Goal: Task Accomplishment & Management: Use online tool/utility

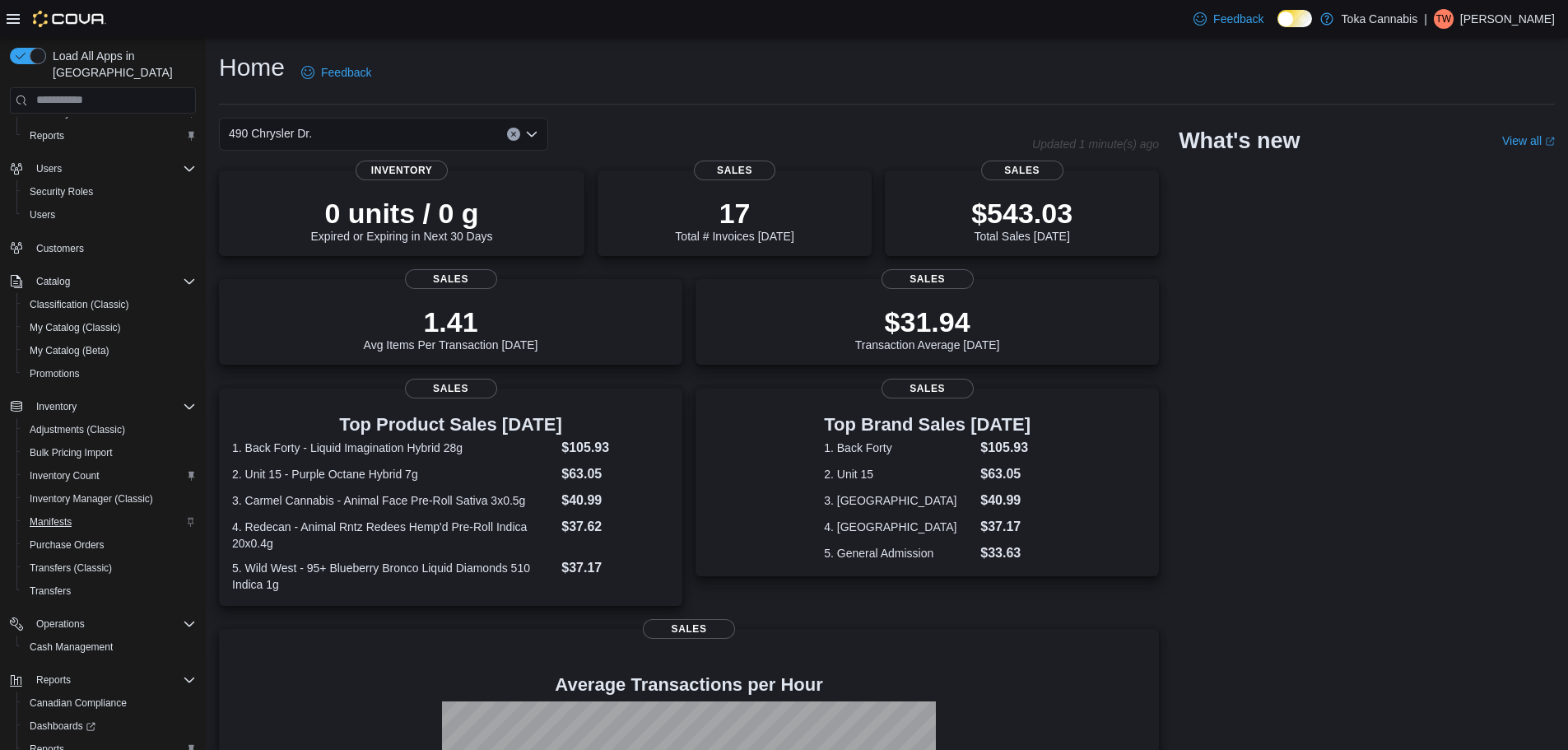
scroll to position [123, 0]
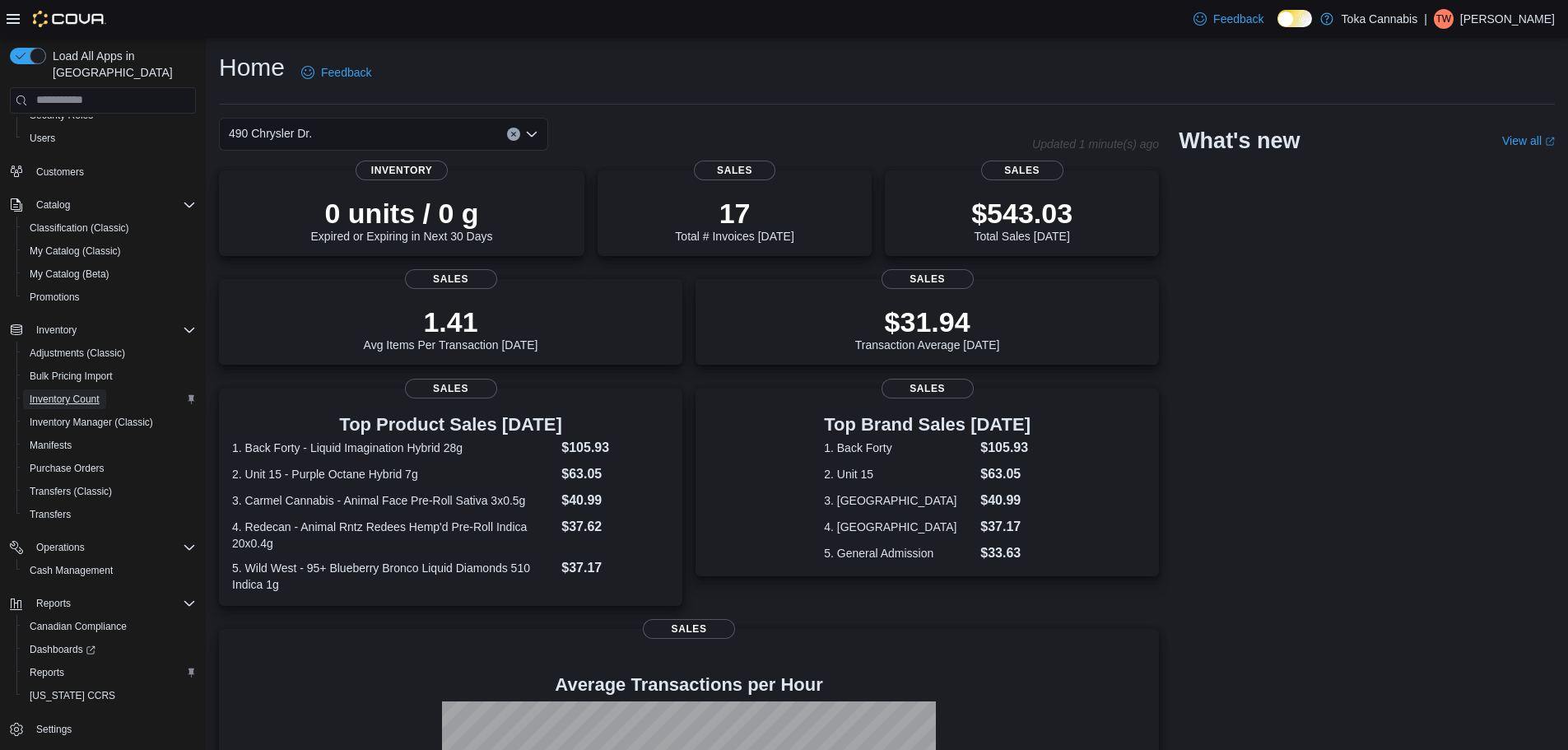
click at [76, 393] on span "Inventory Count" at bounding box center [64, 400] width 70 height 13
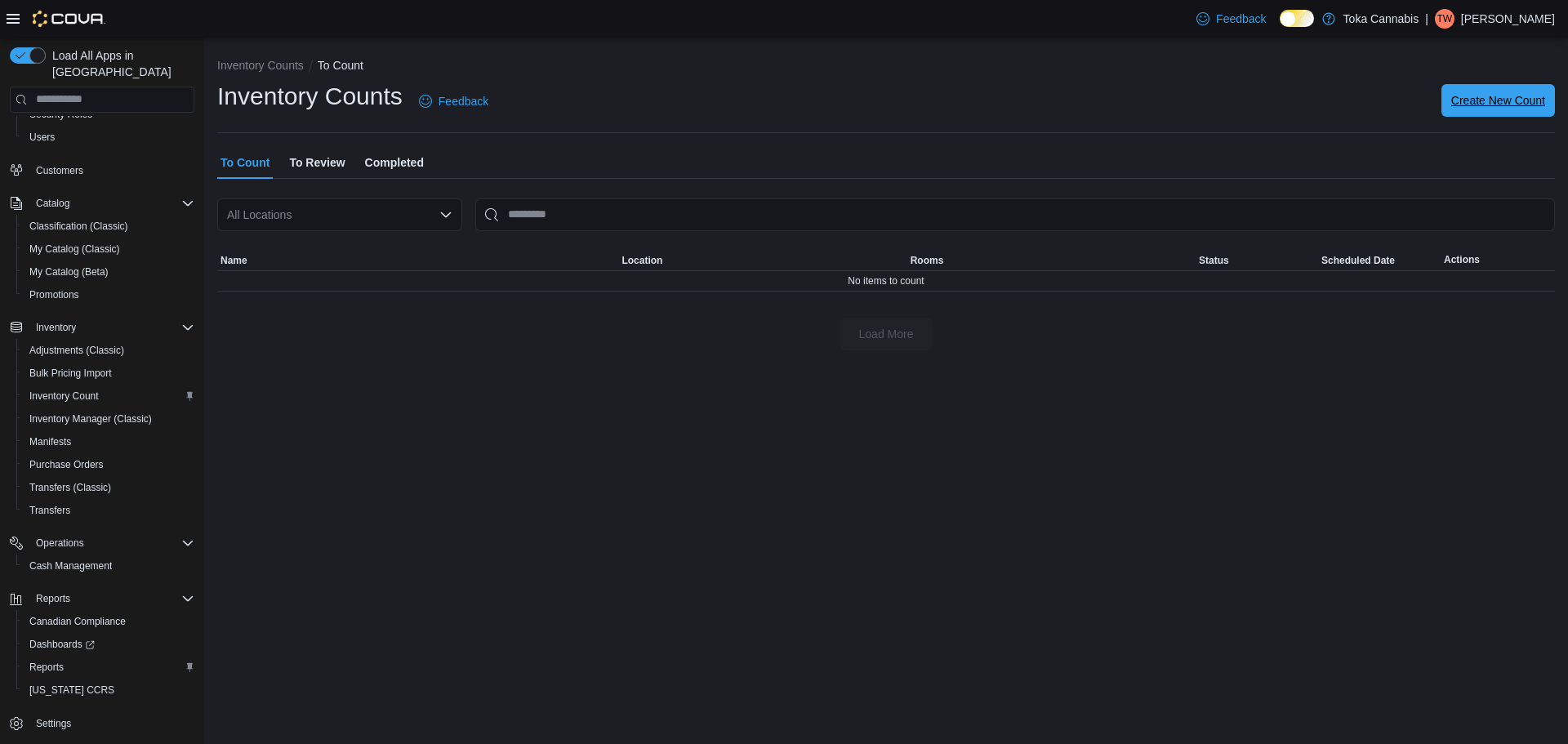
click at [1489, 98] on span "Create New Count" at bounding box center [1498, 101] width 94 height 17
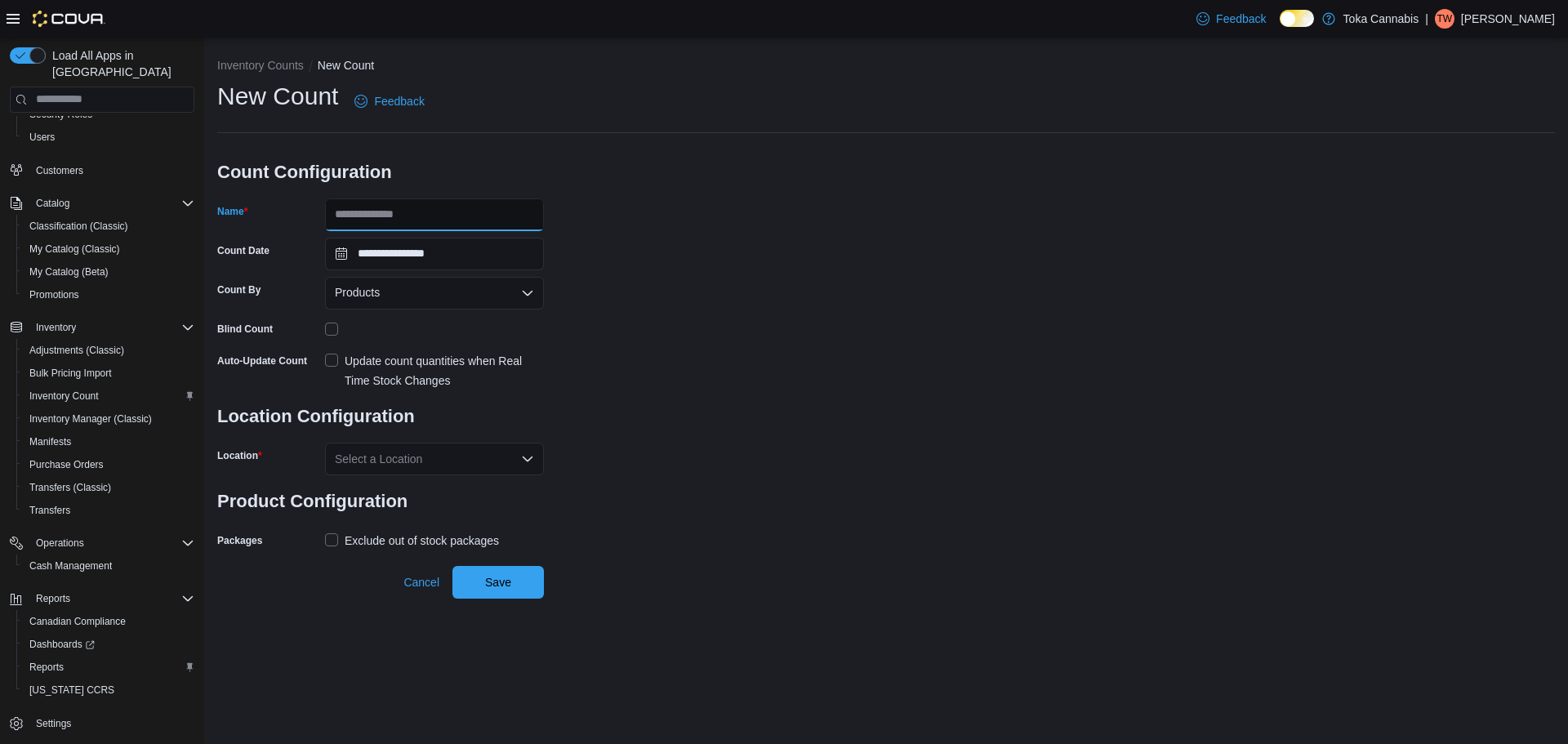
click at [460, 206] on input "Name" at bounding box center [434, 214] width 219 height 32
click at [669, 205] on div "**********" at bounding box center [886, 316] width 1337 height 472
click at [517, 288] on div "Products" at bounding box center [434, 292] width 219 height 32
click at [550, 288] on div "**********" at bounding box center [886, 316] width 1337 height 472
click at [541, 287] on div "Products" at bounding box center [434, 292] width 219 height 32
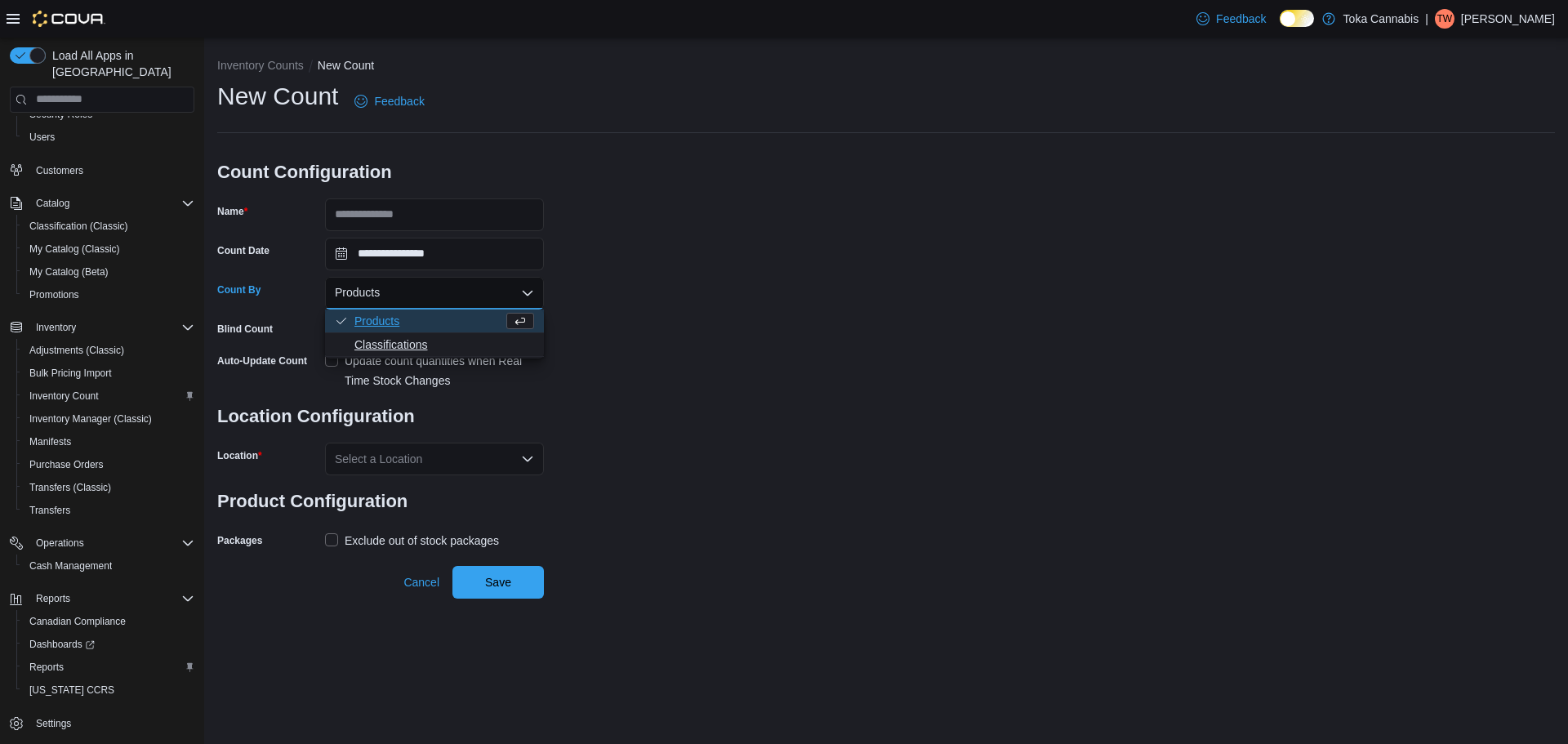
click at [431, 336] on button "Classifications" at bounding box center [434, 345] width 219 height 23
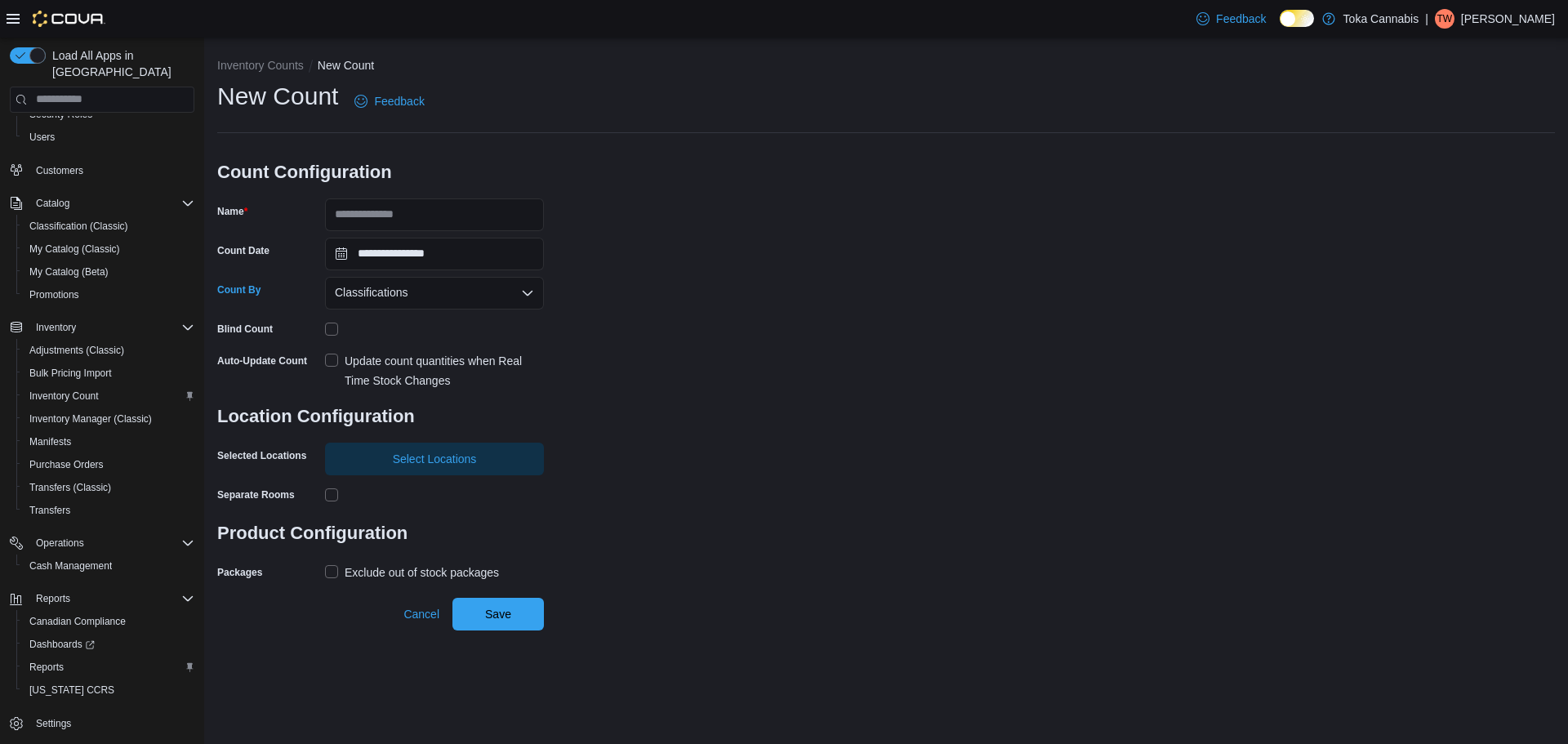
click at [605, 331] on div "**********" at bounding box center [886, 332] width 1337 height 505
click at [531, 295] on icon "Open list of options" at bounding box center [527, 293] width 13 height 13
click at [428, 327] on span "Products" at bounding box center [444, 321] width 180 height 17
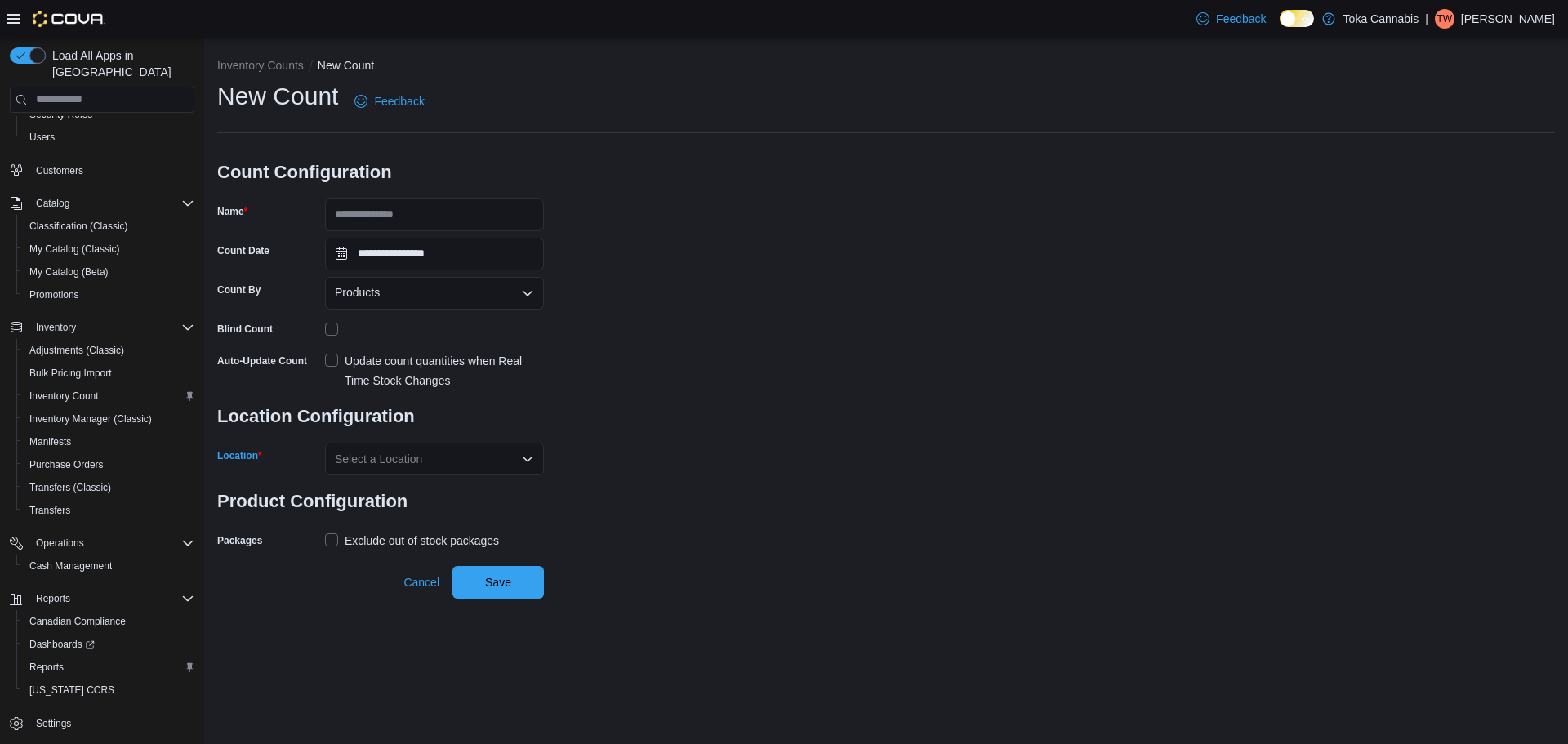
click at [508, 460] on div "Select a Location" at bounding box center [434, 458] width 219 height 32
click at [437, 512] on span "490 Chrysler Dr." at bounding box center [421, 511] width 82 height 17
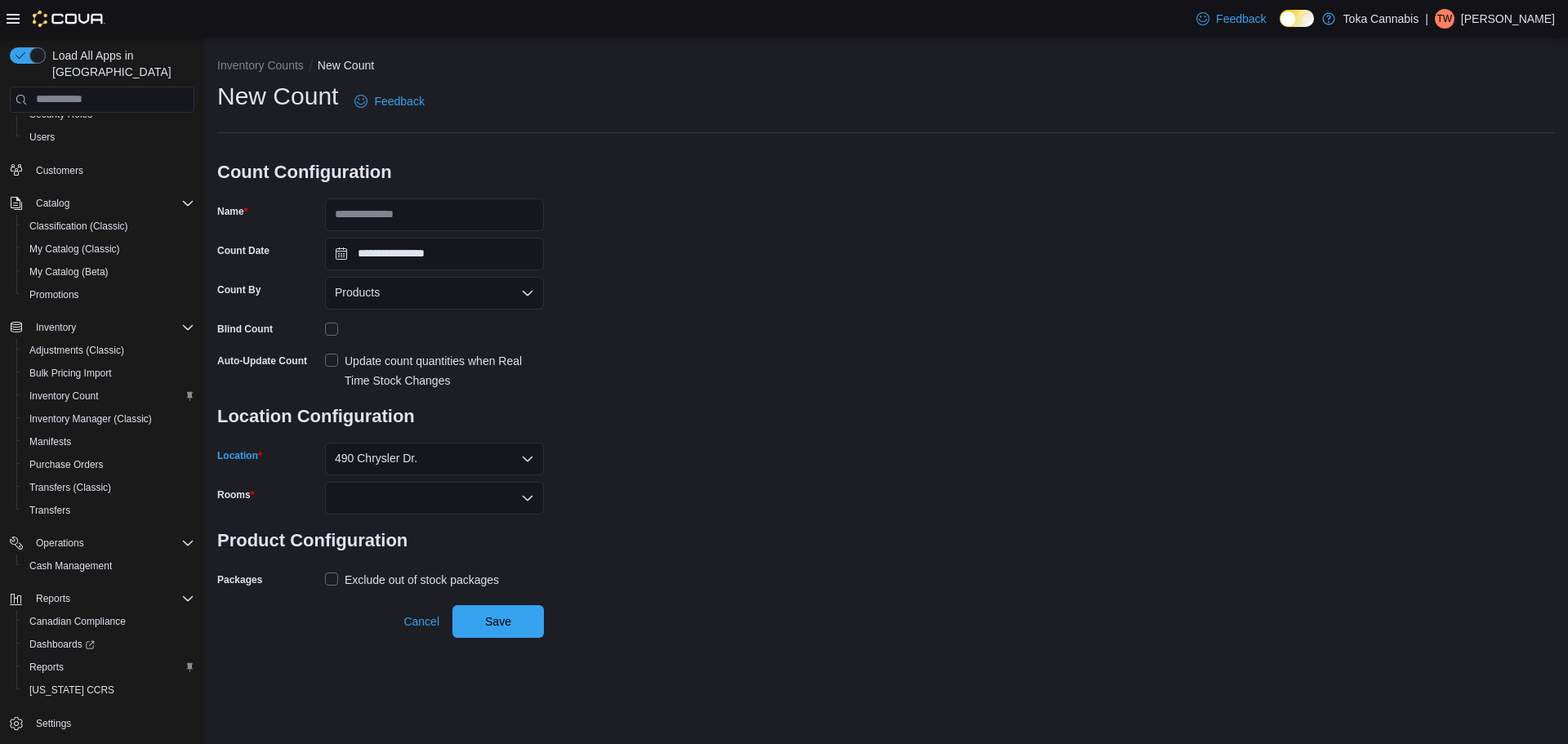
click at [647, 460] on div "**********" at bounding box center [886, 336] width 1337 height 512
click at [531, 489] on div at bounding box center [434, 497] width 219 height 32
click at [447, 534] on button "Sales" at bounding box center [434, 526] width 219 height 23
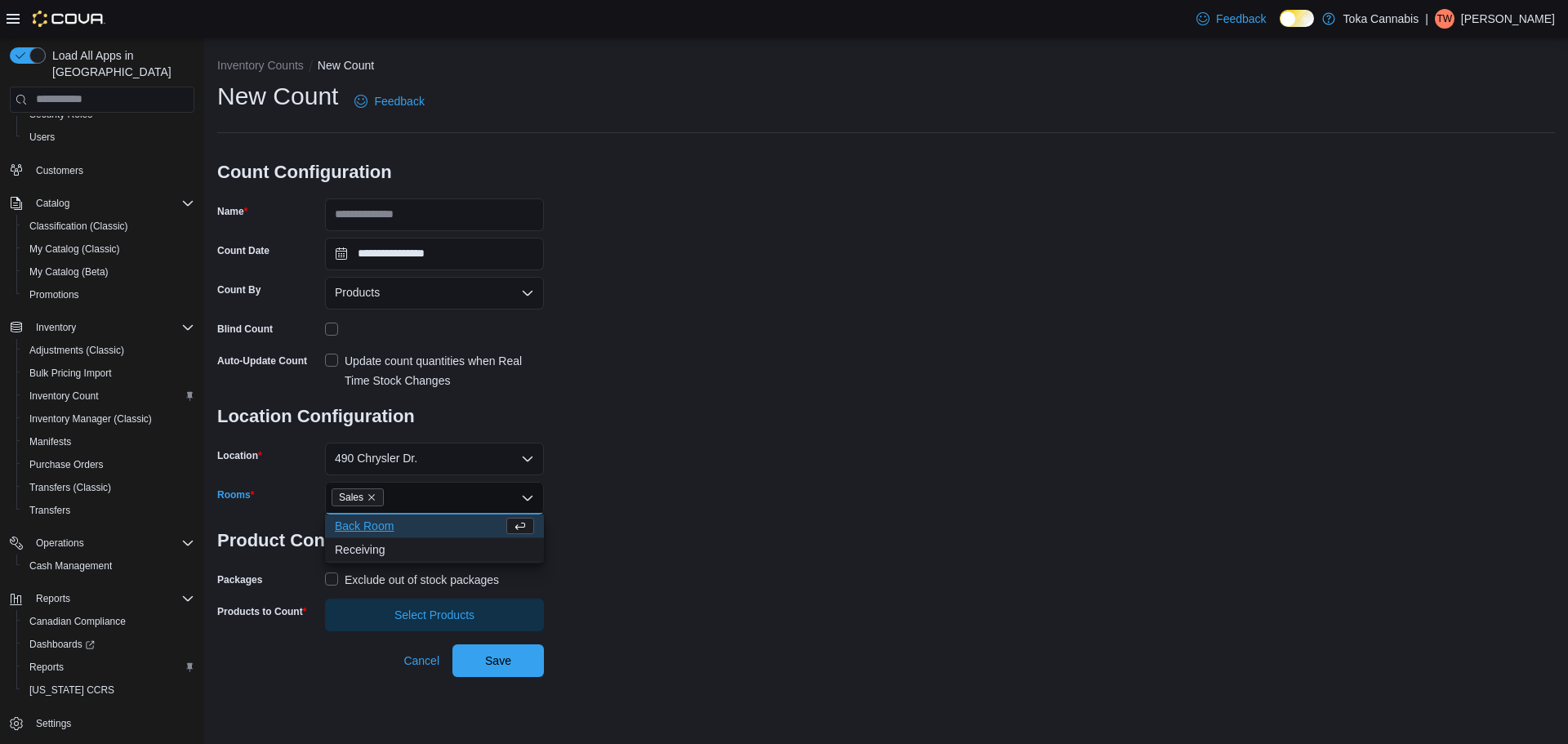
click at [620, 519] on div "**********" at bounding box center [886, 356] width 1337 height 552
click at [372, 499] on icon "Remove Sales from selection in this group" at bounding box center [372, 497] width 7 height 7
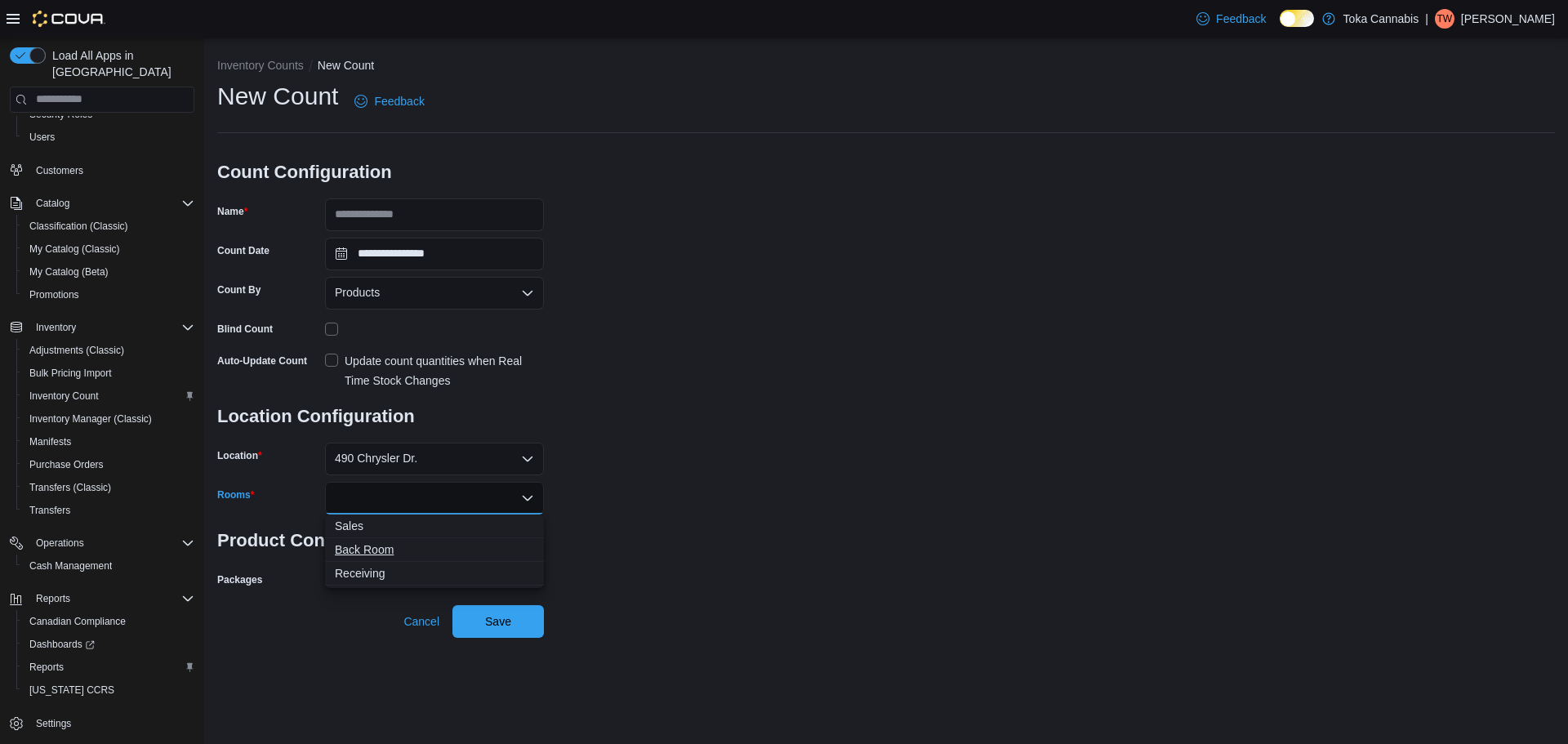
click at [402, 542] on span "Back Room" at bounding box center [434, 550] width 199 height 17
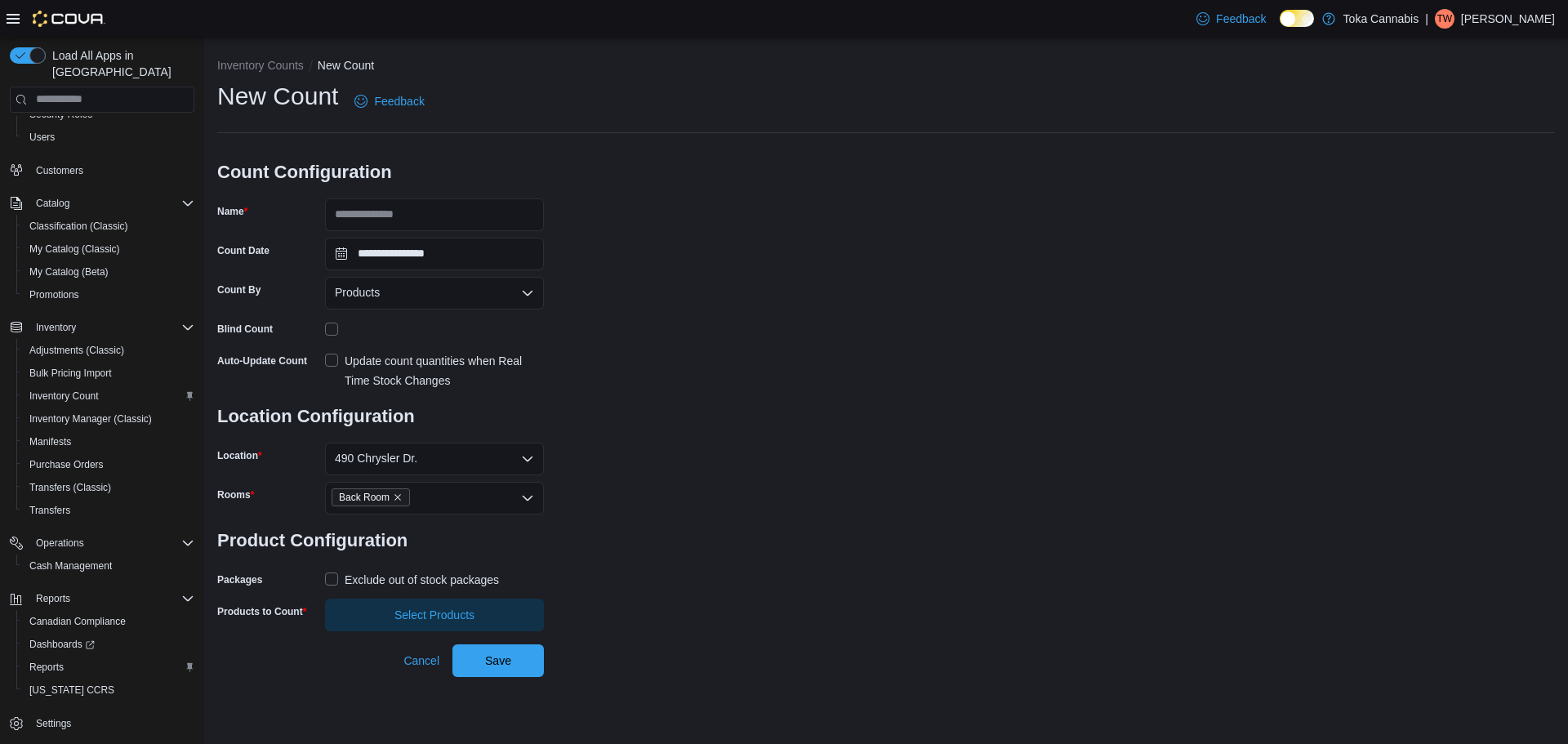
click at [632, 508] on div "**********" at bounding box center [886, 356] width 1337 height 552
click at [444, 227] on input "Name" at bounding box center [434, 214] width 219 height 32
type input "**********"
click at [592, 282] on div "**********" at bounding box center [886, 356] width 1337 height 552
click at [439, 605] on span "Select Products" at bounding box center [434, 613] width 199 height 32
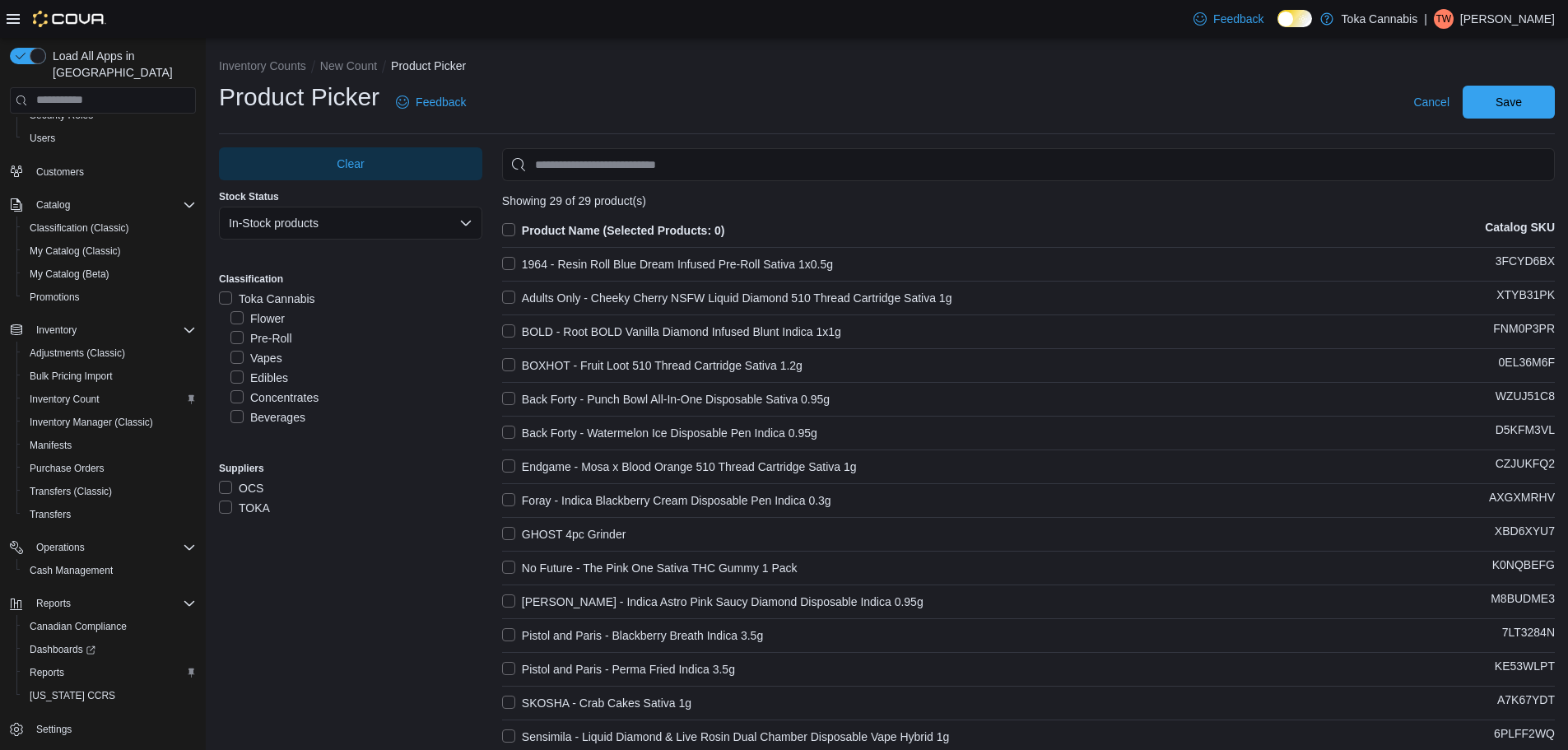
click at [507, 227] on label "Product Name (Selected Products: 0)" at bounding box center [614, 231] width 223 height 20
click at [1545, 103] on span "Save" at bounding box center [1508, 101] width 72 height 33
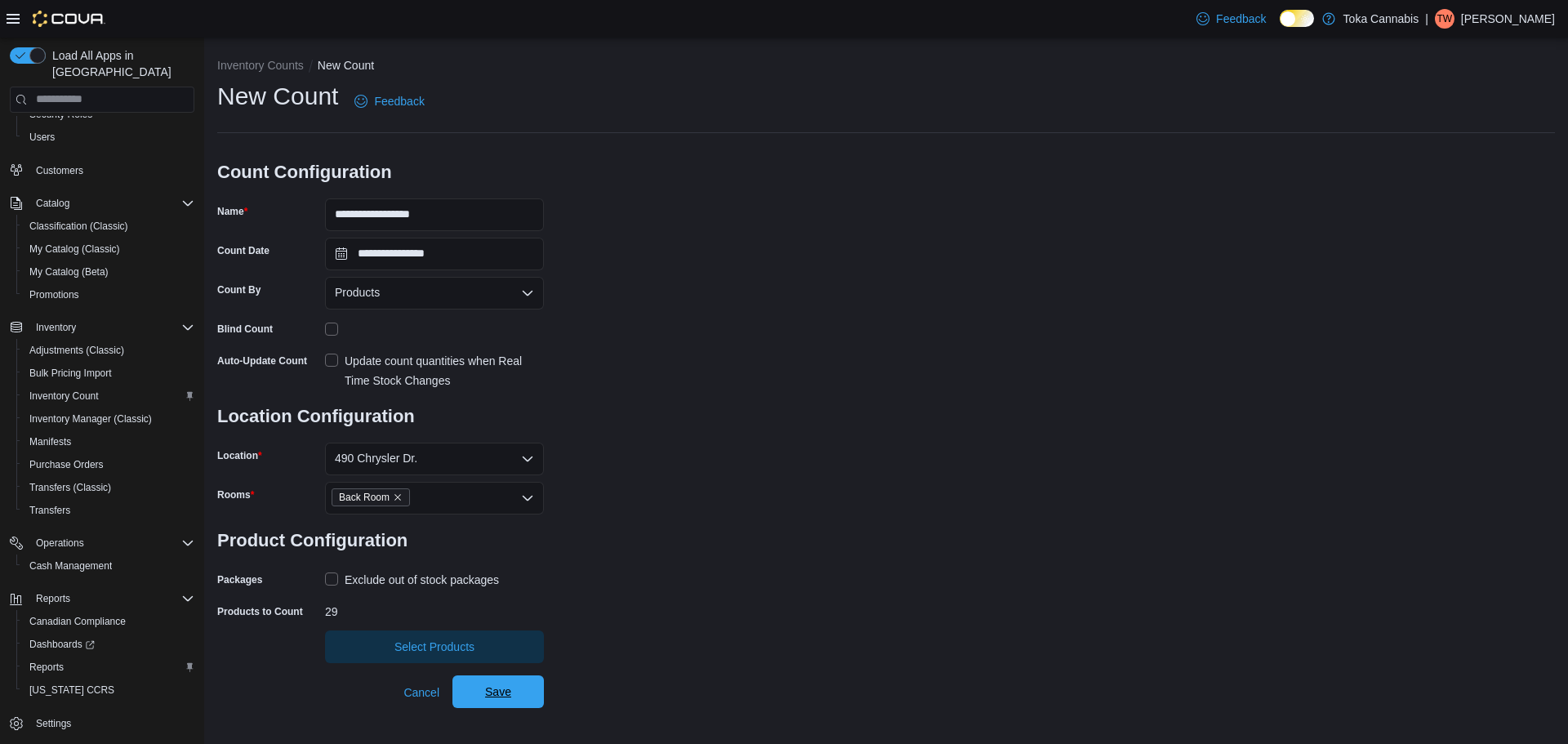
click at [510, 688] on span "Save" at bounding box center [497, 692] width 26 height 17
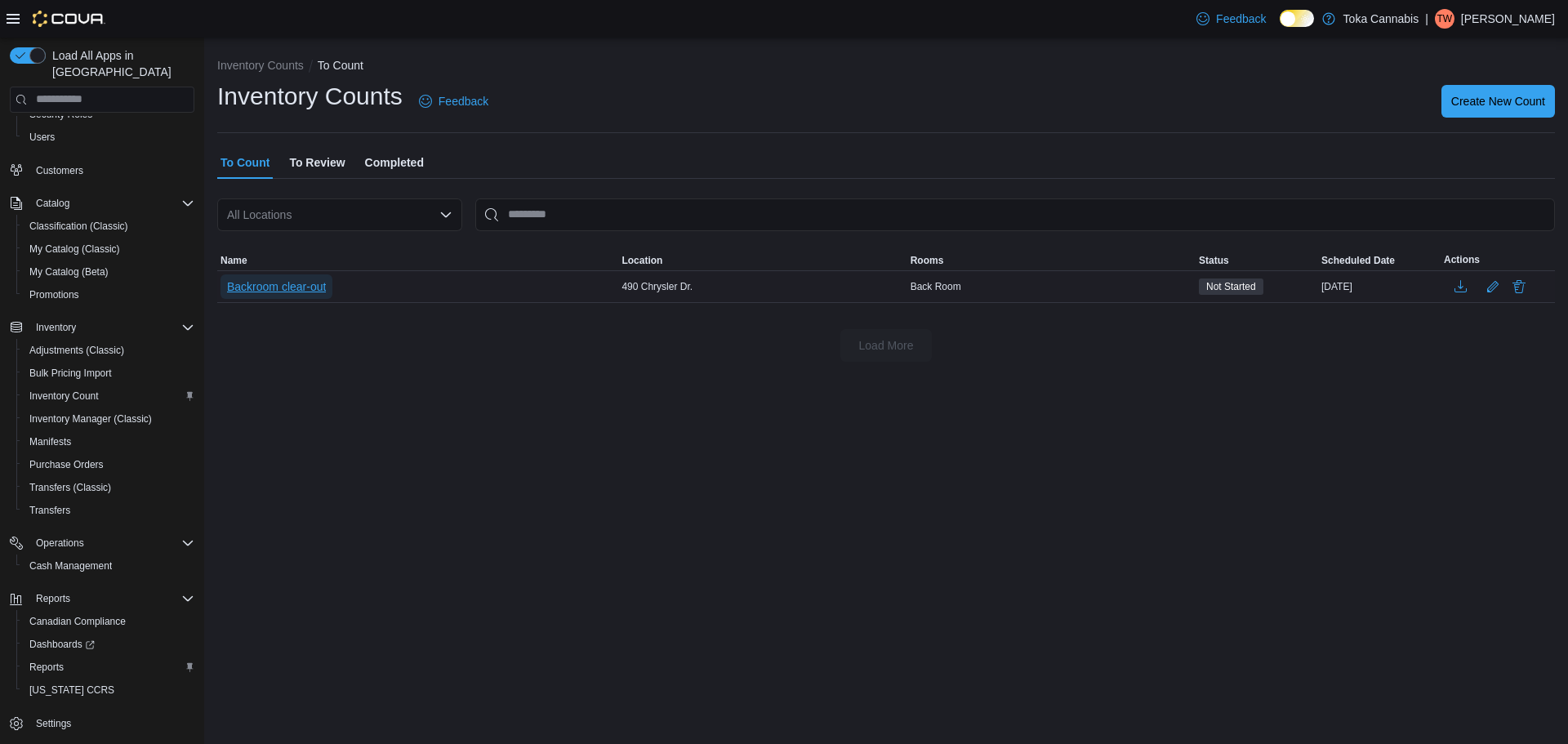
click at [293, 282] on span "Backroom clear-out" at bounding box center [276, 287] width 99 height 17
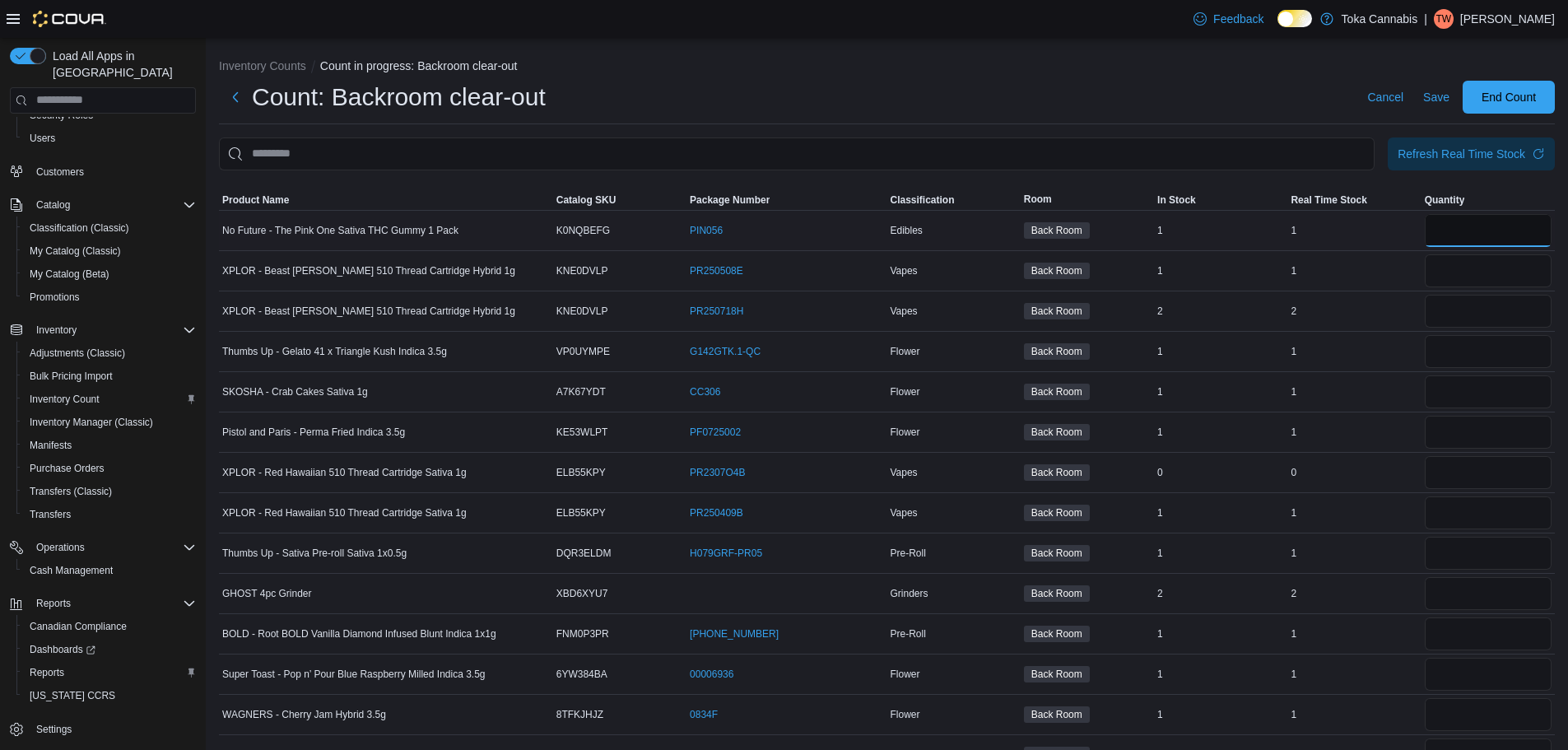
click at [1476, 240] on input "number" at bounding box center [1488, 230] width 127 height 33
type input "*"
click at [1471, 272] on input "number" at bounding box center [1488, 270] width 127 height 33
type input "*"
click at [1476, 299] on input "number" at bounding box center [1488, 311] width 127 height 33
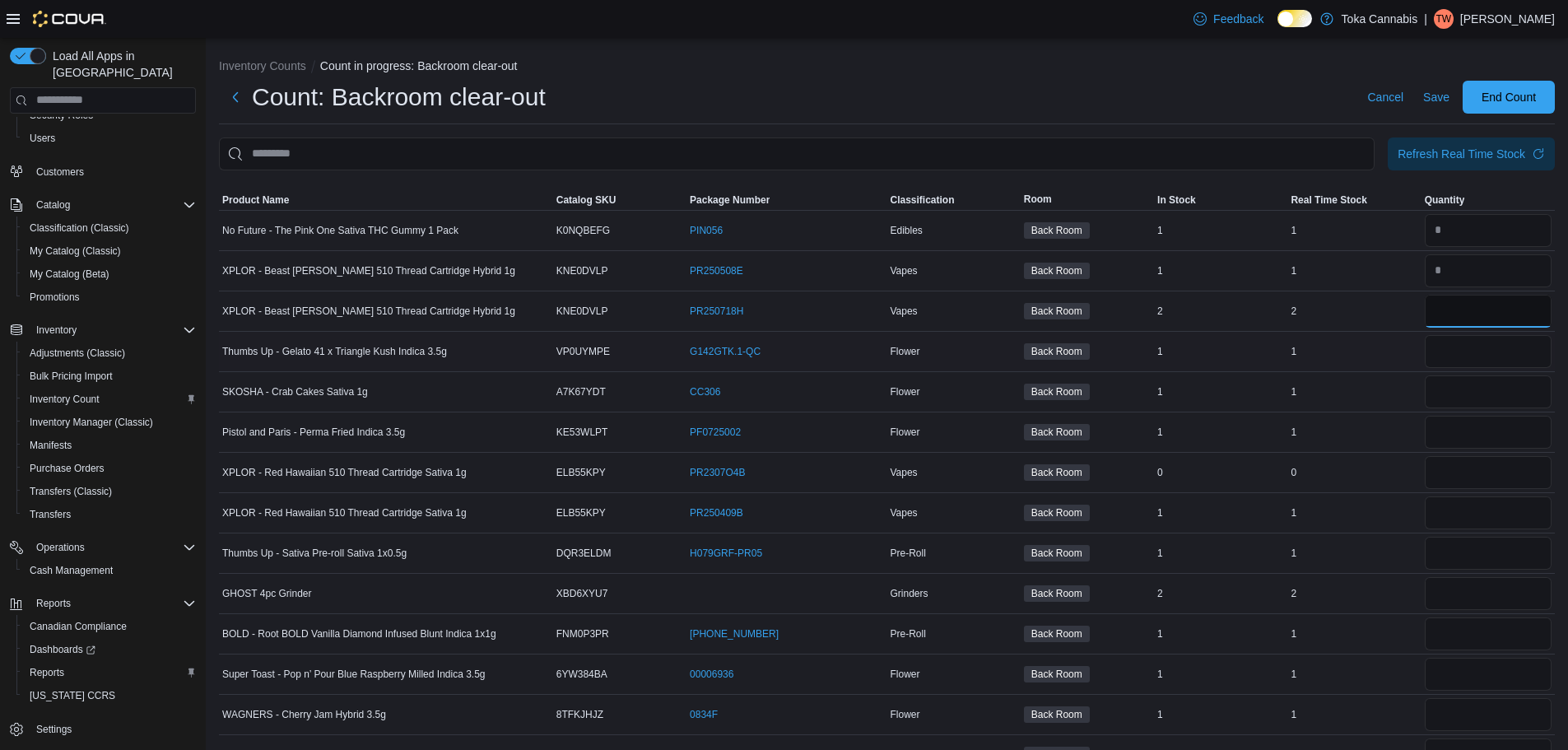
type input "*"
click at [1471, 335] on input "number" at bounding box center [1488, 351] width 127 height 33
type input "*"
click at [1469, 392] on input "number" at bounding box center [1488, 391] width 127 height 33
type input "*"
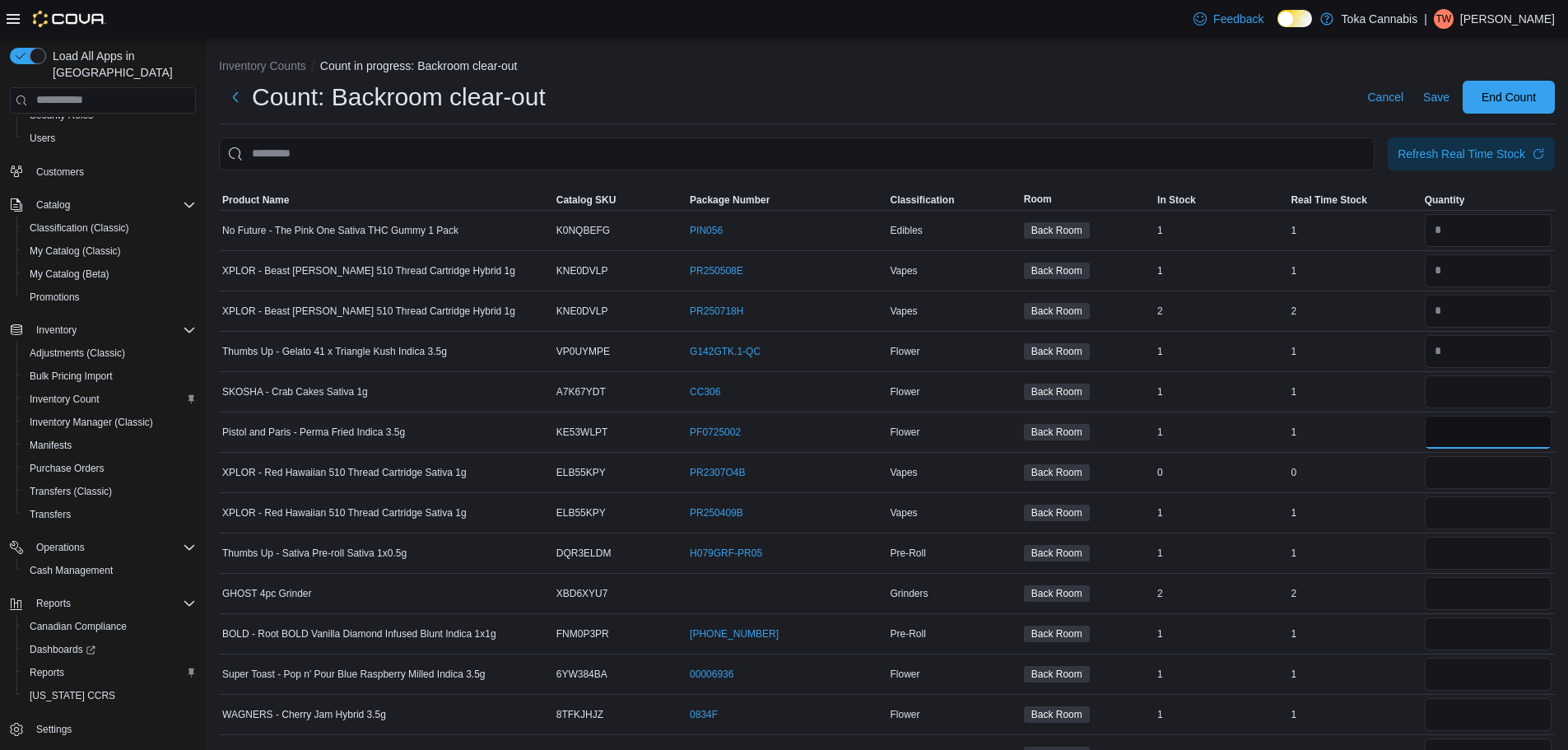
click at [1464, 431] on input "number" at bounding box center [1488, 432] width 127 height 33
type input "*"
click at [1460, 470] on input "number" at bounding box center [1488, 472] width 127 height 33
type input "*"
click at [1468, 520] on input "number" at bounding box center [1488, 512] width 127 height 33
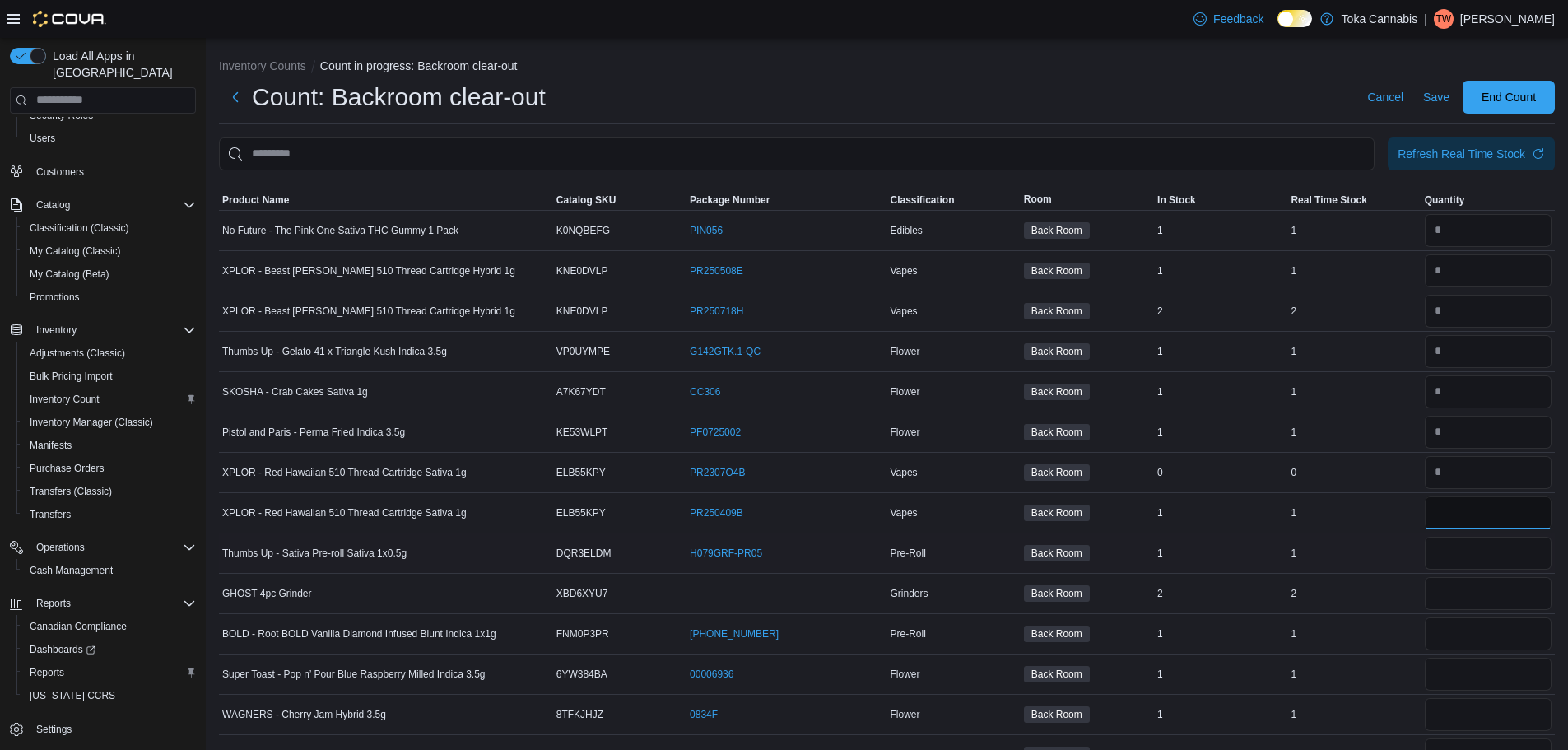
type input "*"
click at [1468, 558] on input "number" at bounding box center [1488, 553] width 127 height 33
type input "*"
click at [1466, 604] on input "number" at bounding box center [1488, 593] width 127 height 33
type input "*"
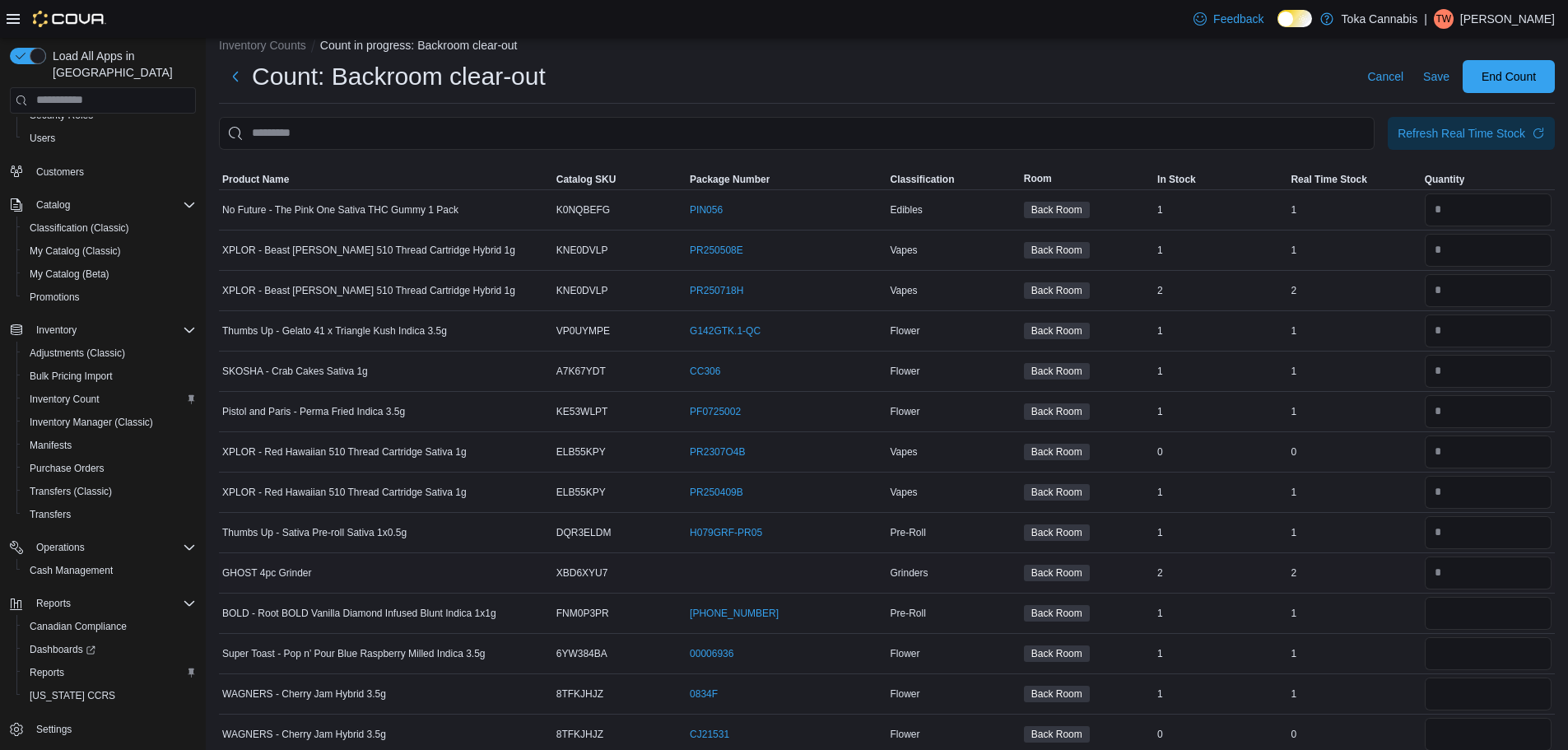
scroll to position [165, 0]
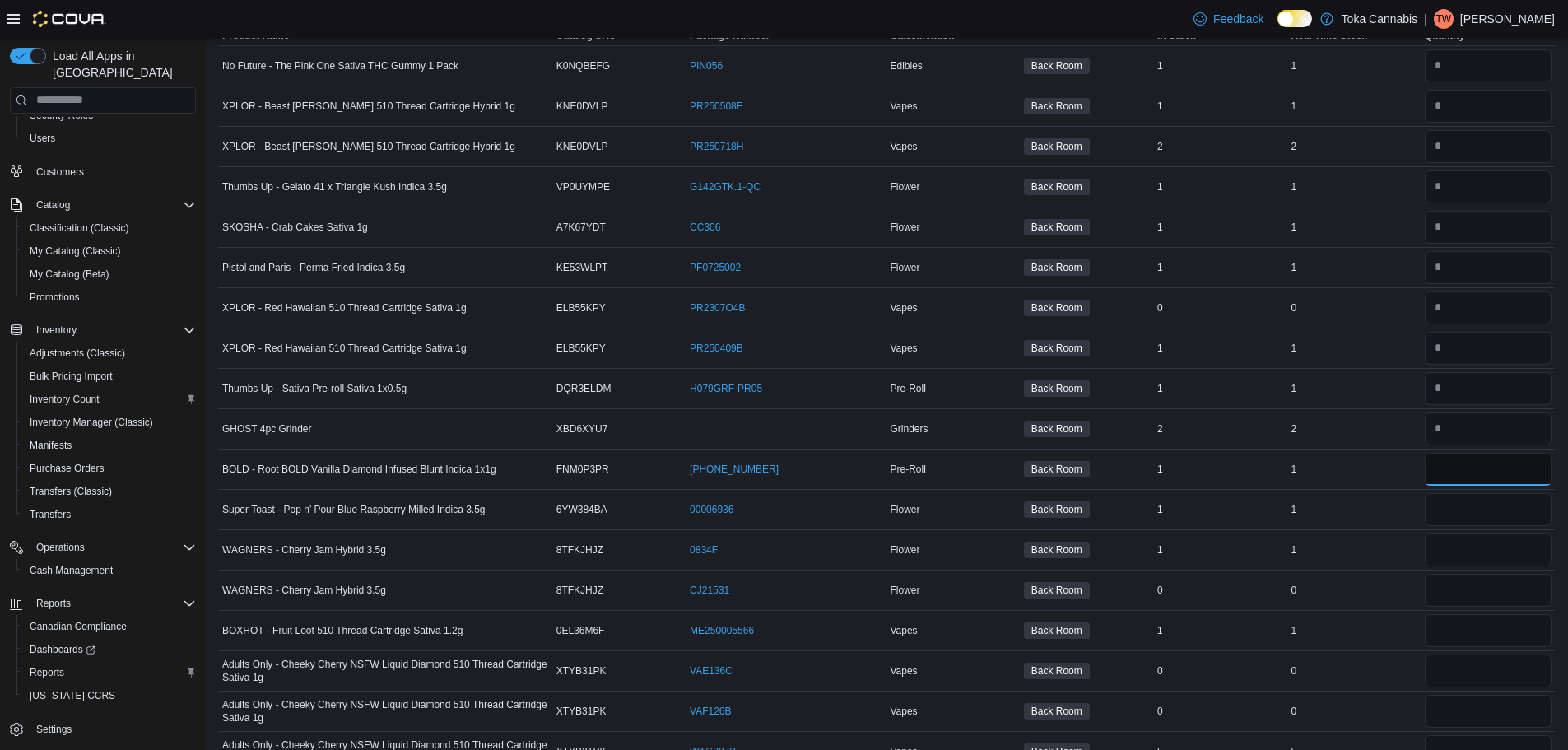
click at [1470, 464] on input "number" at bounding box center [1488, 469] width 127 height 33
type input "*"
click at [1473, 505] on input "number" at bounding box center [1488, 509] width 127 height 33
type input "*"
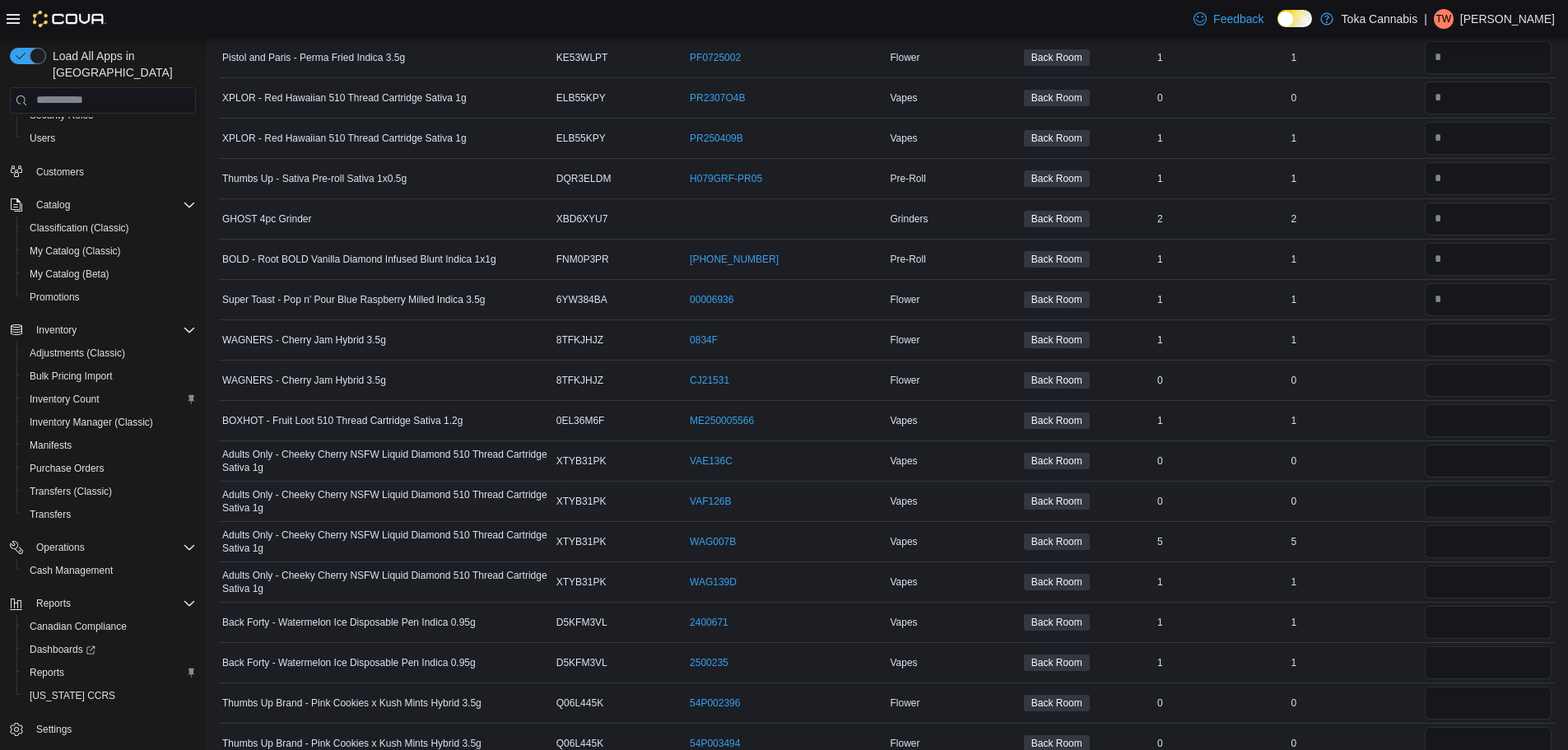
scroll to position [412, 0]
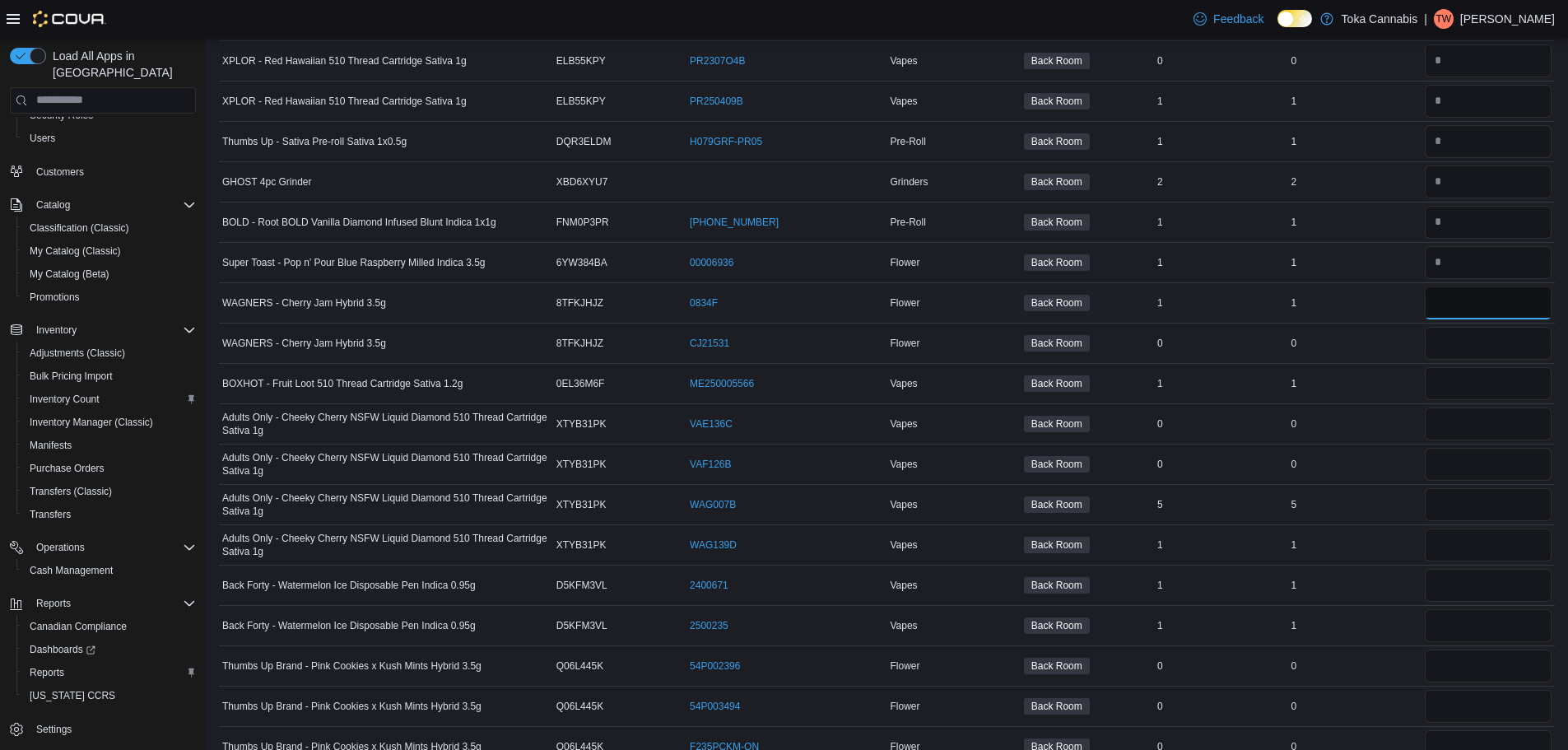
click at [1462, 318] on input "number" at bounding box center [1488, 302] width 127 height 33
type input "*"
click at [1466, 358] on input "number" at bounding box center [1488, 343] width 127 height 33
type input "*"
click at [1469, 384] on input "number" at bounding box center [1488, 383] width 127 height 33
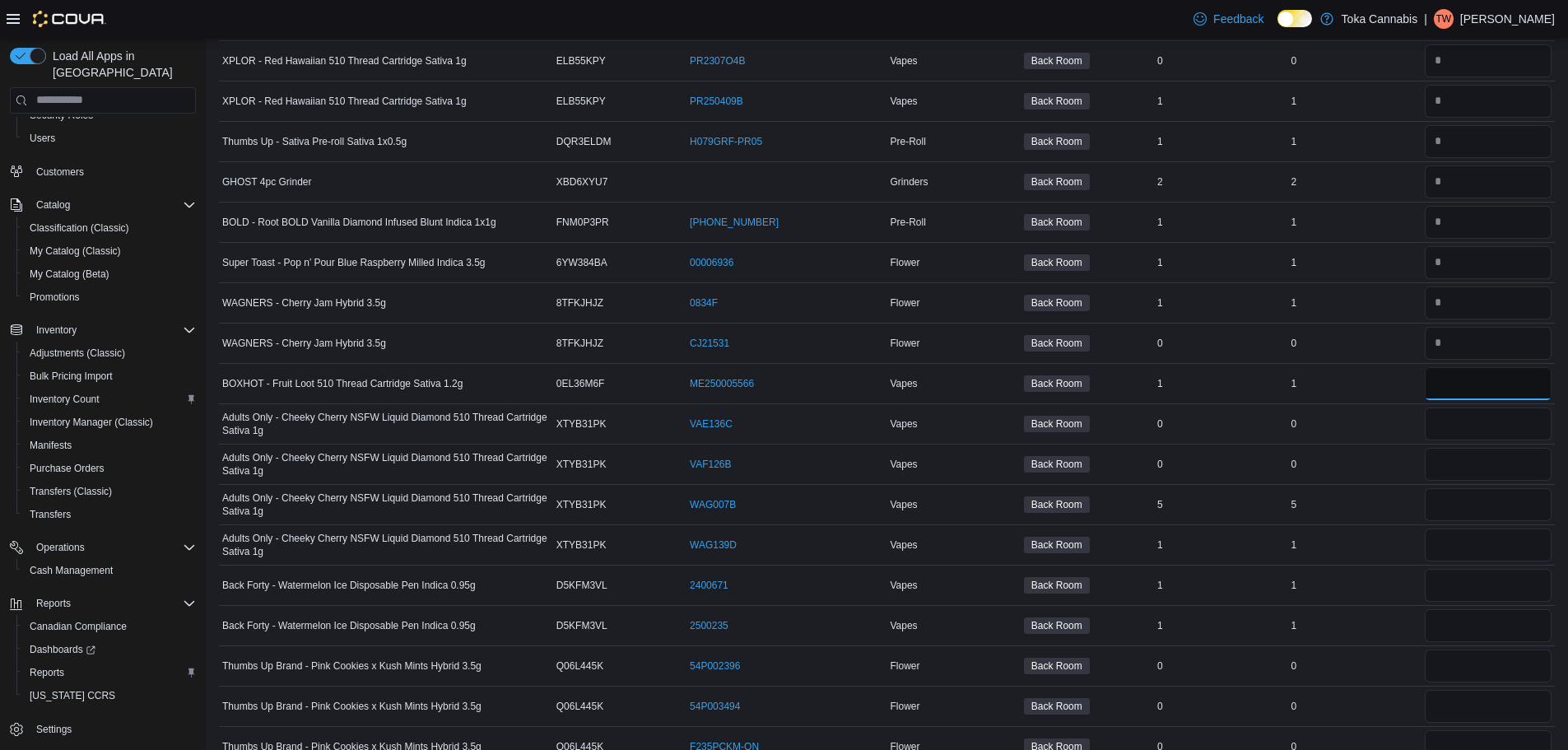
type input "*"
click at [1459, 427] on input "number" at bounding box center [1488, 423] width 127 height 33
type input "*"
click at [1460, 462] on input "number" at bounding box center [1488, 464] width 127 height 33
type input "*"
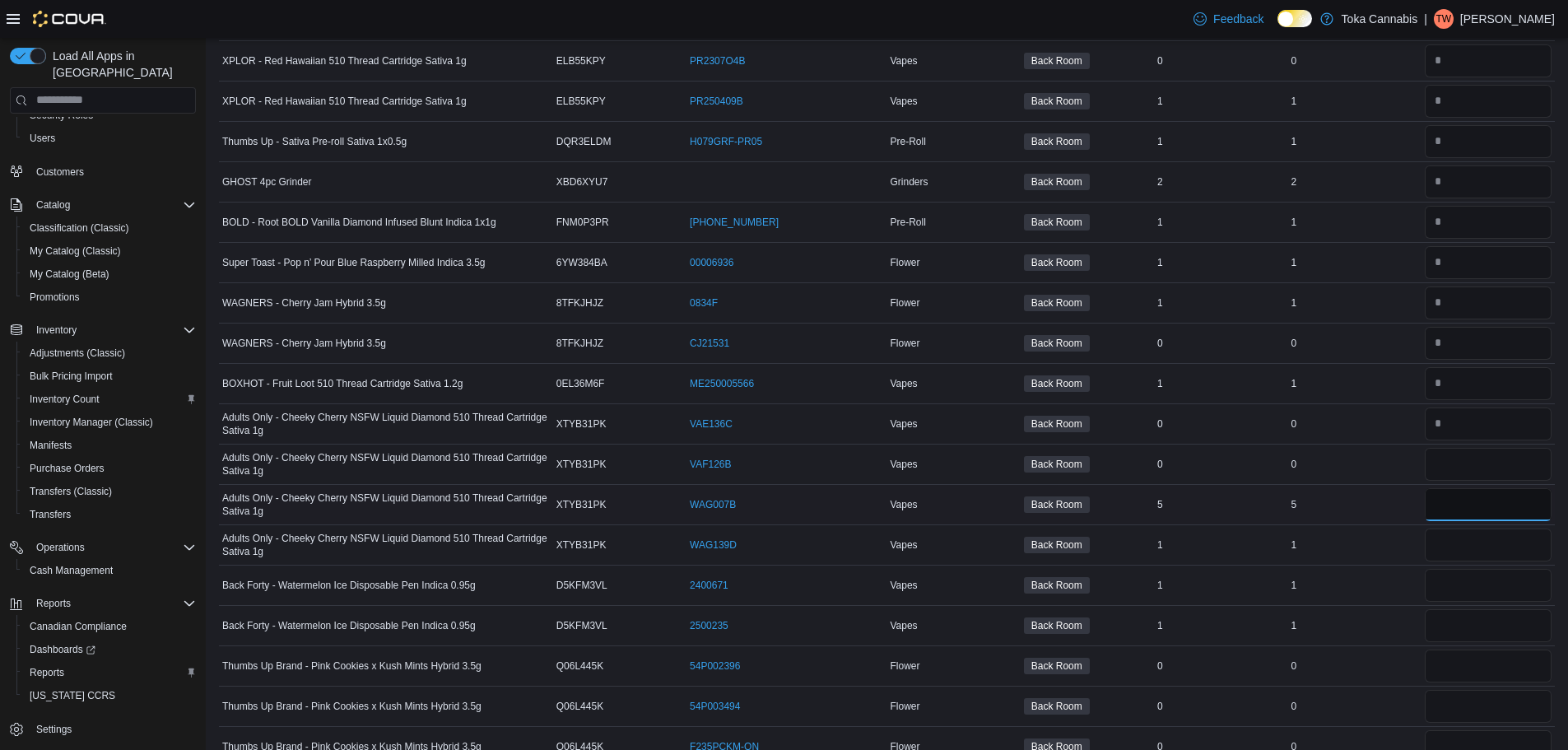
click at [1455, 508] on input "number" at bounding box center [1488, 504] width 127 height 33
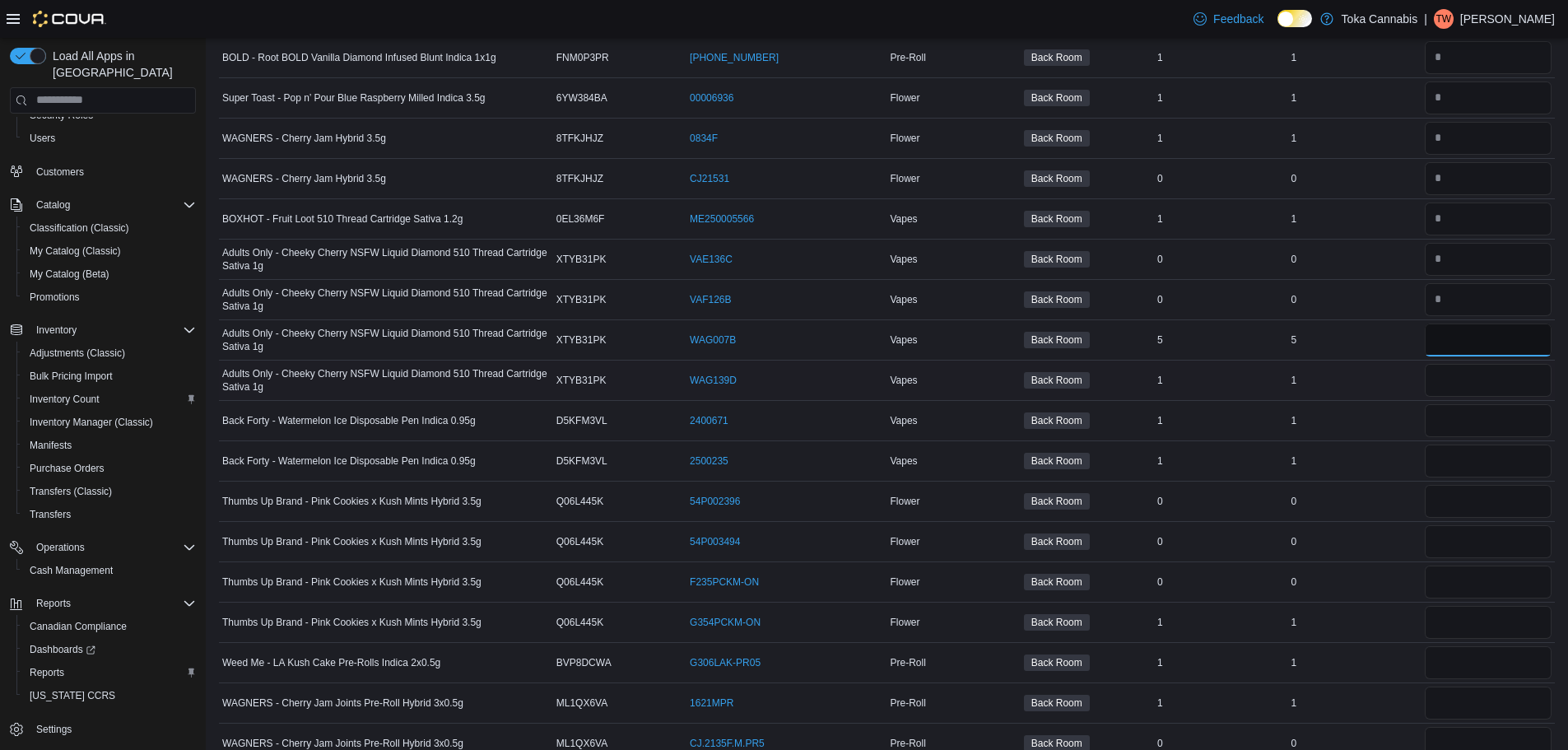
type input "*"
click at [1460, 375] on input "number" at bounding box center [1488, 380] width 127 height 33
type input "*"
click at [1460, 423] on input "number" at bounding box center [1488, 420] width 127 height 33
type input "*"
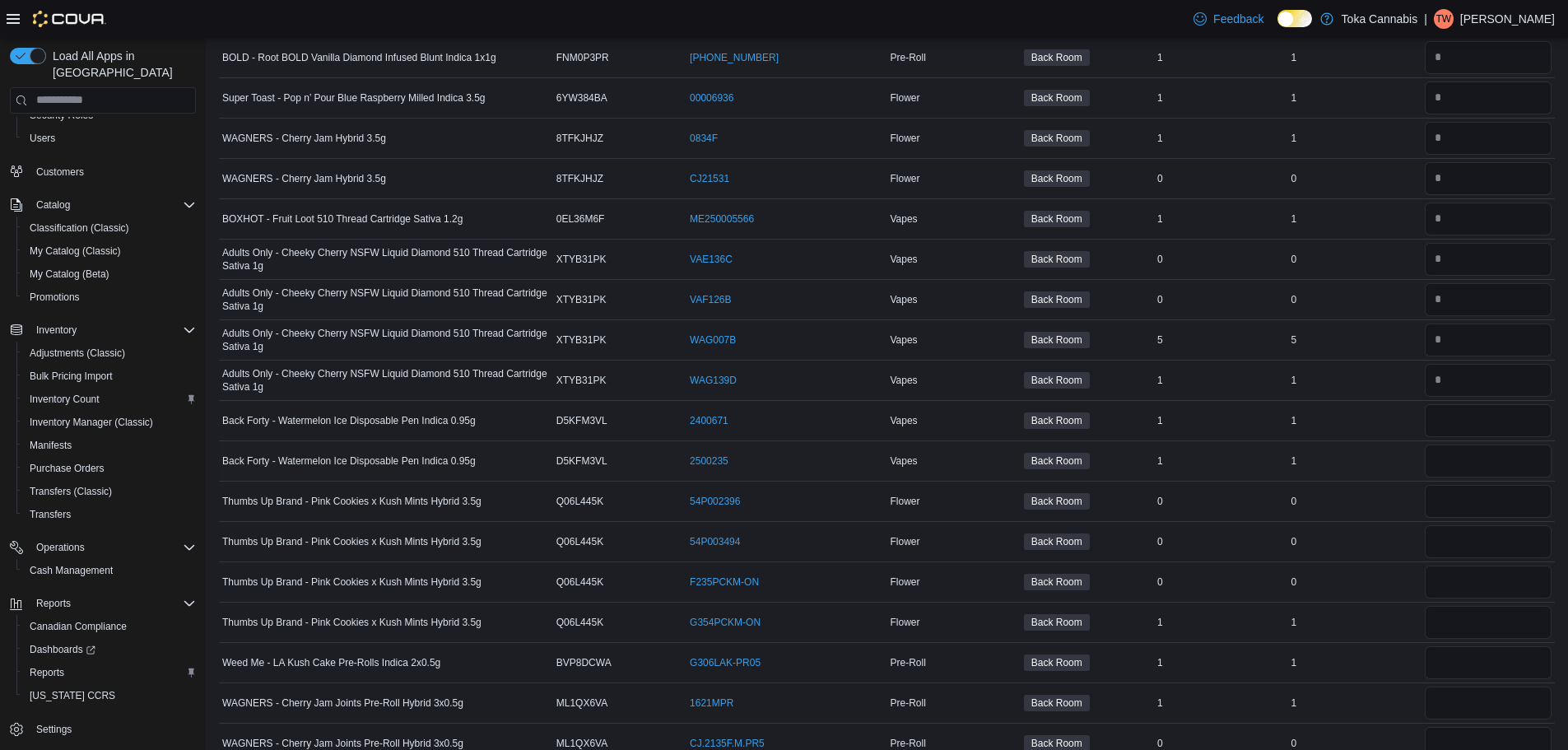
click at [1449, 480] on div at bounding box center [1488, 460] width 134 height 39
click at [1460, 459] on input "number" at bounding box center [1488, 460] width 127 height 33
type input "*"
click at [1464, 504] on input "number" at bounding box center [1488, 501] width 127 height 33
type input "*"
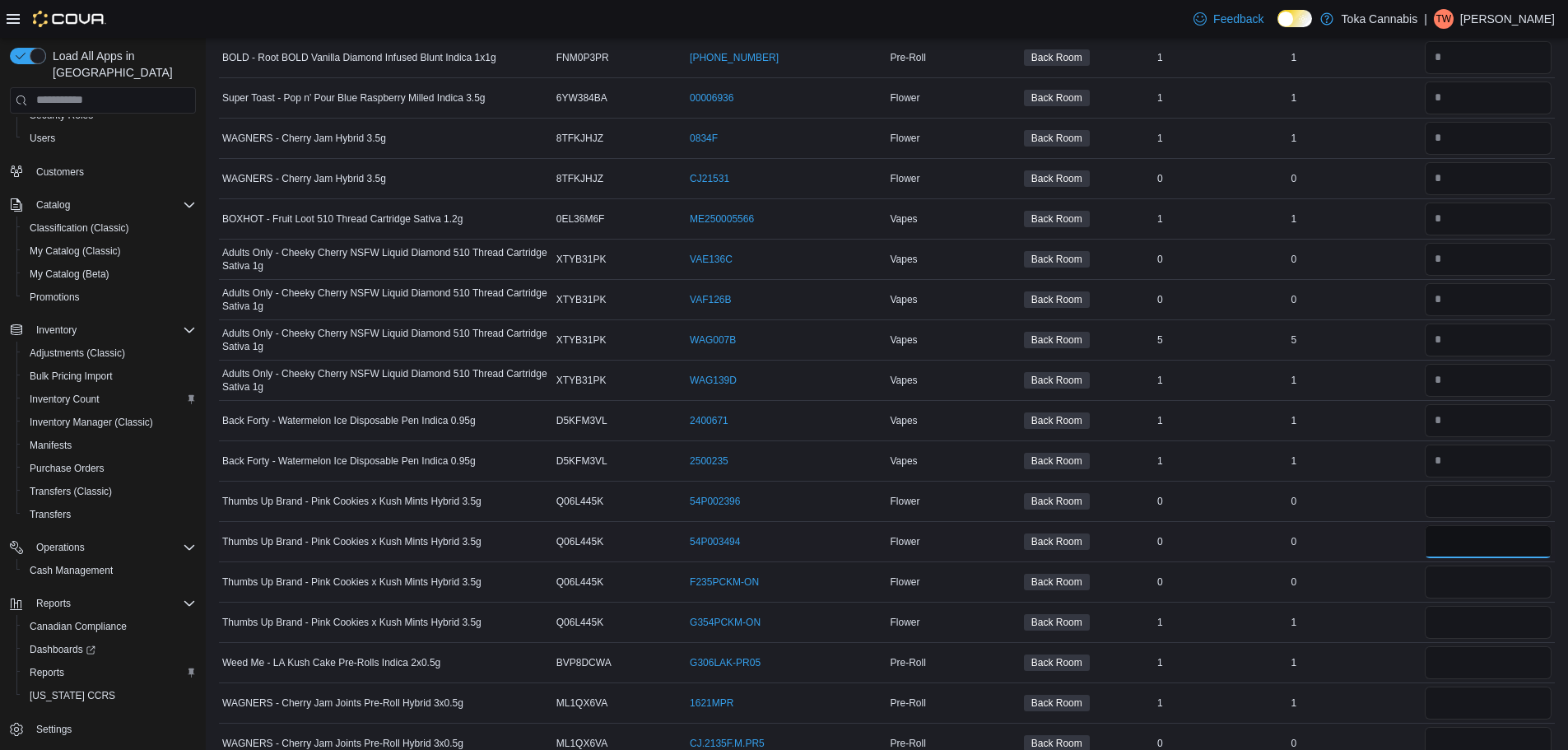
click at [1457, 550] on input "number" at bounding box center [1488, 541] width 127 height 33
type input "*"
click at [1459, 575] on input "number" at bounding box center [1488, 581] width 127 height 33
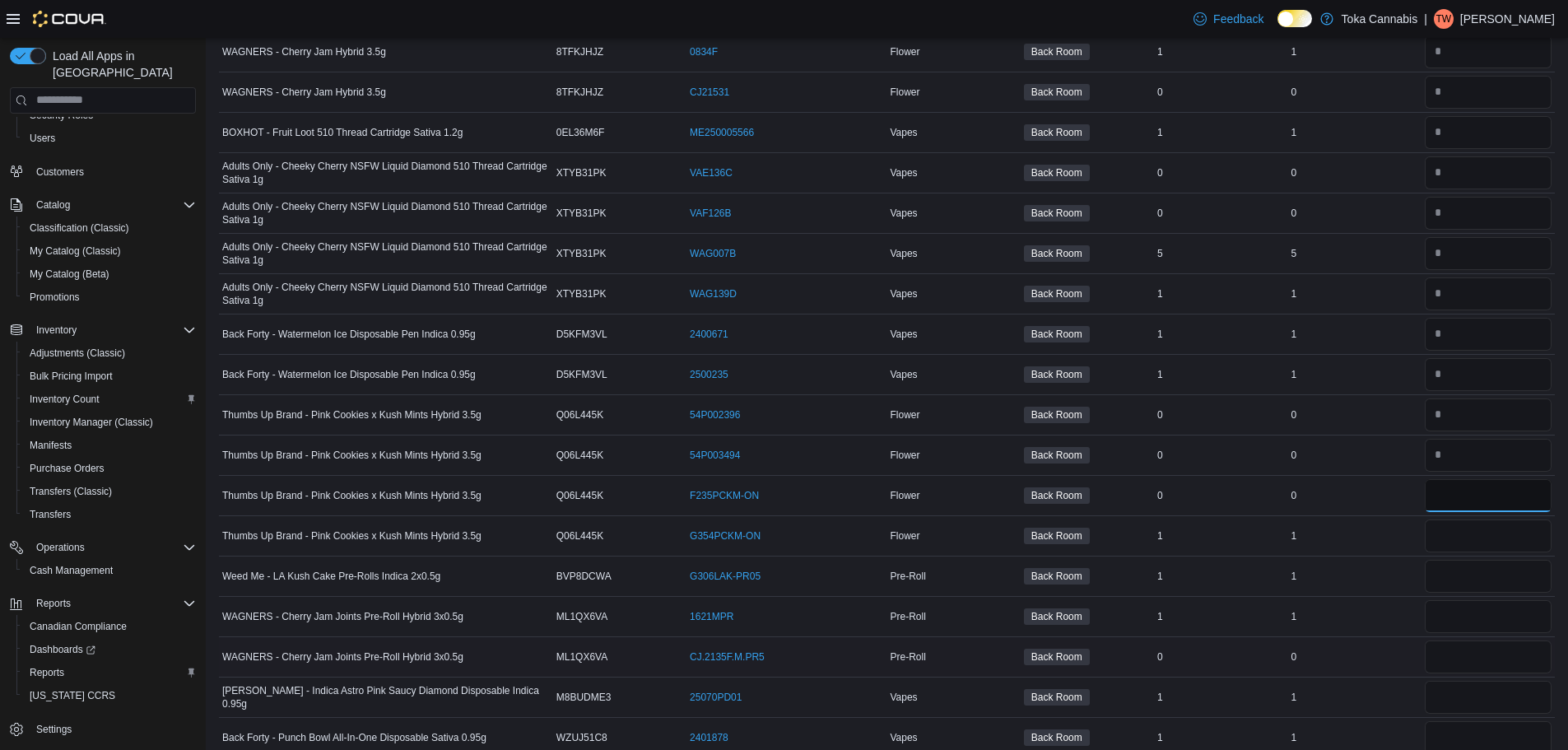
scroll to position [741, 0]
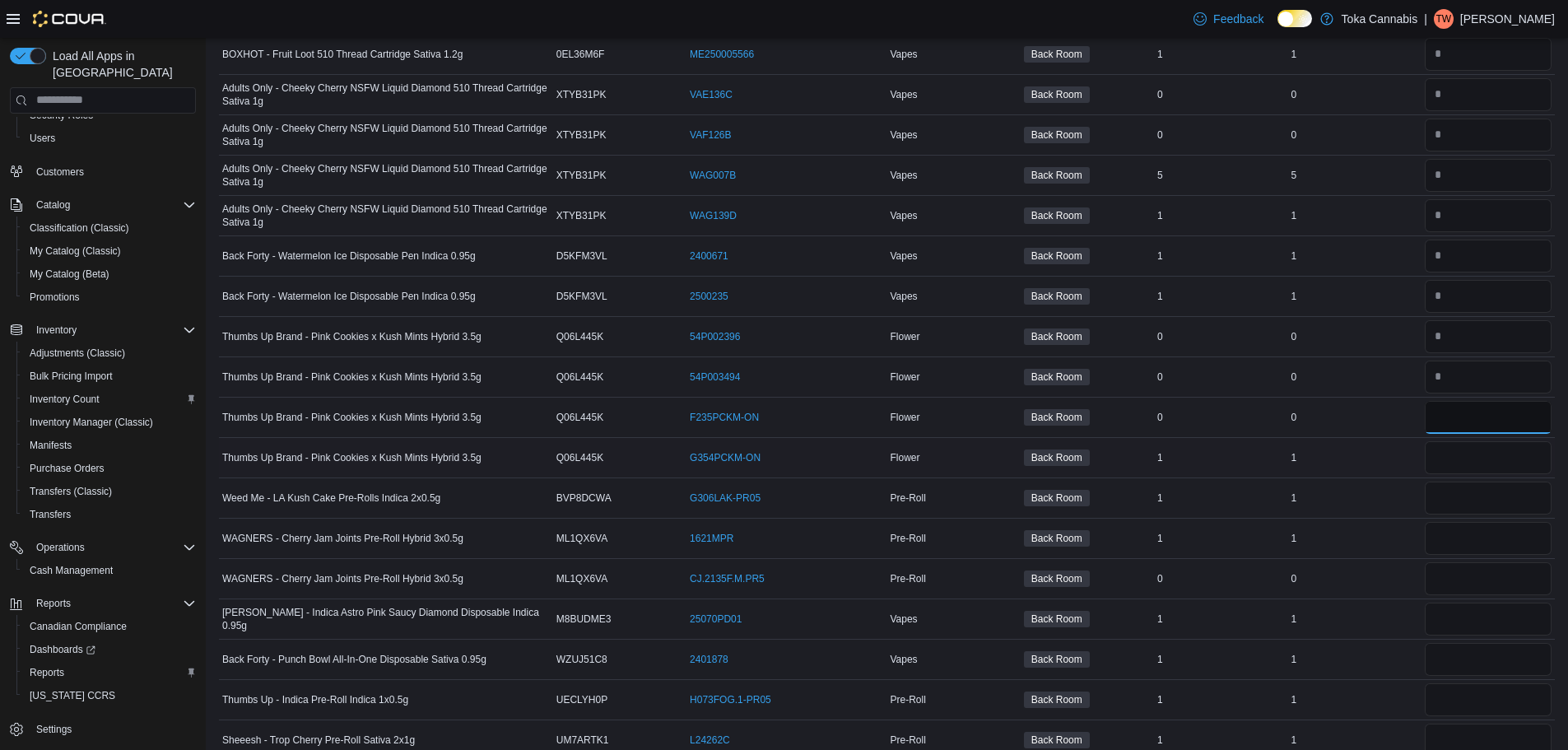
type input "*"
click at [1450, 453] on input "number" at bounding box center [1488, 457] width 127 height 33
type input "*"
click at [1459, 493] on input "number" at bounding box center [1488, 497] width 127 height 33
type input "*"
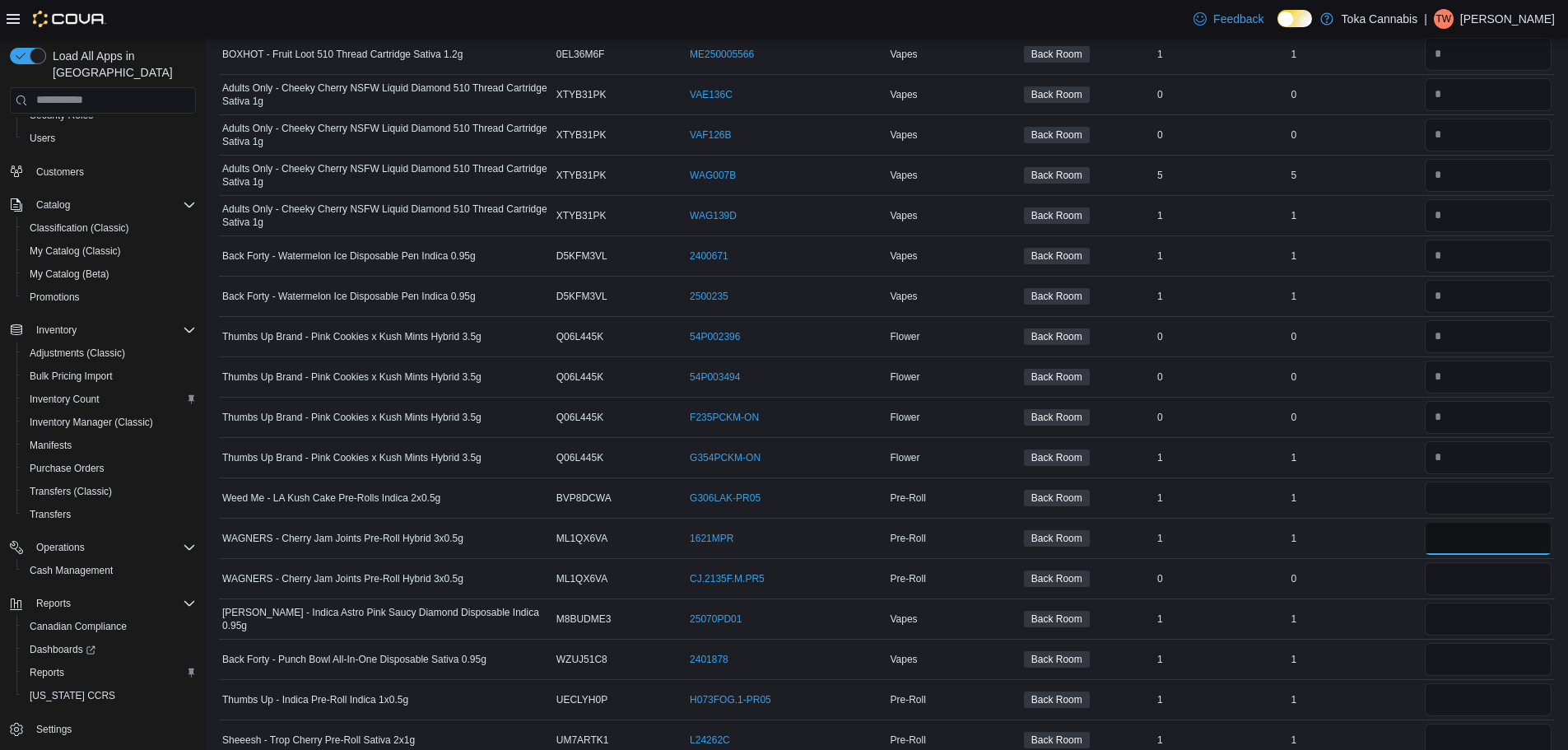
click at [1471, 538] on input "number" at bounding box center [1488, 538] width 127 height 33
type input "*"
click at [1461, 587] on input "number" at bounding box center [1488, 578] width 127 height 33
type input "*"
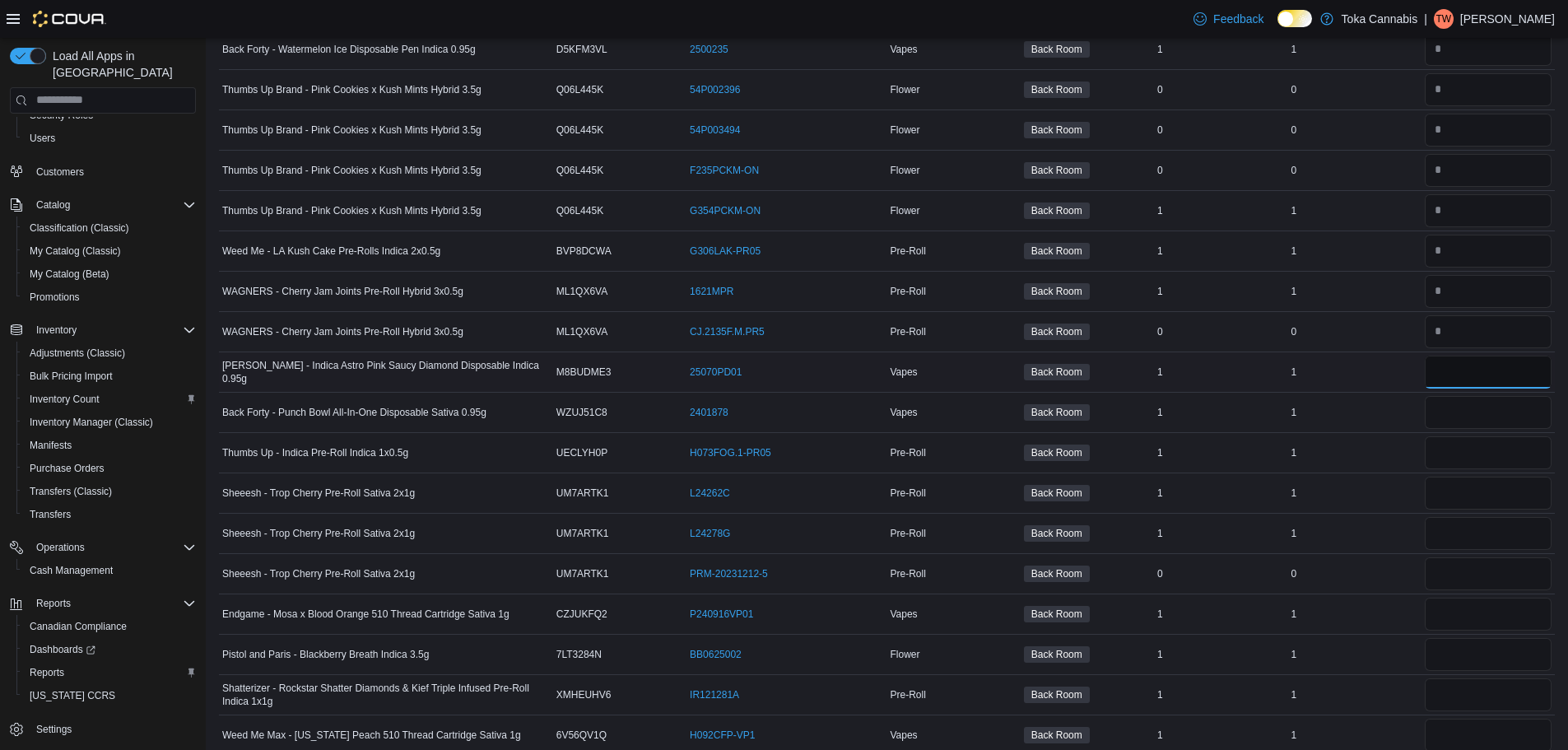
click at [1464, 385] on input "number" at bounding box center [1488, 371] width 127 height 33
type input "*"
click at [1465, 413] on input "number" at bounding box center [1488, 412] width 127 height 33
type input "*"
click at [1469, 474] on div at bounding box center [1488, 493] width 134 height 39
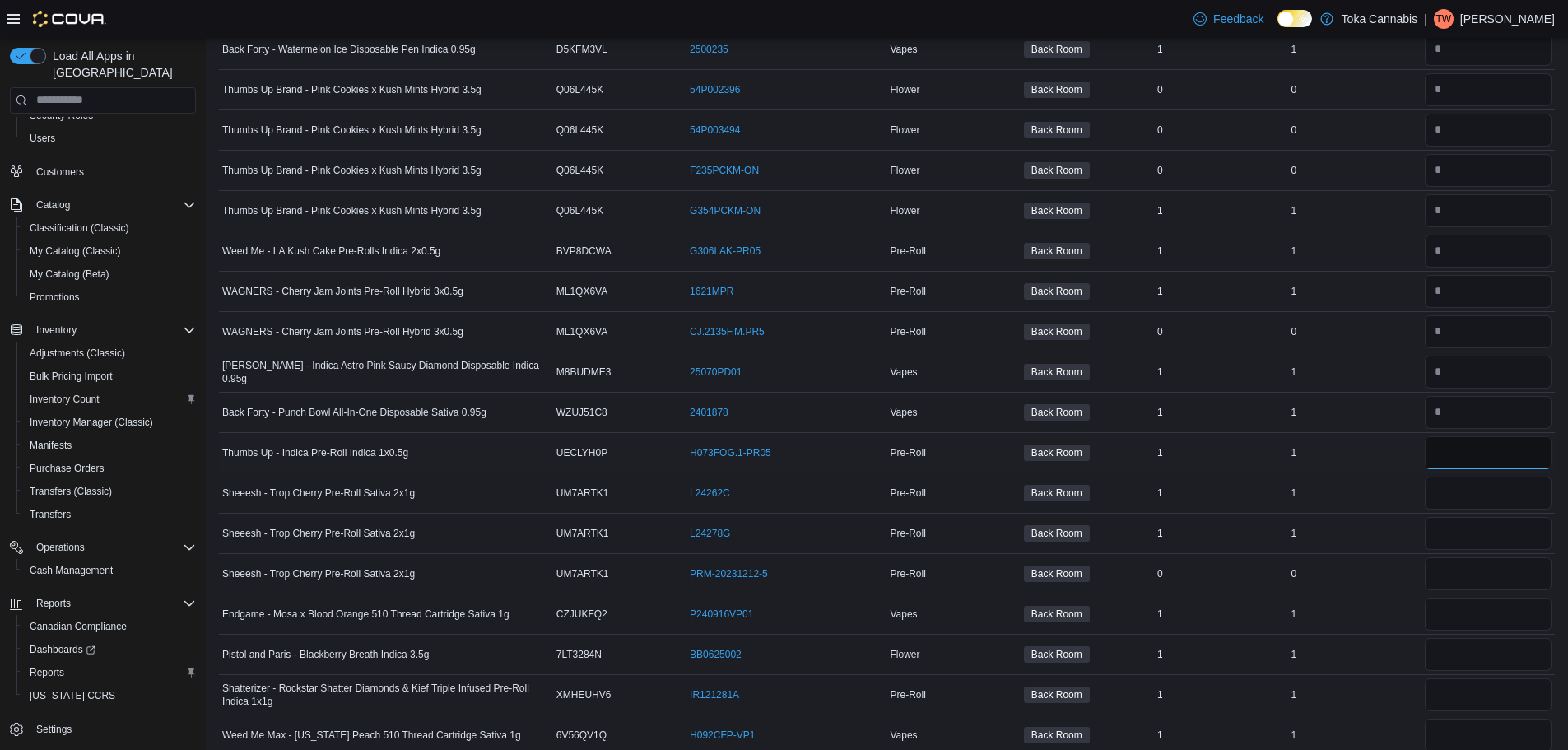
click at [1468, 449] on input "number" at bounding box center [1488, 452] width 127 height 33
type input "*"
click at [1467, 494] on input "number" at bounding box center [1488, 492] width 127 height 33
type input "*"
click at [1458, 538] on input "number" at bounding box center [1488, 533] width 127 height 33
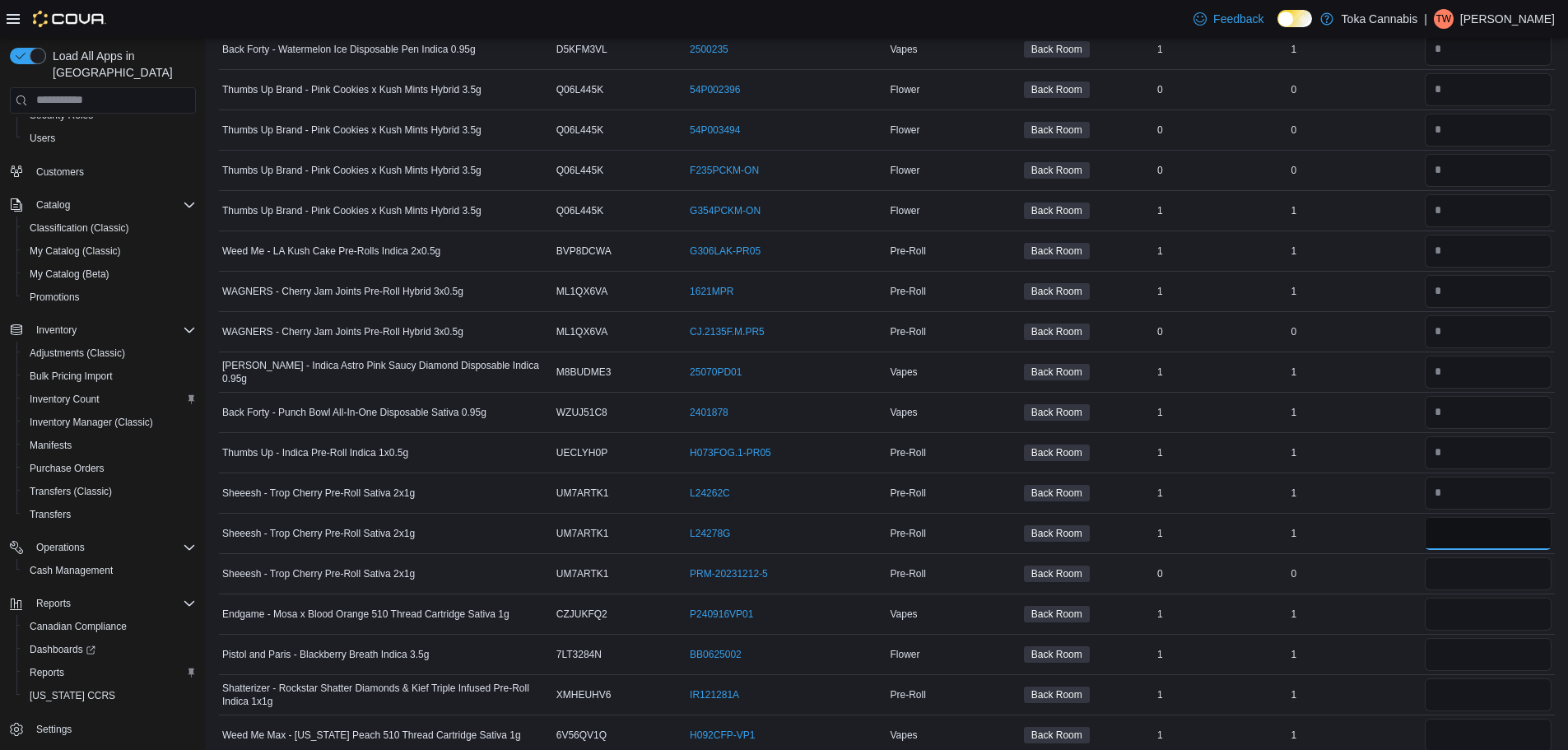
type input "*"
click at [1457, 574] on input "number" at bounding box center [1488, 574] width 127 height 33
type input "*"
click at [1457, 606] on input "number" at bounding box center [1488, 614] width 127 height 33
type input "*"
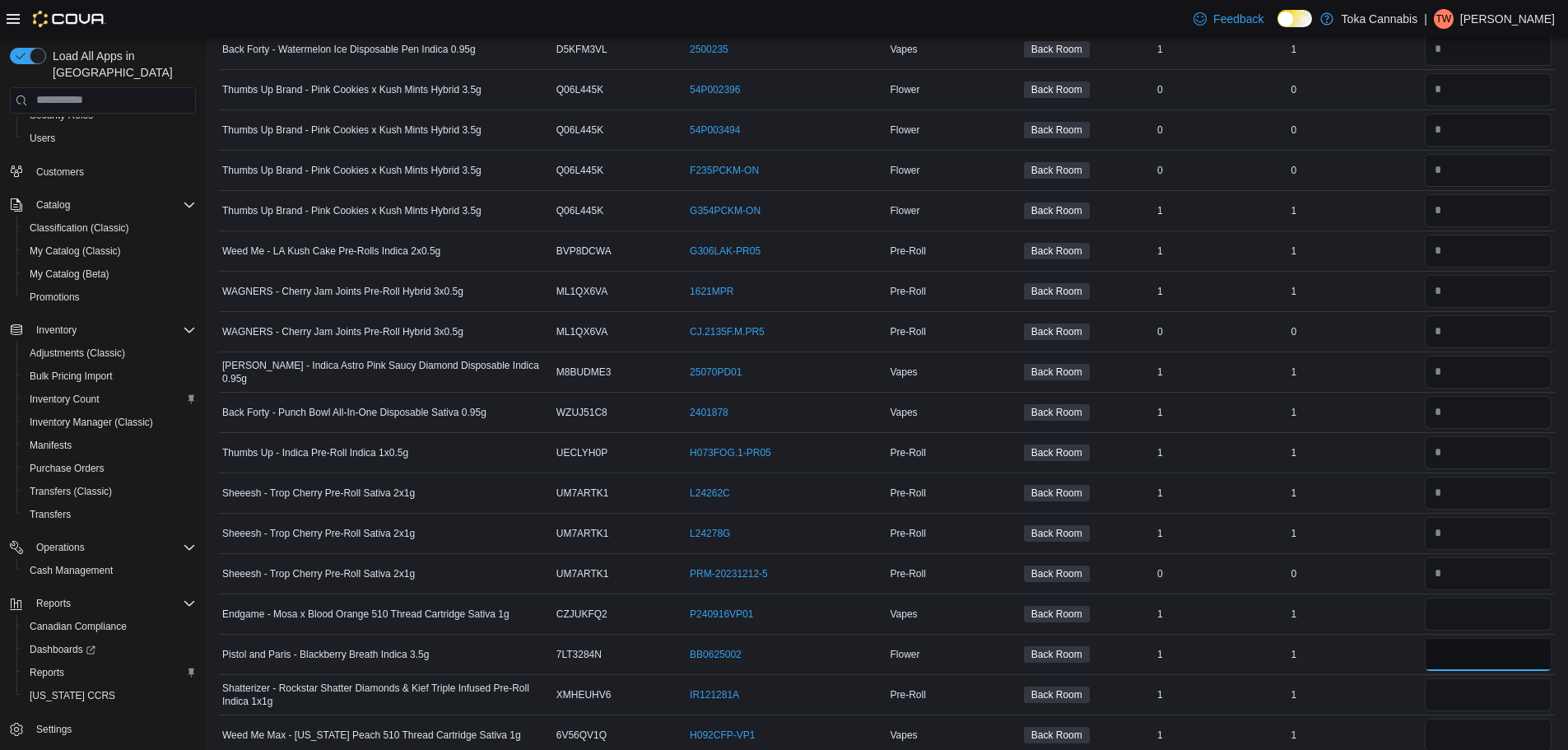
click at [1456, 645] on input "number" at bounding box center [1488, 654] width 127 height 33
type input "*"
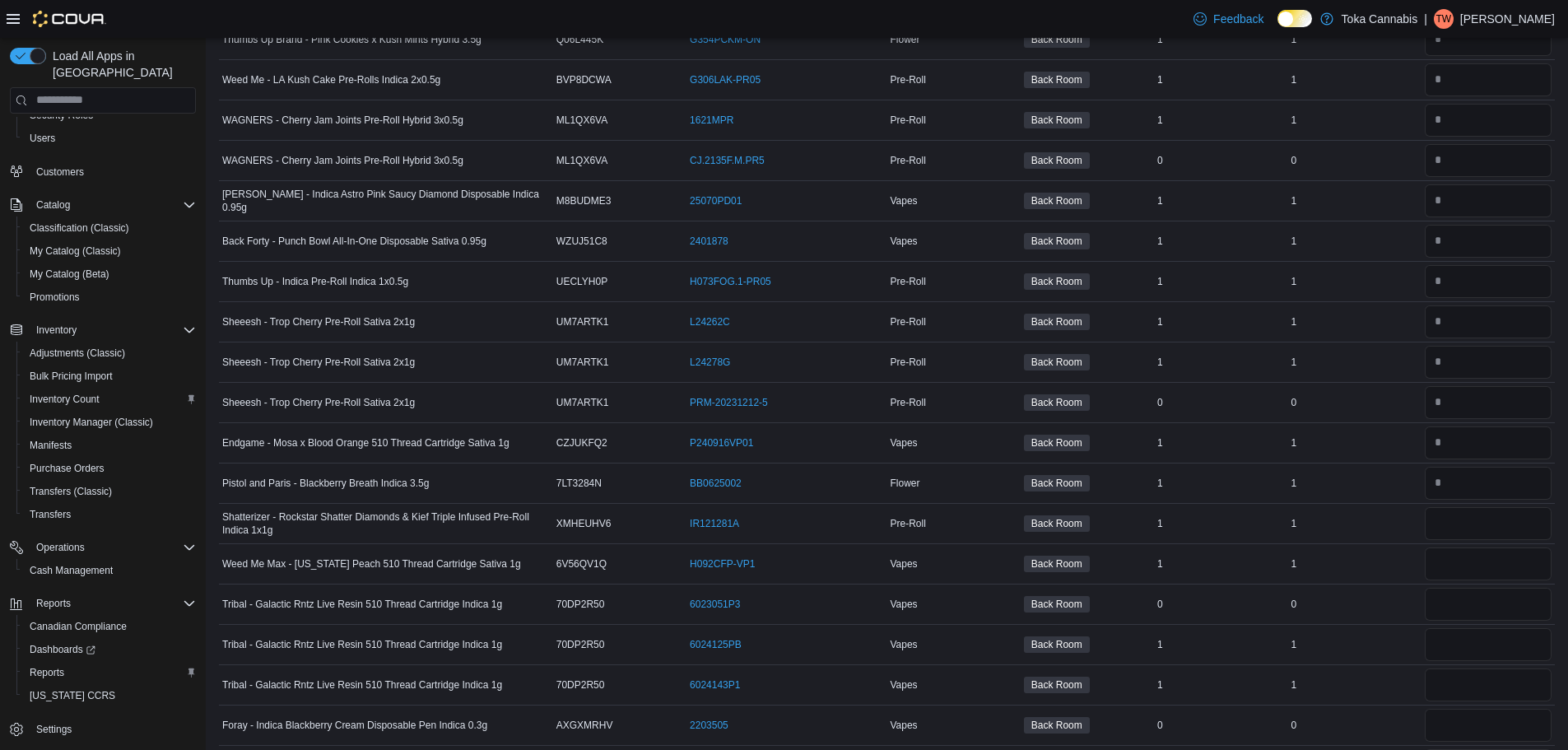
scroll to position [1317, 0]
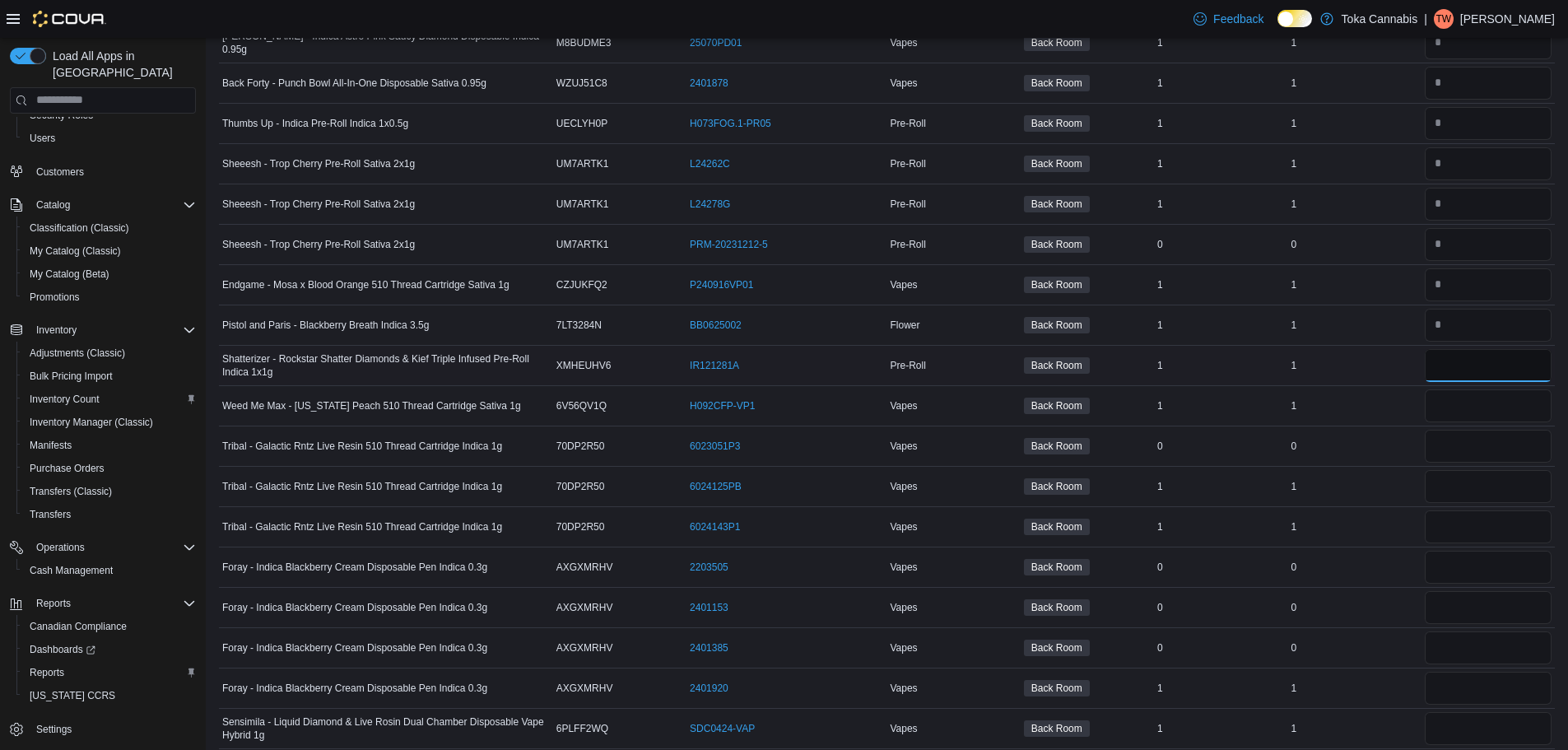
click at [1450, 358] on input "number" at bounding box center [1488, 365] width 127 height 33
type input "*"
click at [1455, 407] on input "number" at bounding box center [1488, 406] width 127 height 33
type input "*"
click at [1460, 450] on input "number" at bounding box center [1488, 446] width 127 height 33
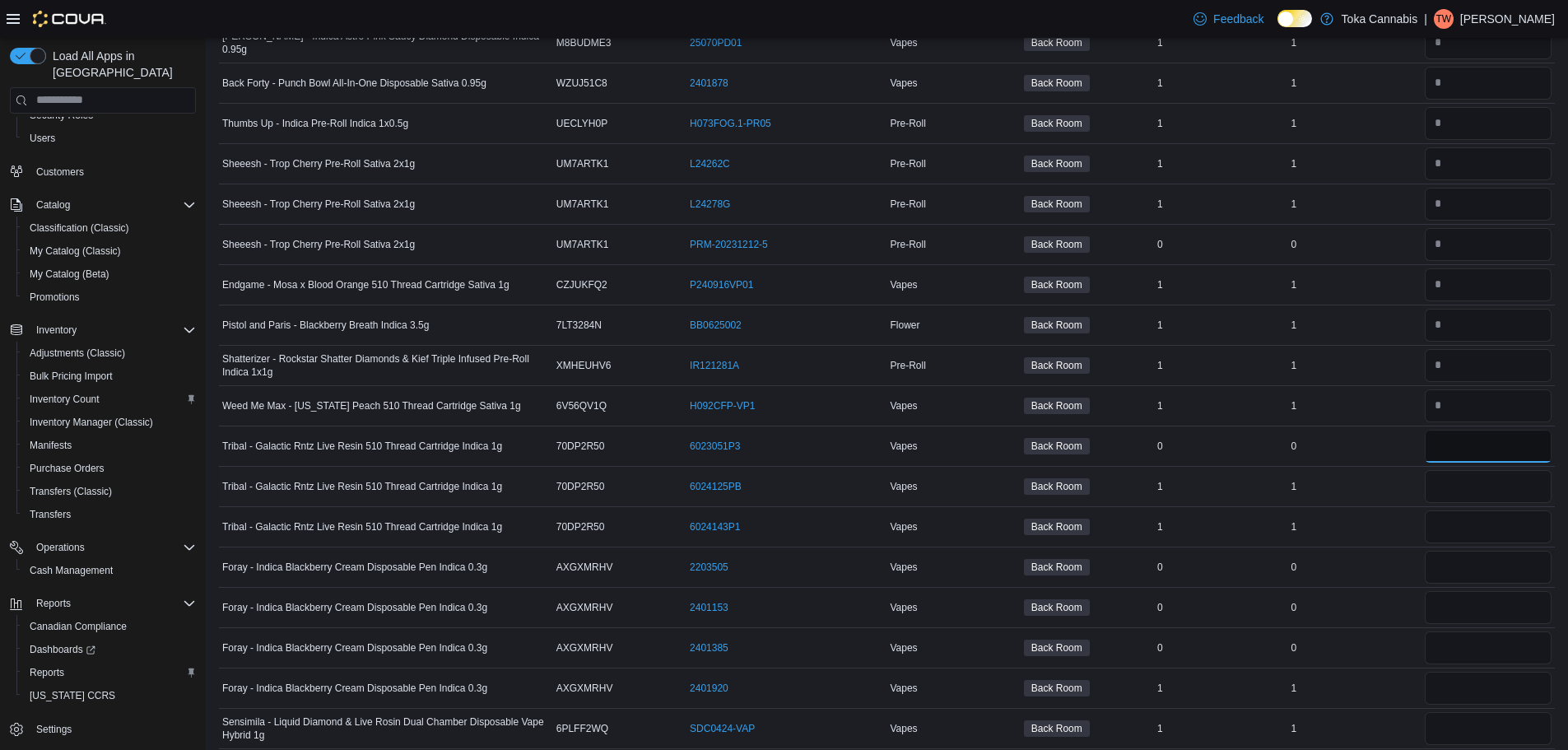
type input "*"
click at [1460, 490] on input "number" at bounding box center [1488, 486] width 127 height 33
type input "*"
click at [1459, 520] on input "number" at bounding box center [1488, 527] width 127 height 33
type input "*"
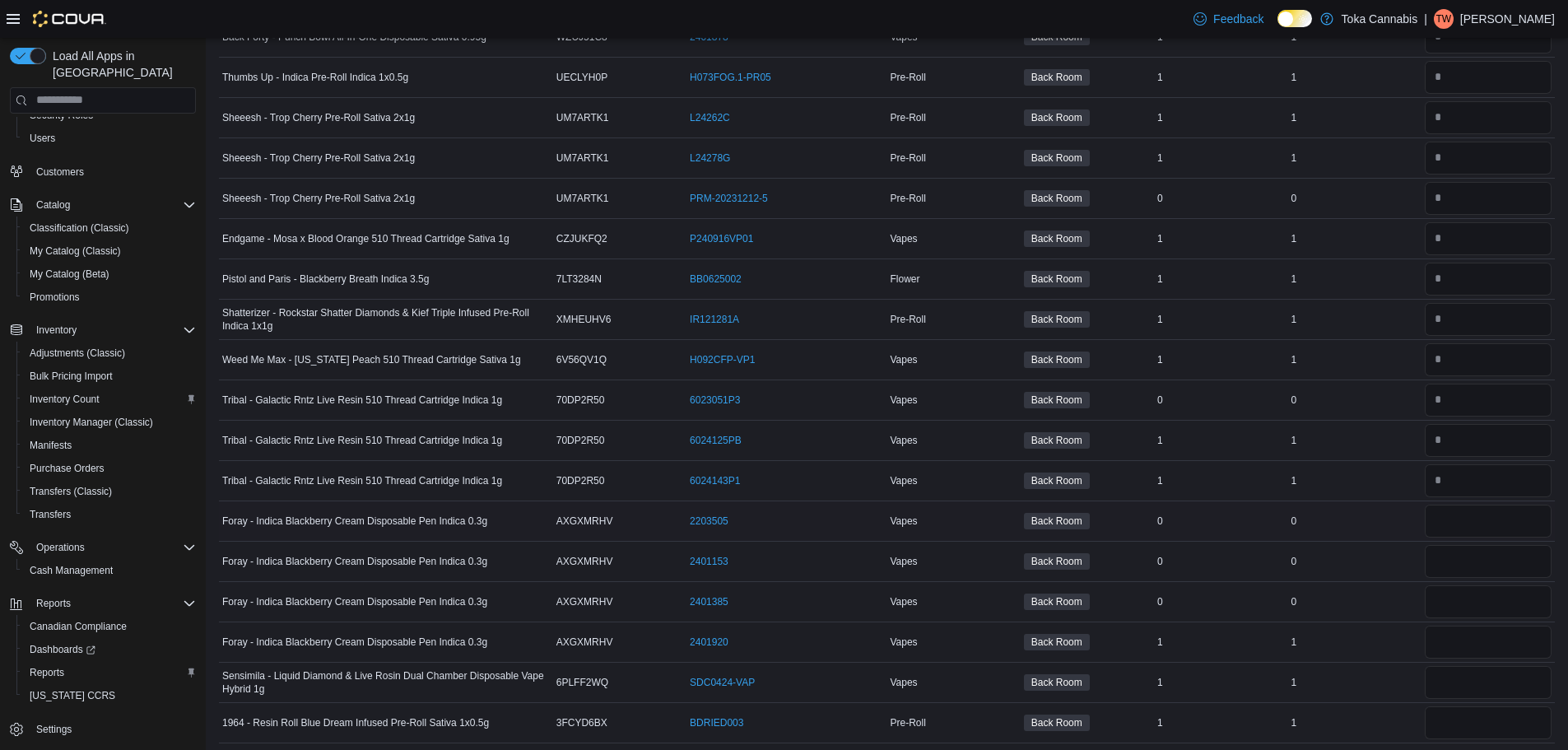
scroll to position [1370, 0]
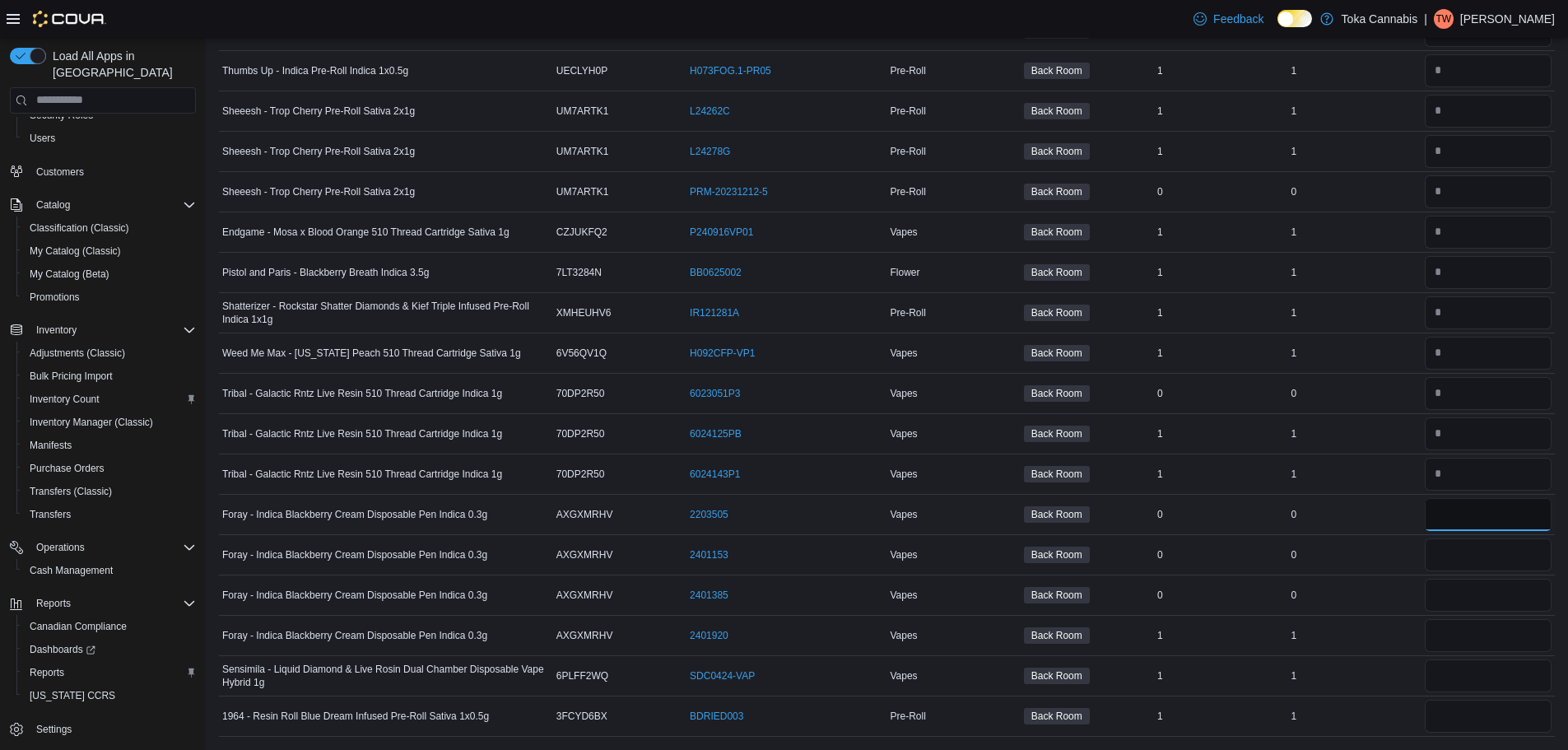
click at [1455, 510] on input "number" at bounding box center [1488, 514] width 127 height 33
type input "*"
click at [1455, 554] on input "number" at bounding box center [1488, 554] width 127 height 33
type input "*"
click at [1454, 602] on input "number" at bounding box center [1488, 595] width 127 height 33
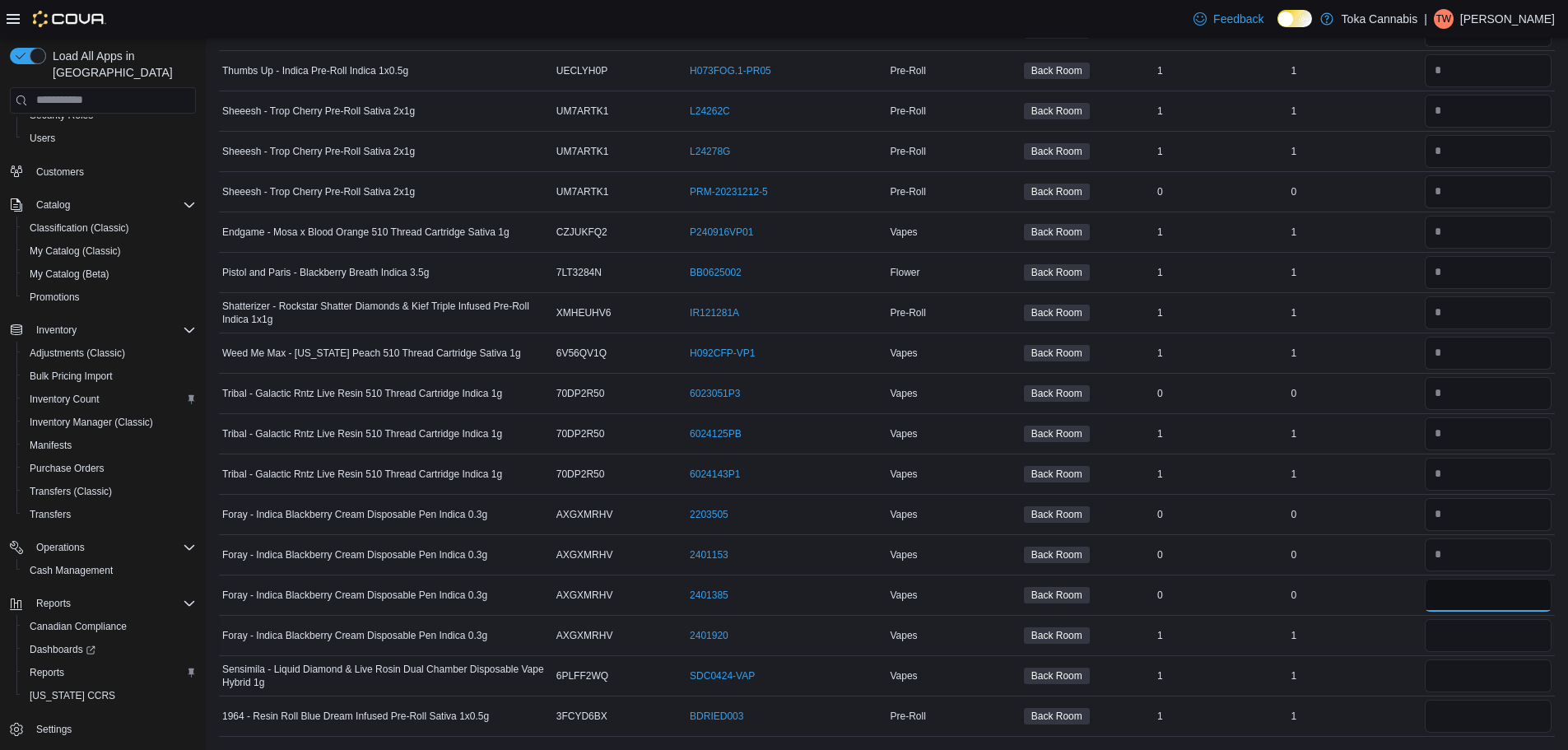
type input "*"
click at [1457, 633] on input "number" at bounding box center [1488, 635] width 127 height 33
type input "*"
drag, startPoint x: 1455, startPoint y: 675, endPoint x: 1459, endPoint y: 692, distance: 17.5
click at [1455, 678] on input "number" at bounding box center [1488, 675] width 127 height 33
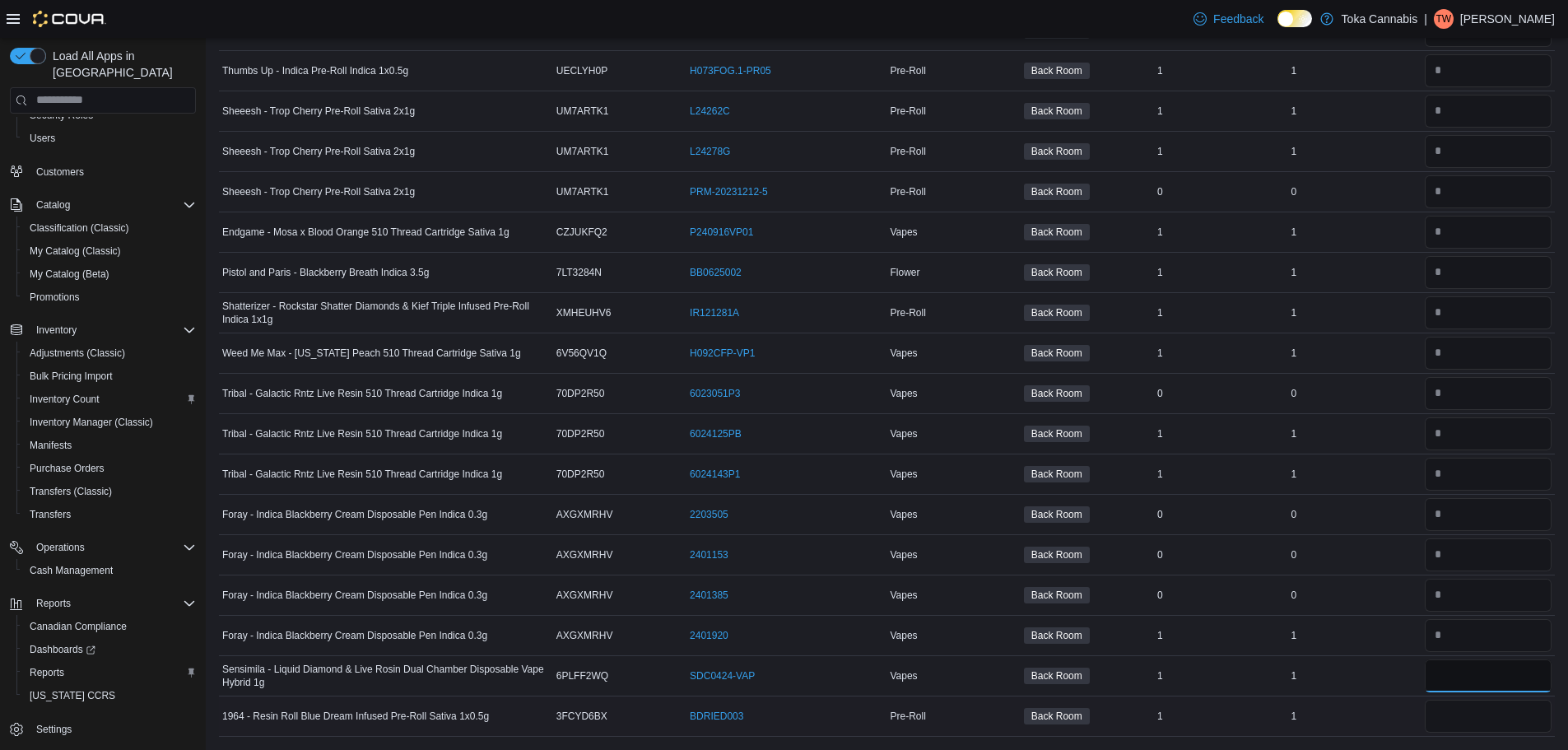
type input "*"
click at [1458, 717] on input "number" at bounding box center [1488, 716] width 127 height 33
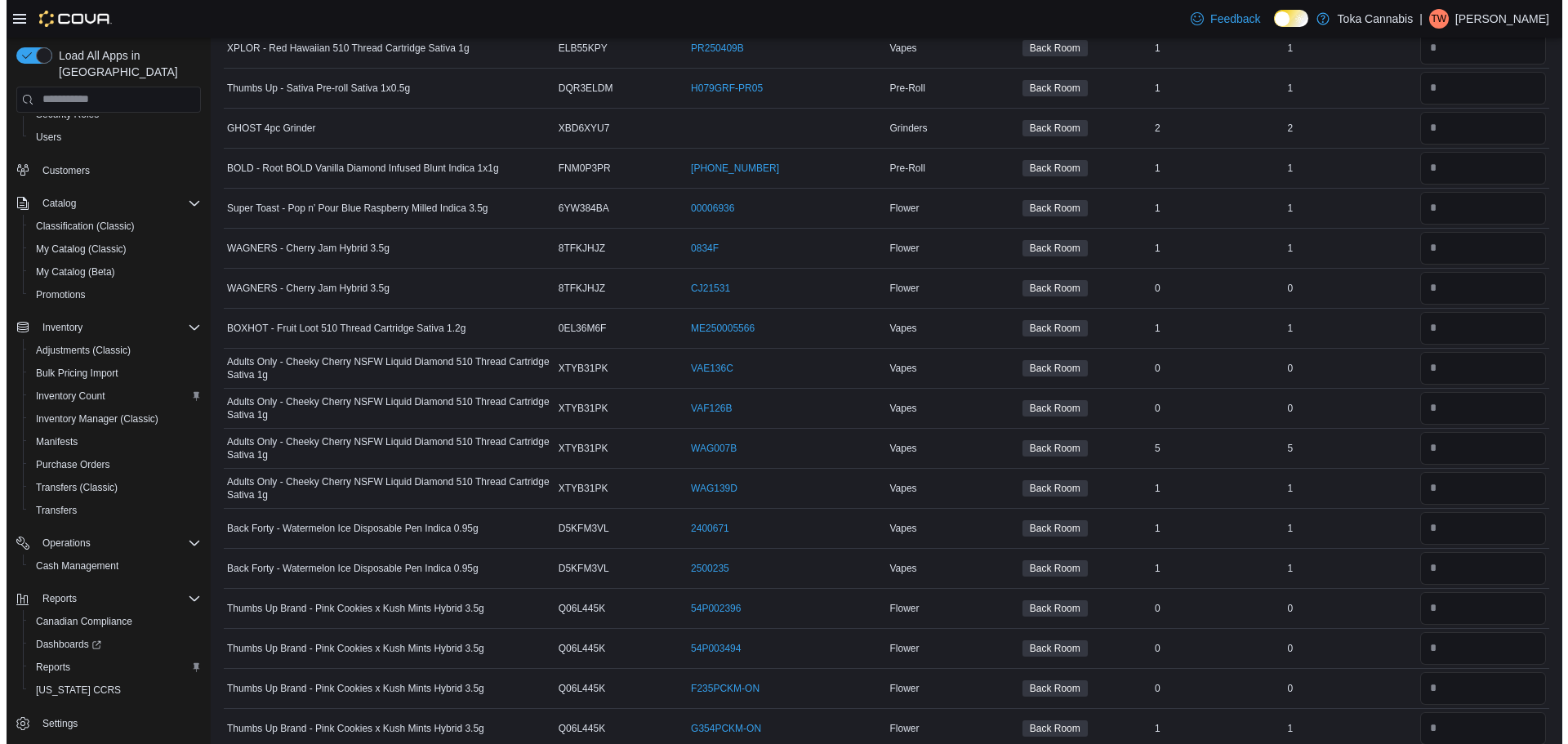
scroll to position [0, 0]
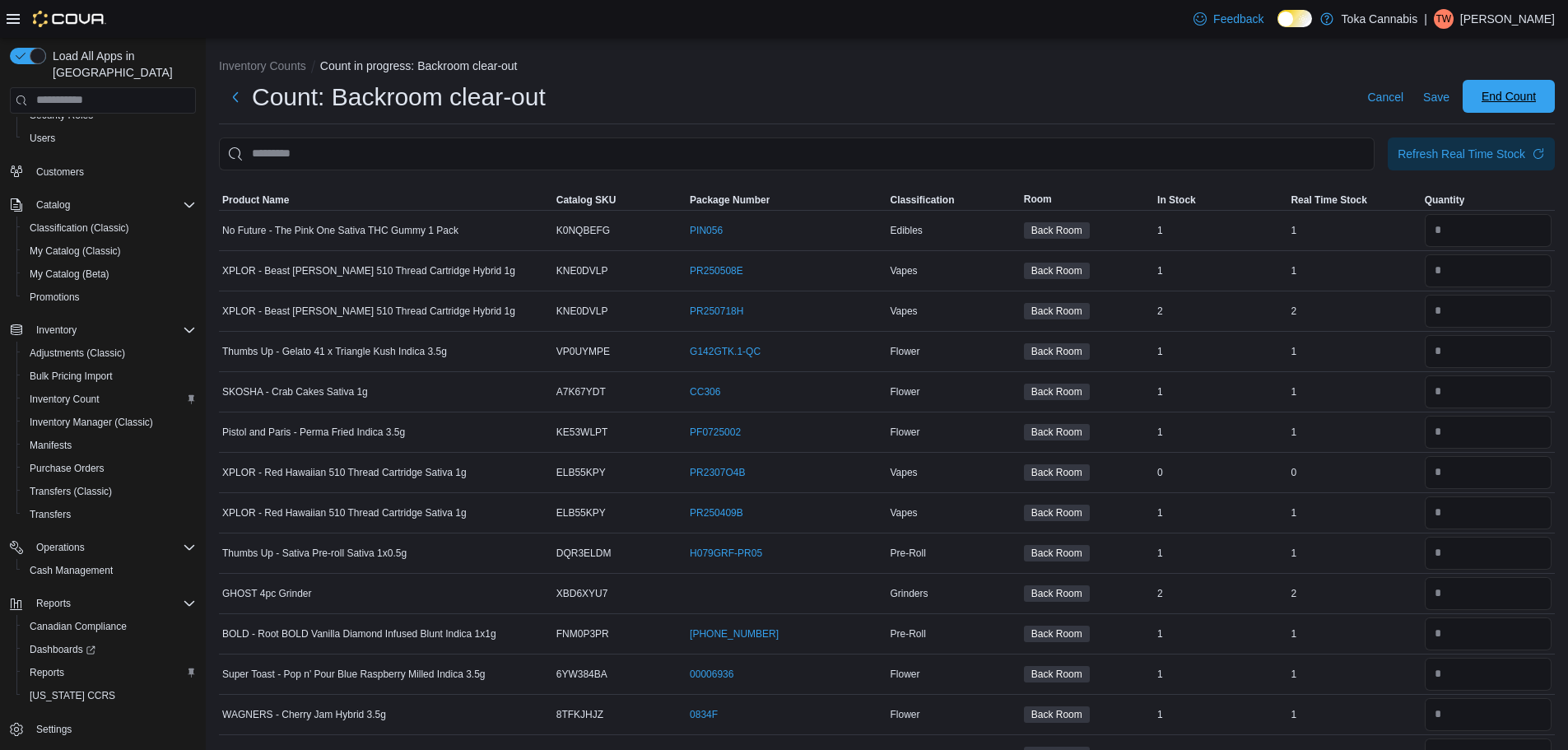
type input "*"
click at [1518, 94] on span "End Count" at bounding box center [1508, 97] width 55 height 17
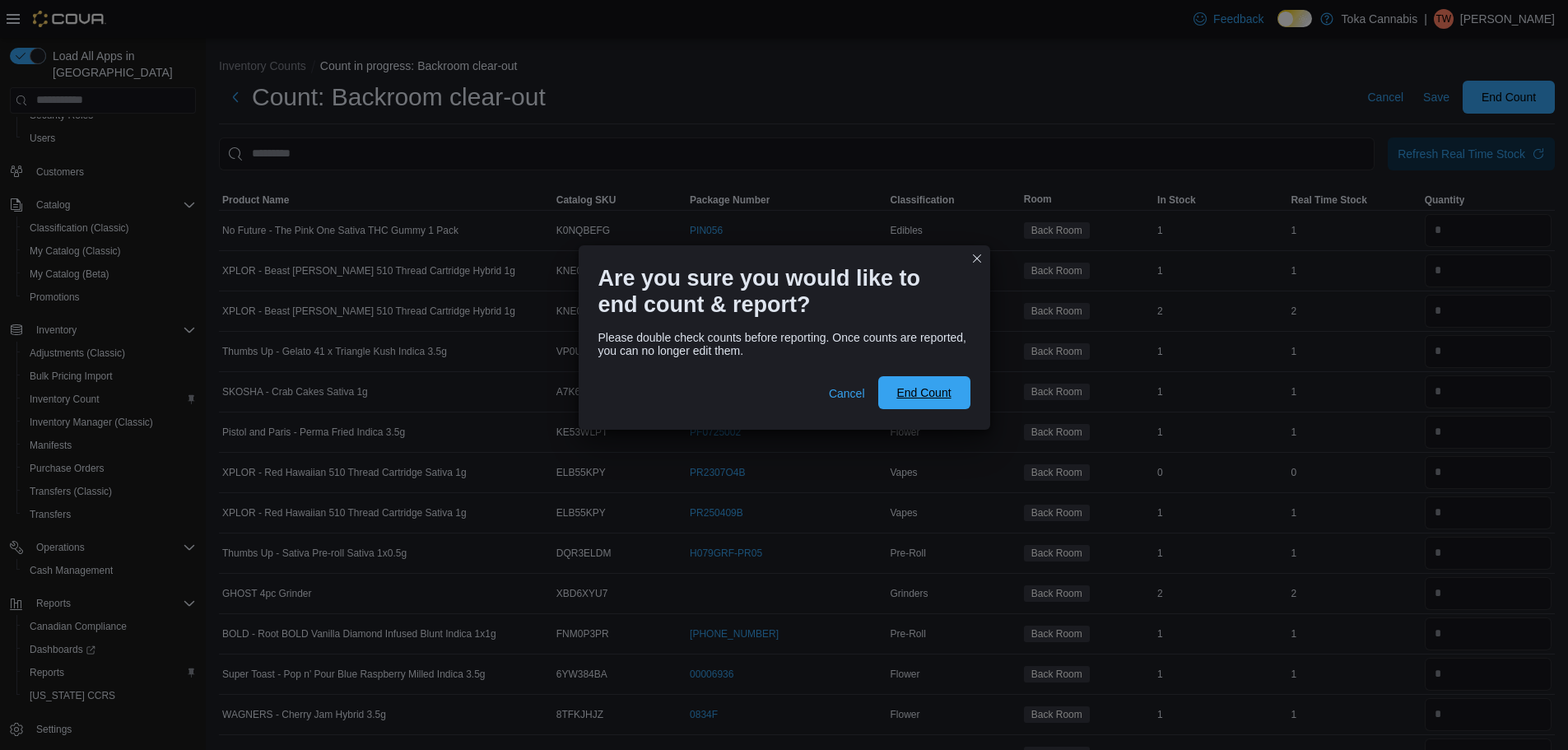
click at [957, 391] on span "End Count" at bounding box center [925, 392] width 72 height 33
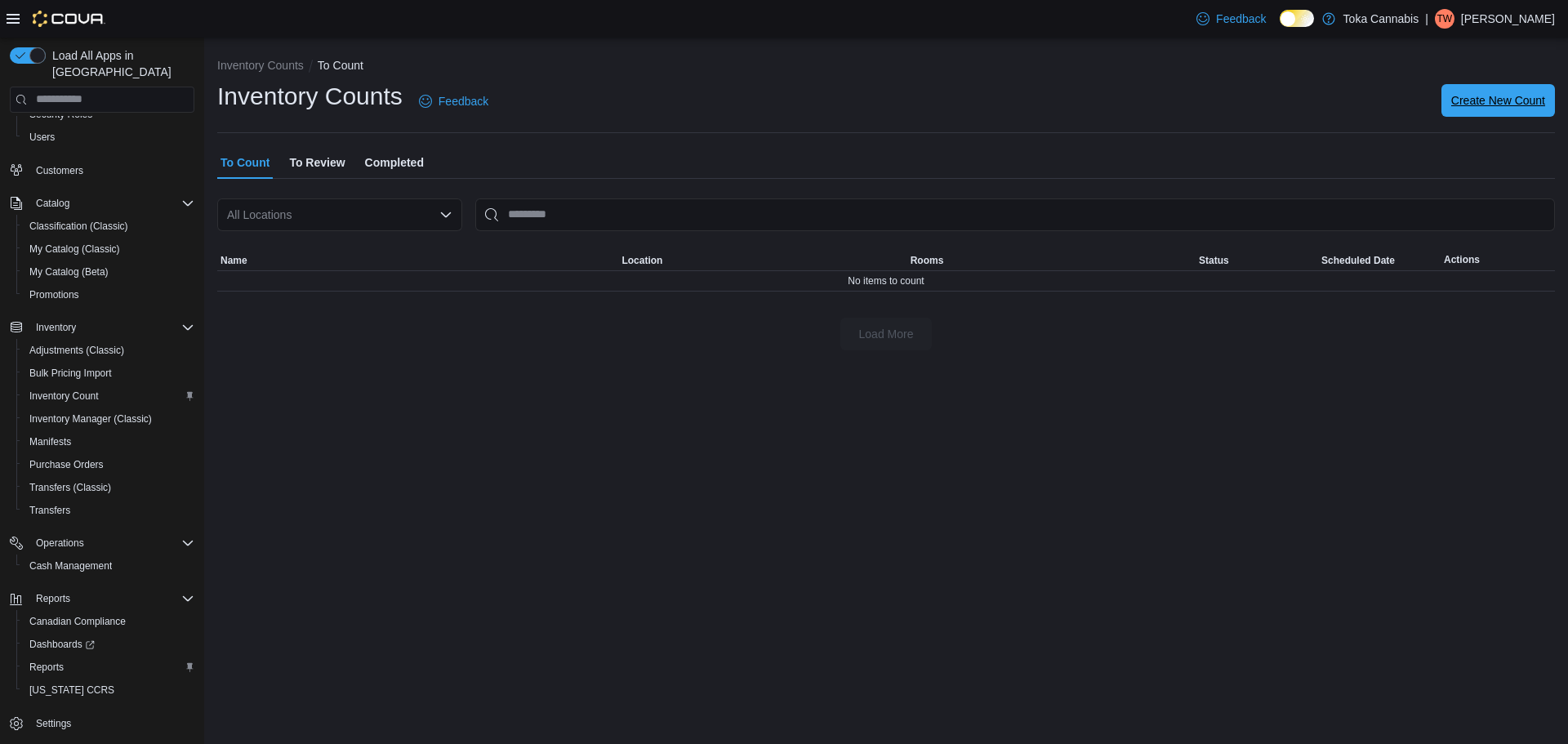
click at [1461, 93] on span "Create New Count" at bounding box center [1498, 101] width 94 height 17
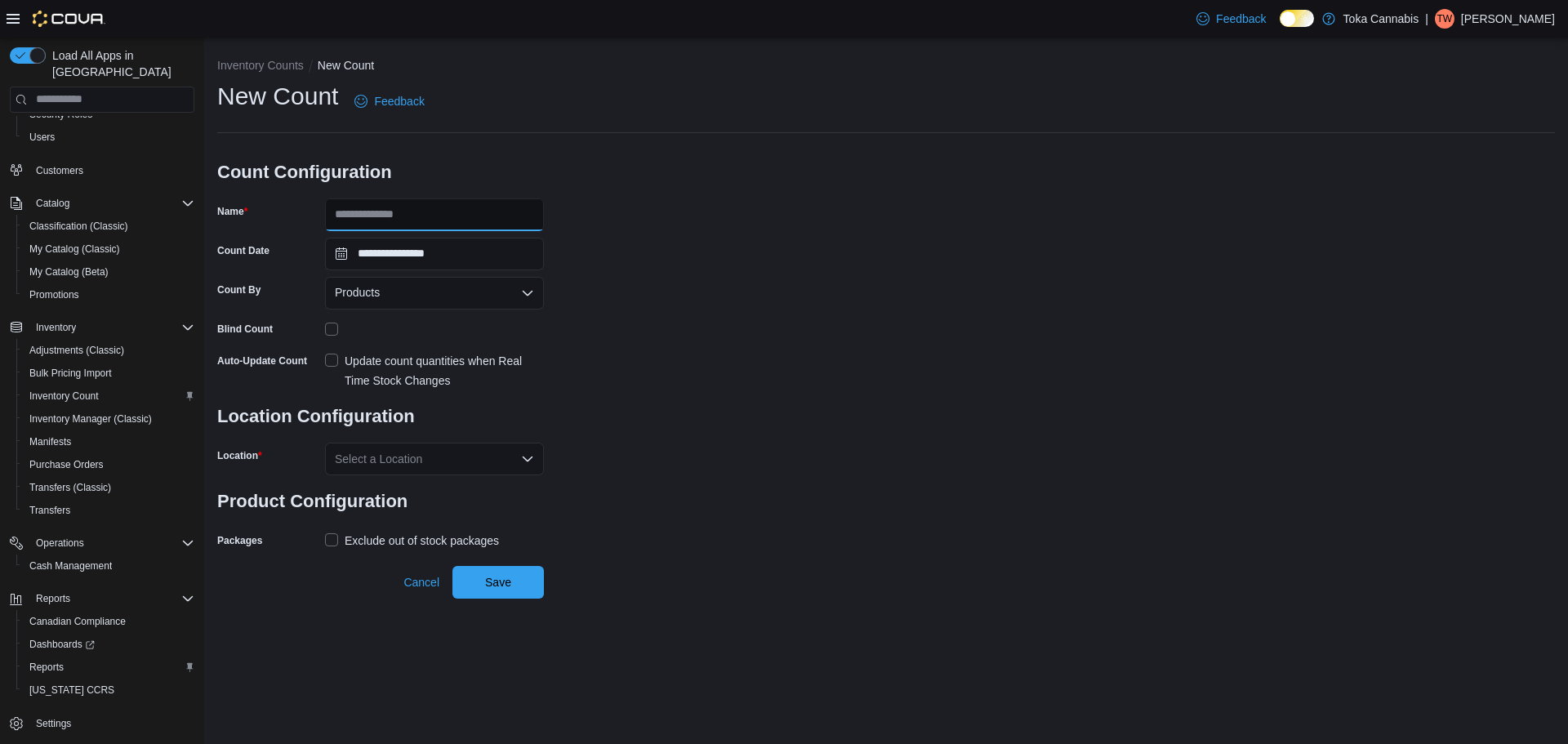
click at [427, 213] on input "Name" at bounding box center [434, 214] width 219 height 32
type input "**********"
click at [458, 294] on div "Products" at bounding box center [434, 292] width 219 height 32
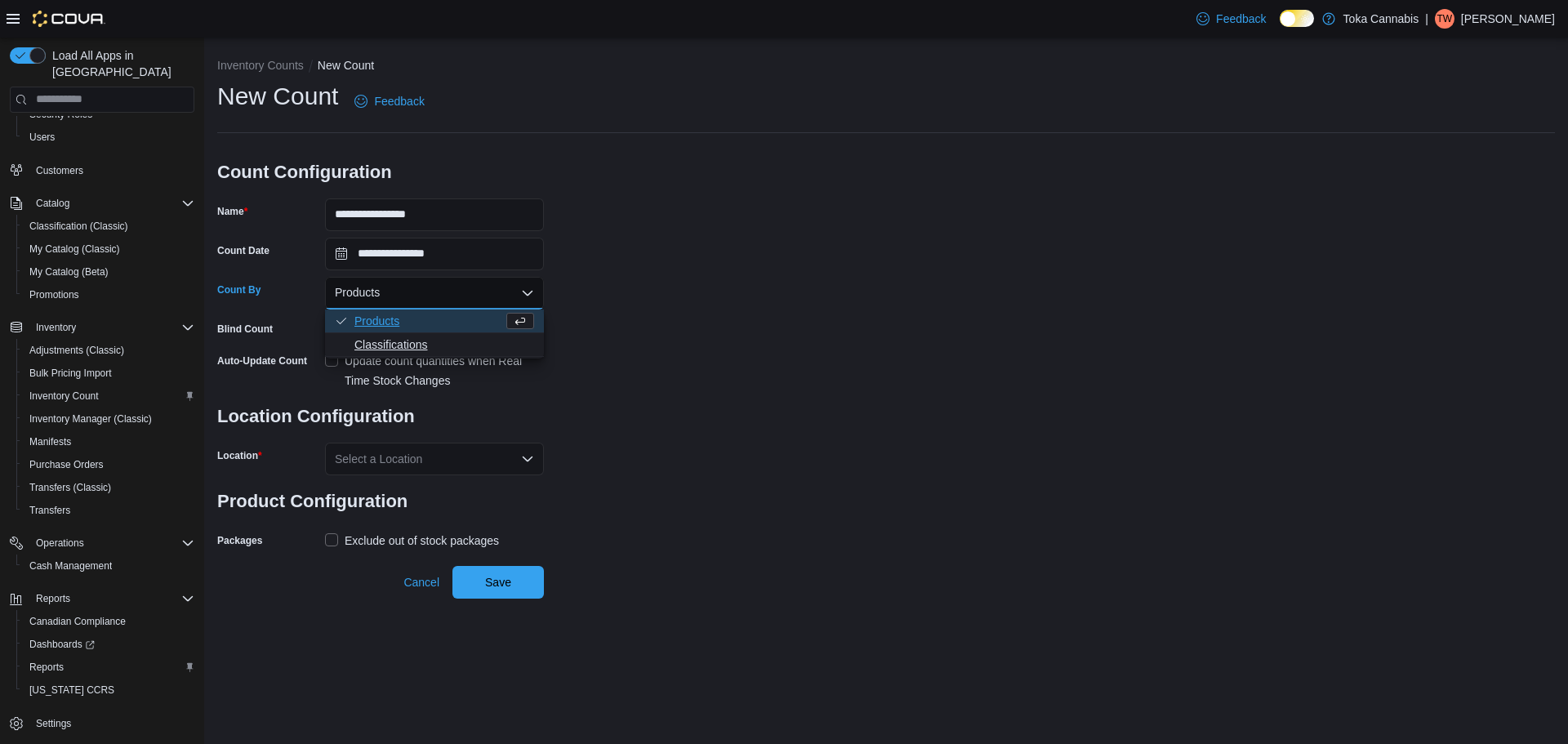
click at [398, 338] on span "Classifications" at bounding box center [444, 345] width 180 height 17
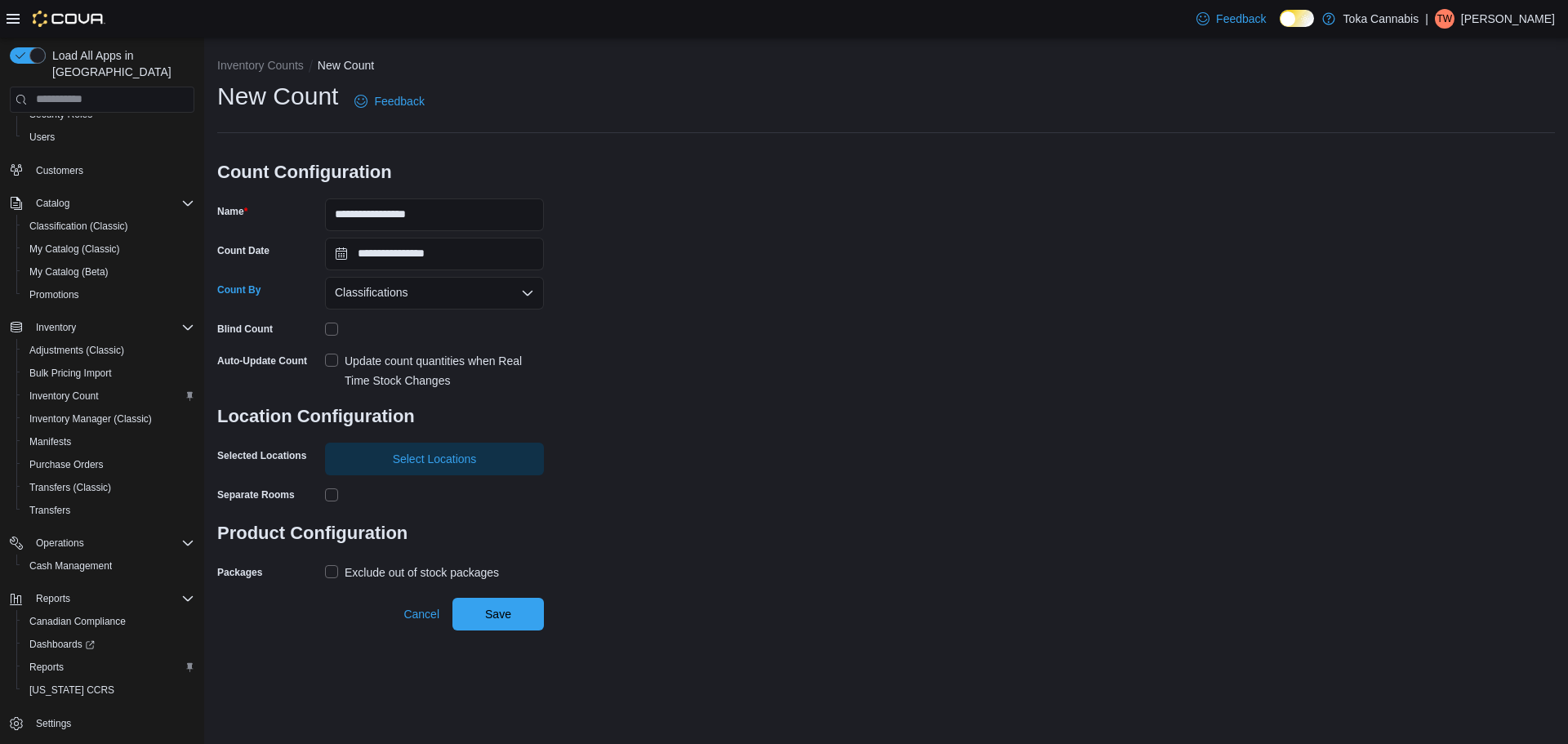
click at [634, 352] on div "**********" at bounding box center [886, 332] width 1337 height 505
click at [336, 359] on label "Update count quantities when Real Time Stock Changes" at bounding box center [434, 370] width 219 height 39
click at [592, 370] on div "**********" at bounding box center [886, 332] width 1337 height 505
click at [419, 448] on span "Select Locations" at bounding box center [434, 457] width 199 height 32
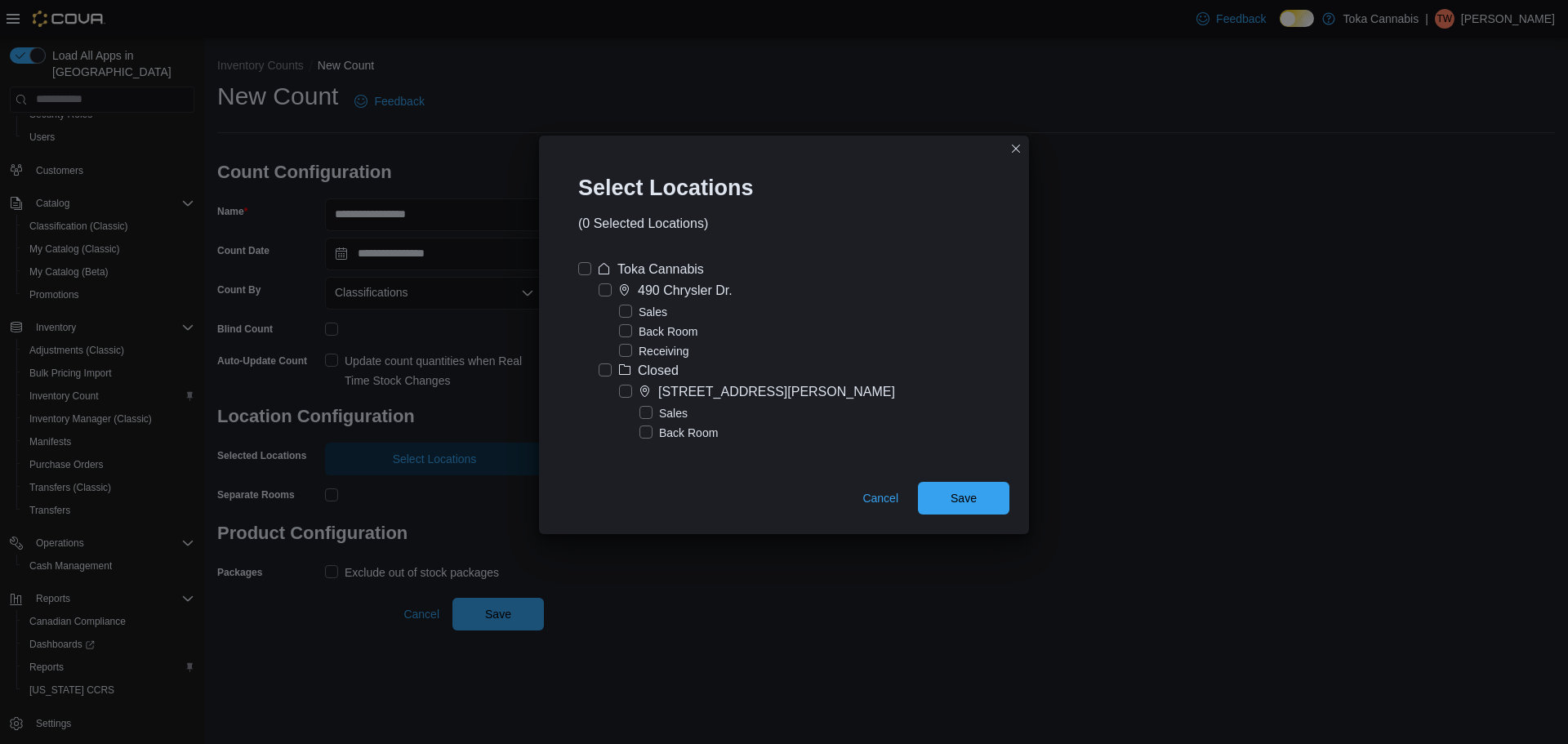
click at [632, 308] on label "Sales" at bounding box center [643, 312] width 48 height 20
click at [983, 497] on span "Save" at bounding box center [963, 497] width 72 height 32
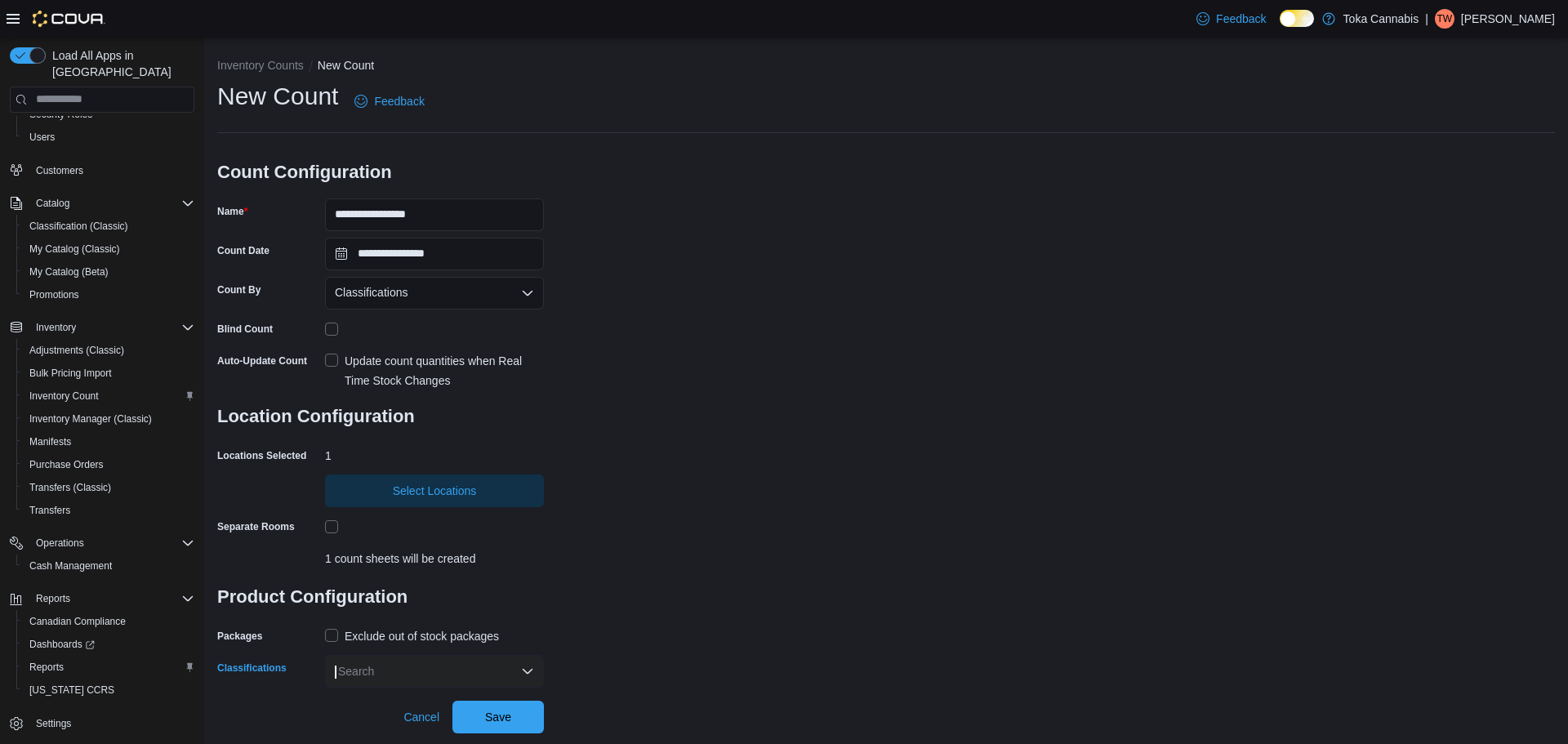
click at [531, 667] on div "Search" at bounding box center [434, 671] width 219 height 32
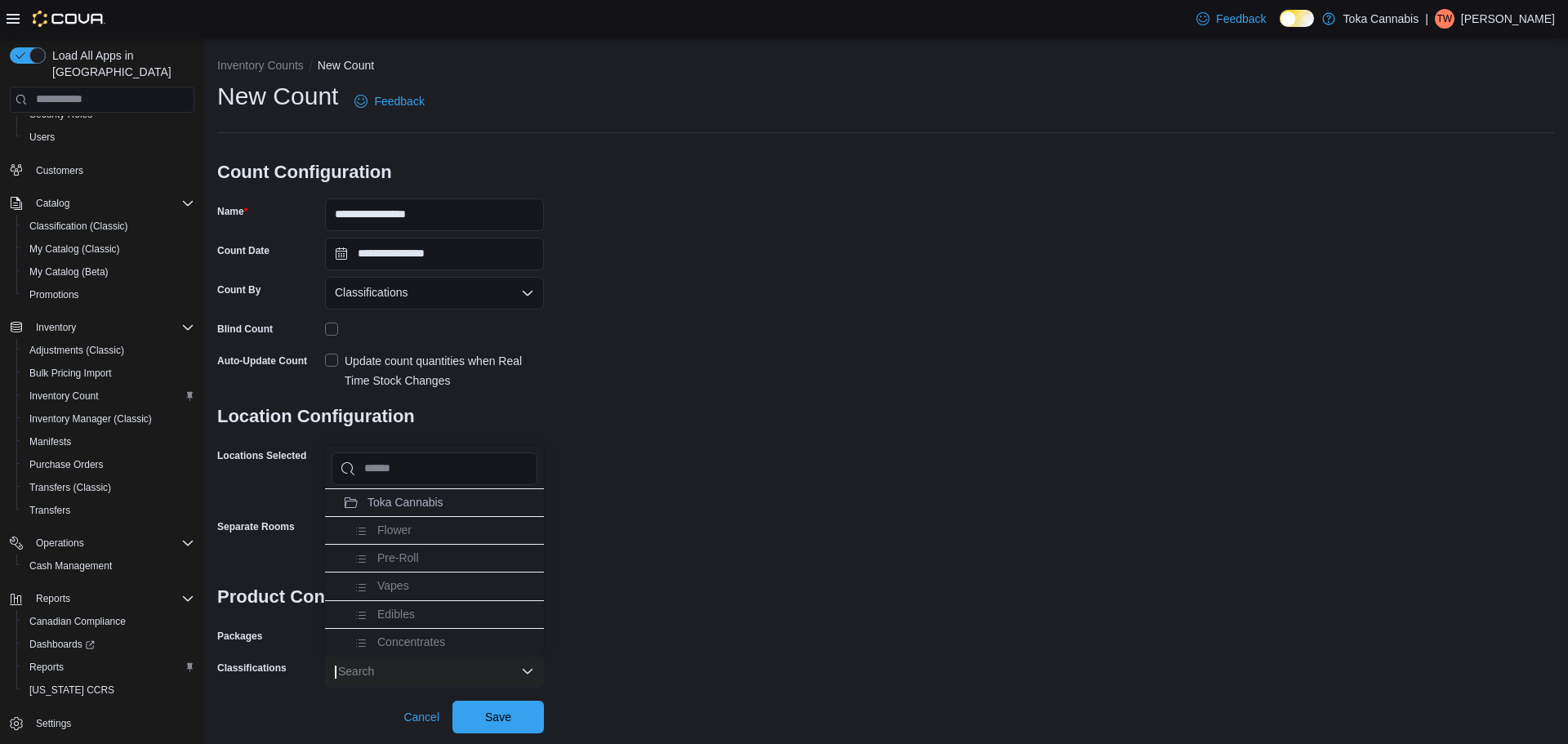
scroll to position [82, 0]
click at [433, 587] on li "Beverages" at bounding box center [434, 587] width 219 height 27
click at [672, 541] on div "**********" at bounding box center [886, 383] width 1337 height 607
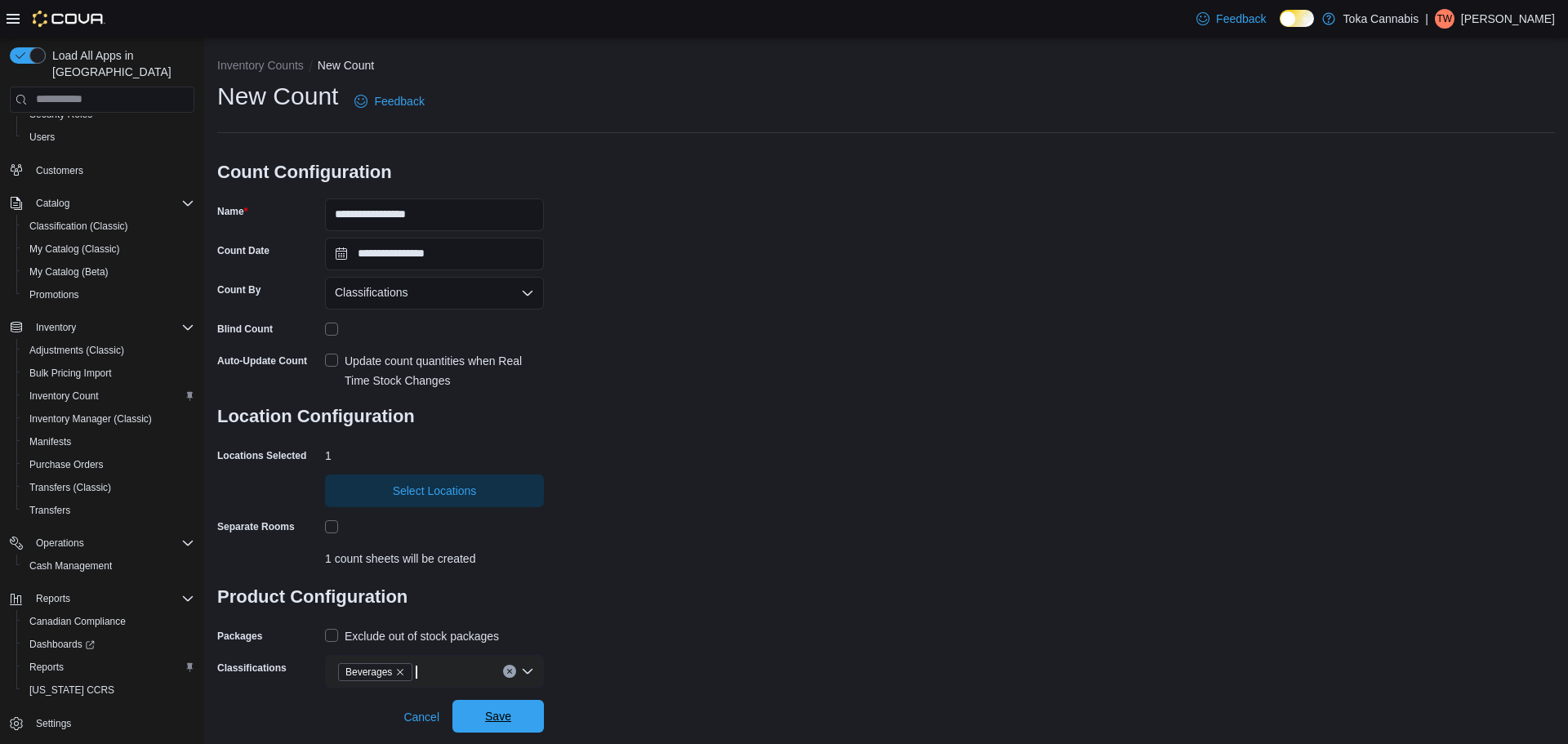
click at [528, 712] on span "Save" at bounding box center [498, 716] width 72 height 32
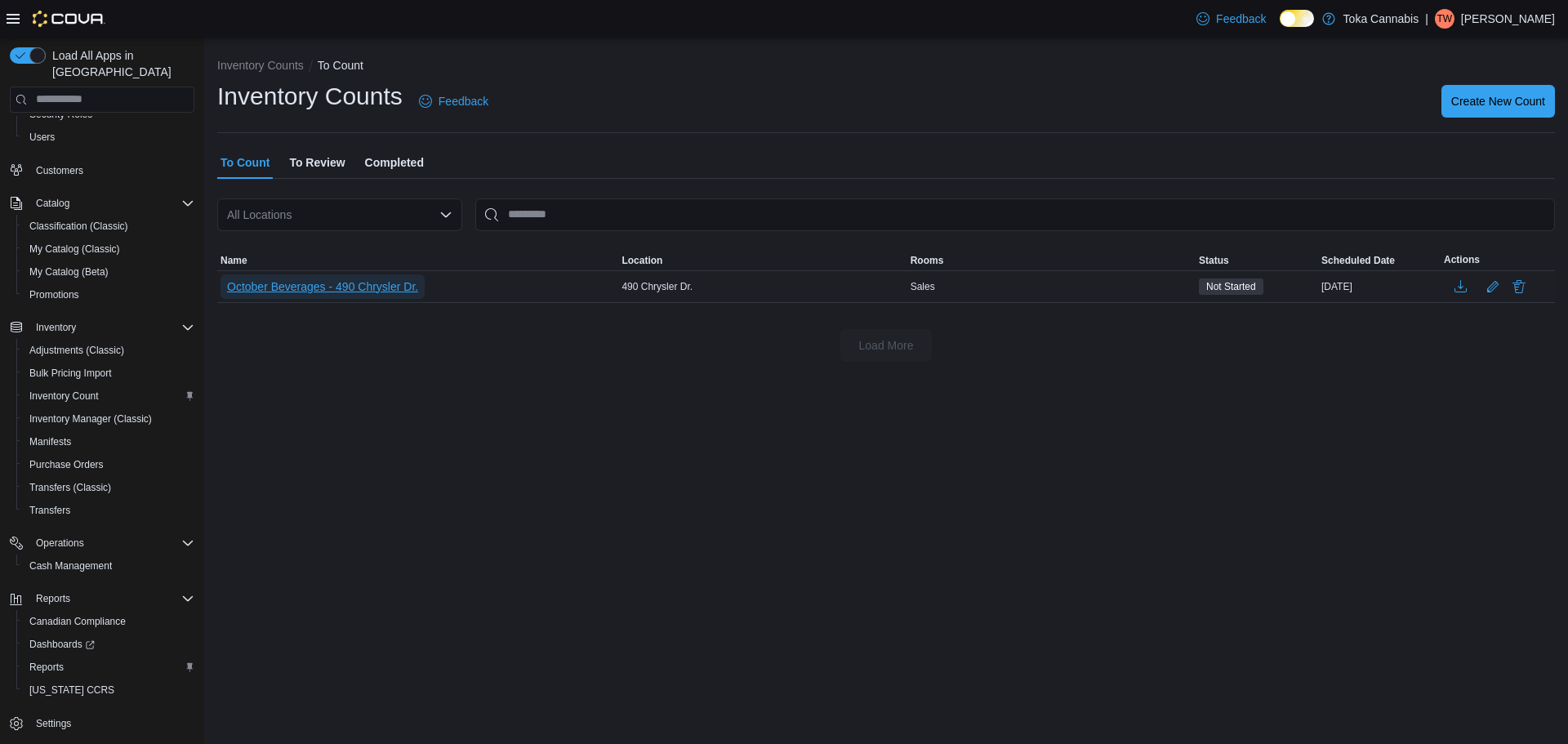
click at [422, 290] on button "October Beverages - 490 Chrysler Dr." at bounding box center [322, 286] width 204 height 24
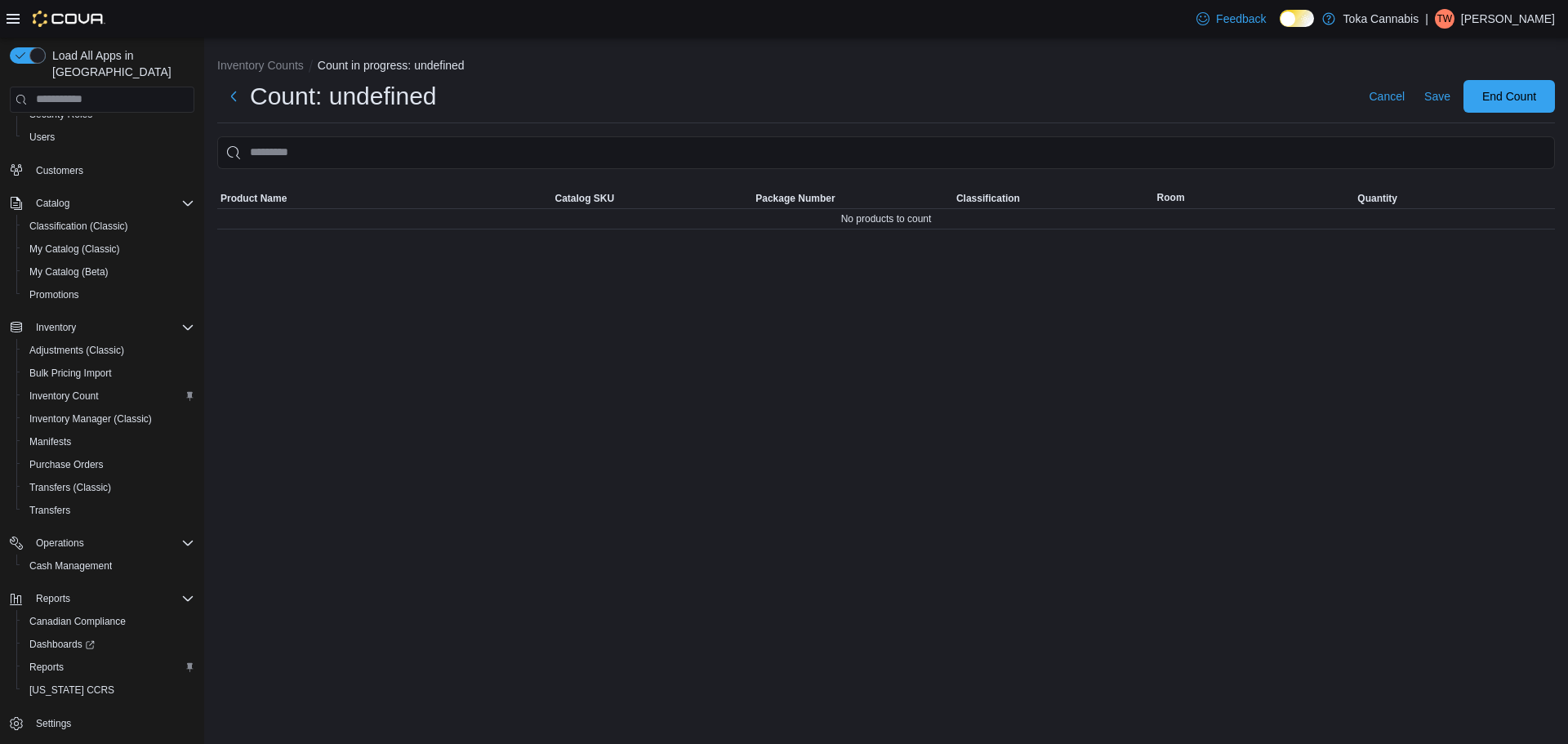
scroll to position [82, 0]
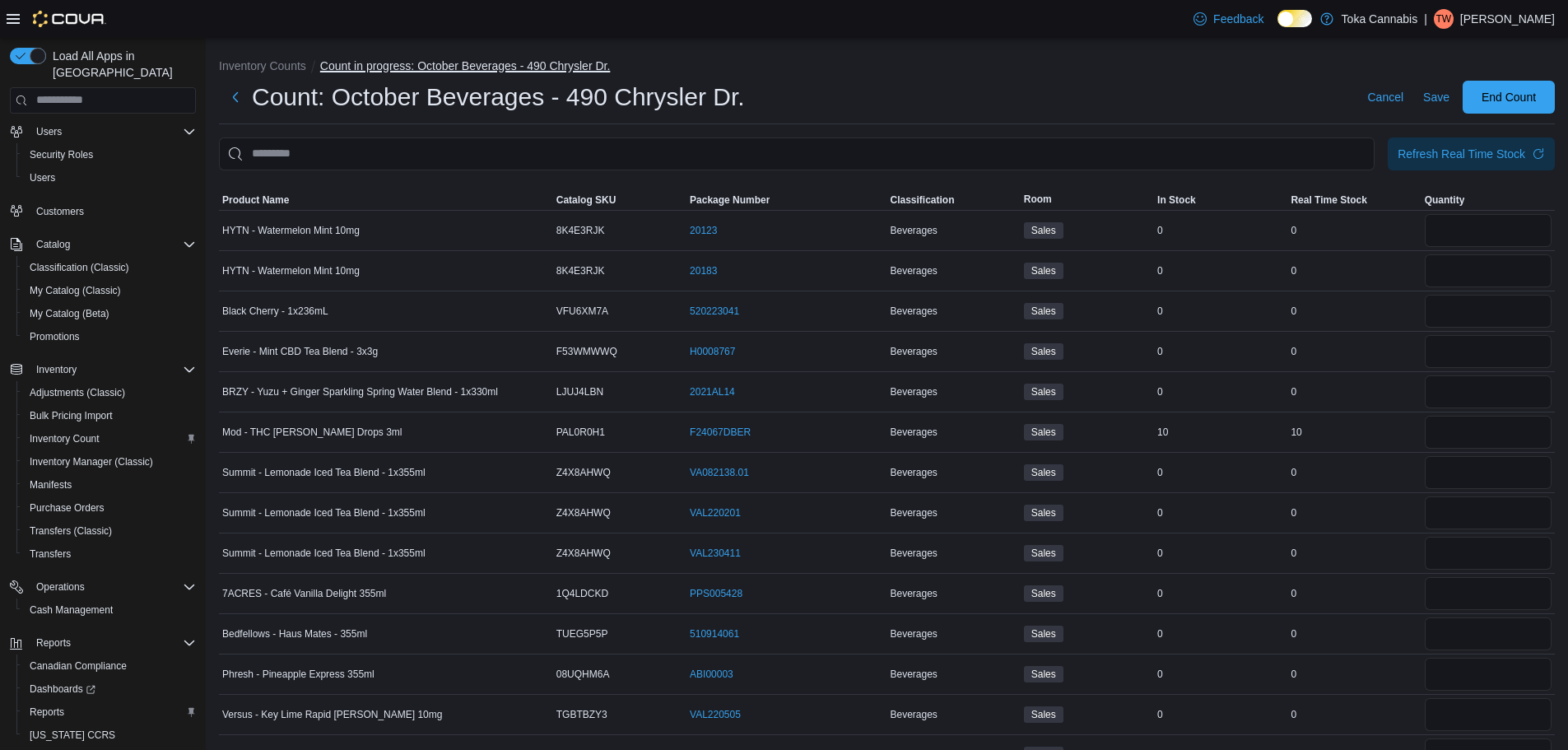
click at [442, 60] on button "Count in progress: October Beverages - 490 Chrysler Dr." at bounding box center [465, 66] width 291 height 13
click at [274, 60] on button "Inventory Counts" at bounding box center [263, 66] width 87 height 13
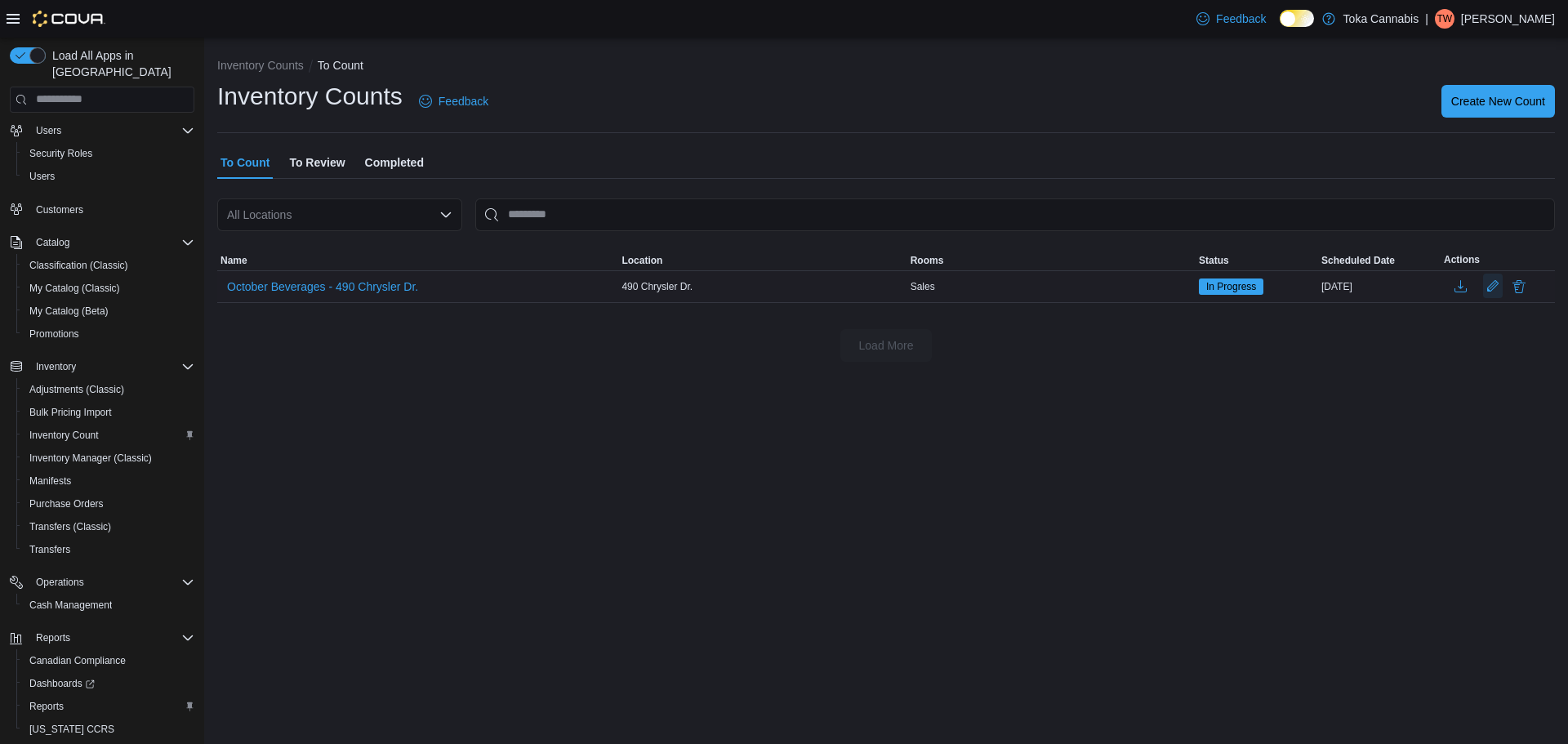
click at [1496, 287] on button "Edit count details" at bounding box center [1493, 285] width 20 height 24
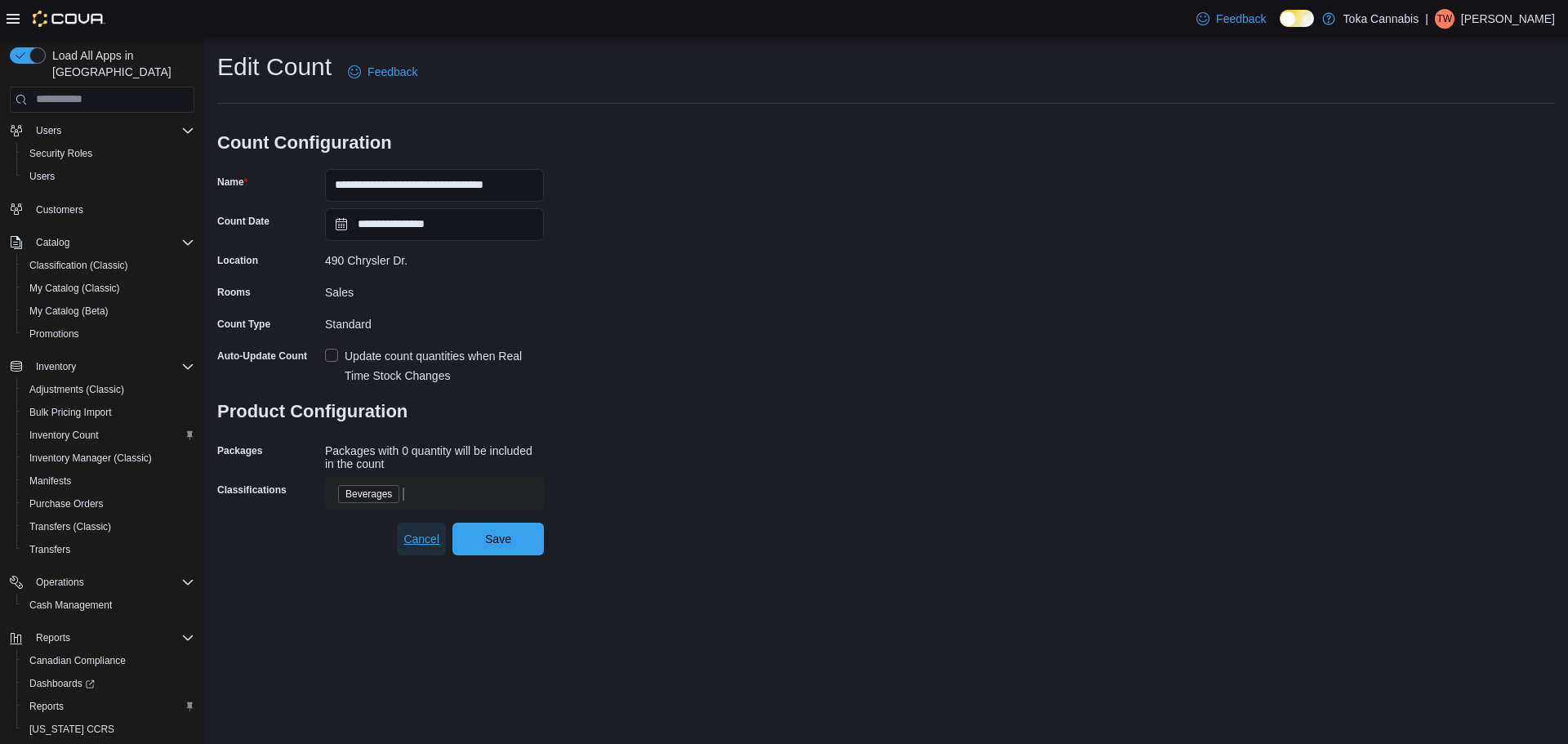
click at [427, 549] on span "Cancel" at bounding box center [421, 538] width 36 height 32
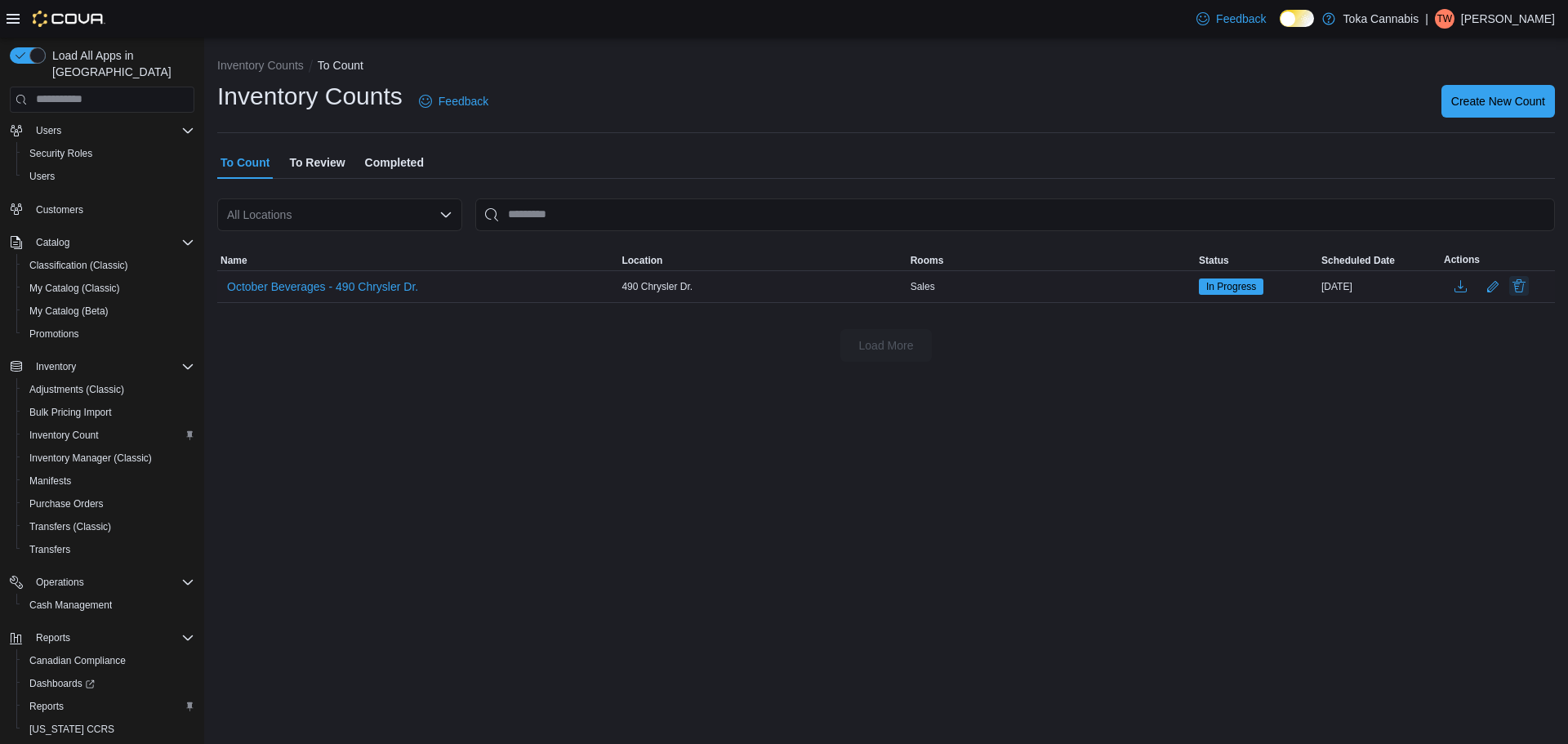
click at [1513, 280] on button "Delete" at bounding box center [1519, 286] width 20 height 20
click at [1467, 438] on span "Delete" at bounding box center [1472, 440] width 32 height 17
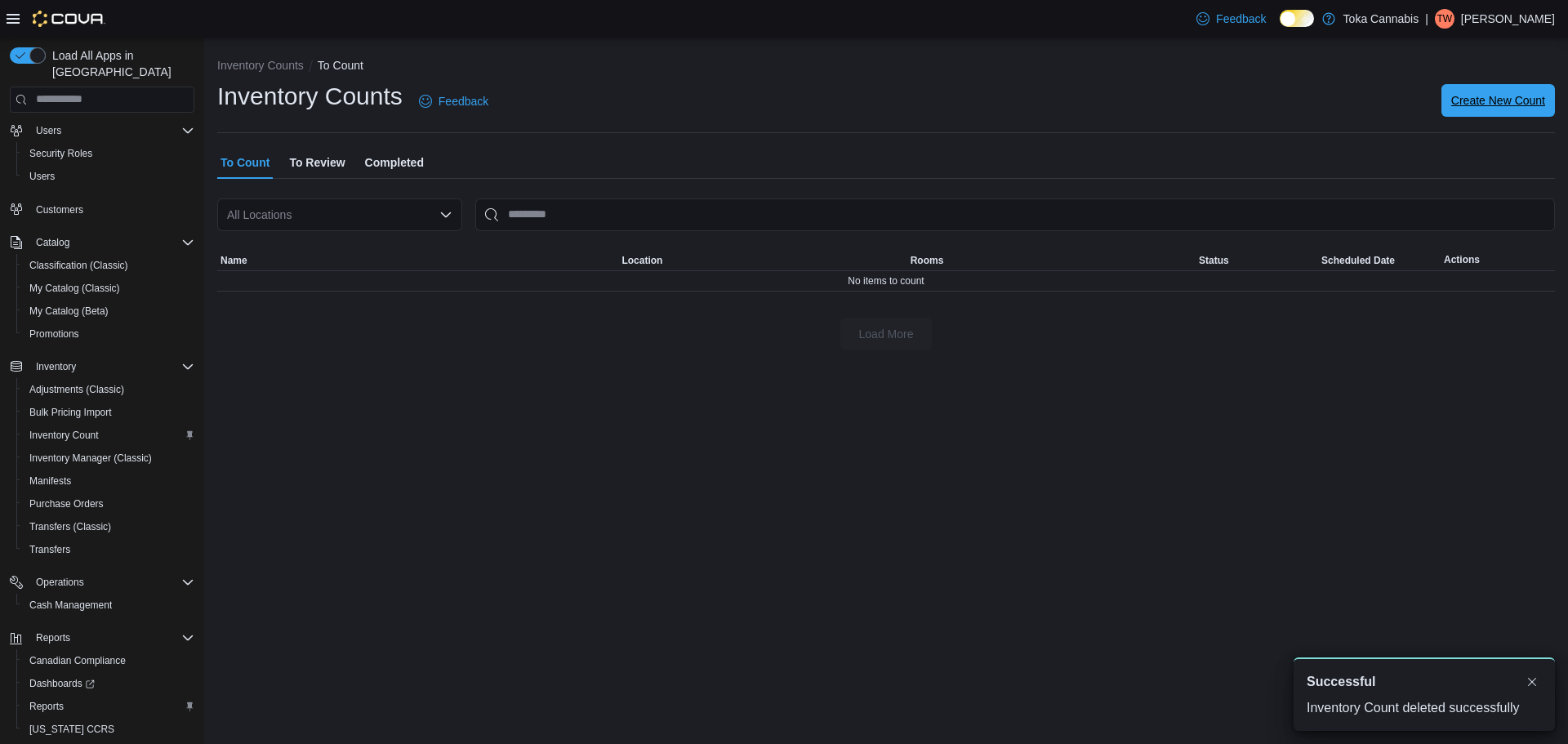
click at [1518, 102] on span "Create New Count" at bounding box center [1498, 101] width 94 height 17
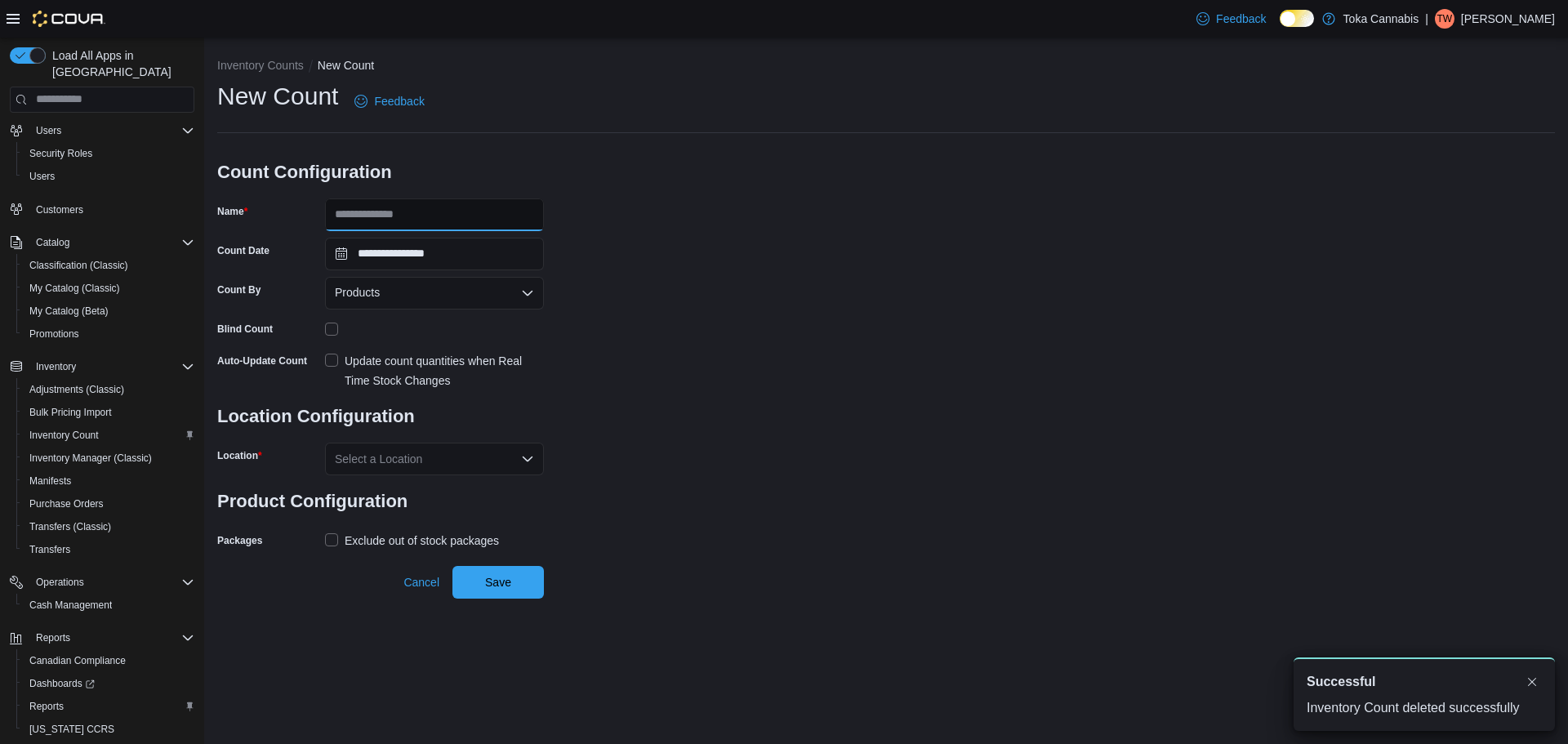
click at [436, 216] on input "Name" at bounding box center [434, 214] width 219 height 32
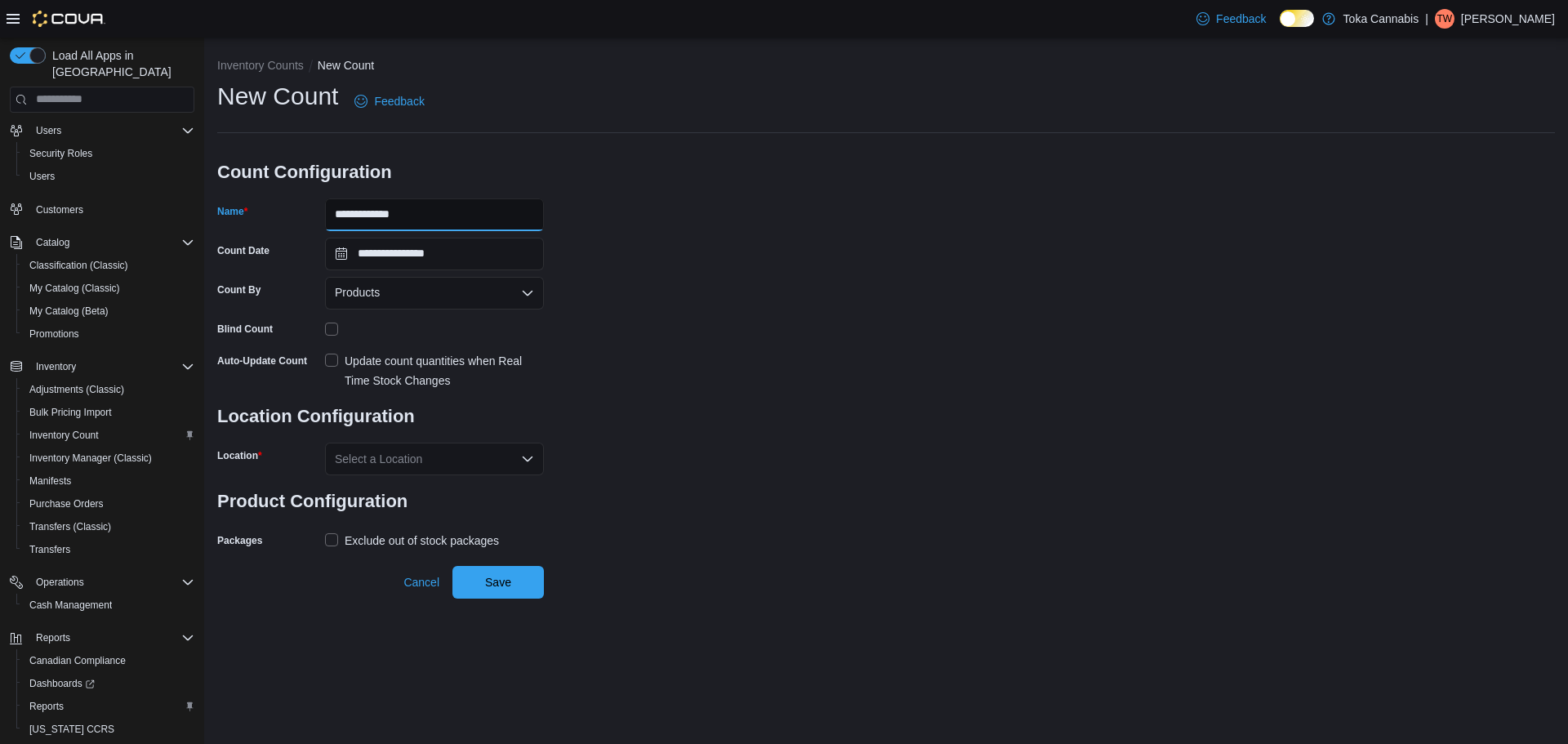
type input "**********"
click at [529, 295] on icon "Open list of options" at bounding box center [527, 292] width 10 height 5
click at [529, 295] on icon "Close list of options" at bounding box center [527, 292] width 10 height 5
click at [579, 296] on div "**********" at bounding box center [886, 316] width 1337 height 472
click at [429, 536] on div "Exclude out of stock packages" at bounding box center [422, 541] width 154 height 20
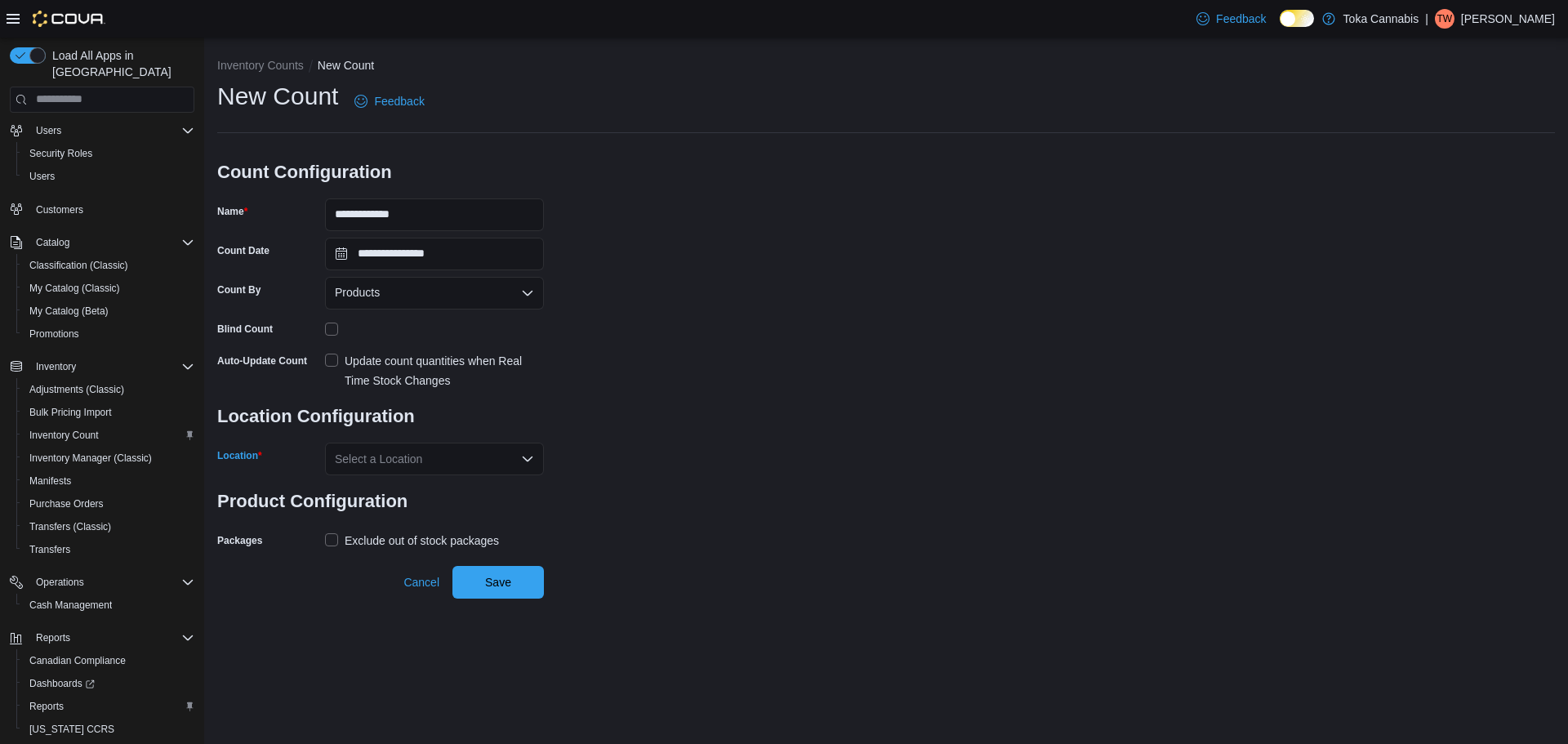
click at [527, 458] on icon "Open list of options" at bounding box center [527, 459] width 13 height 13
click at [460, 522] on button "490 Chrysler Dr." at bounding box center [434, 511] width 219 height 23
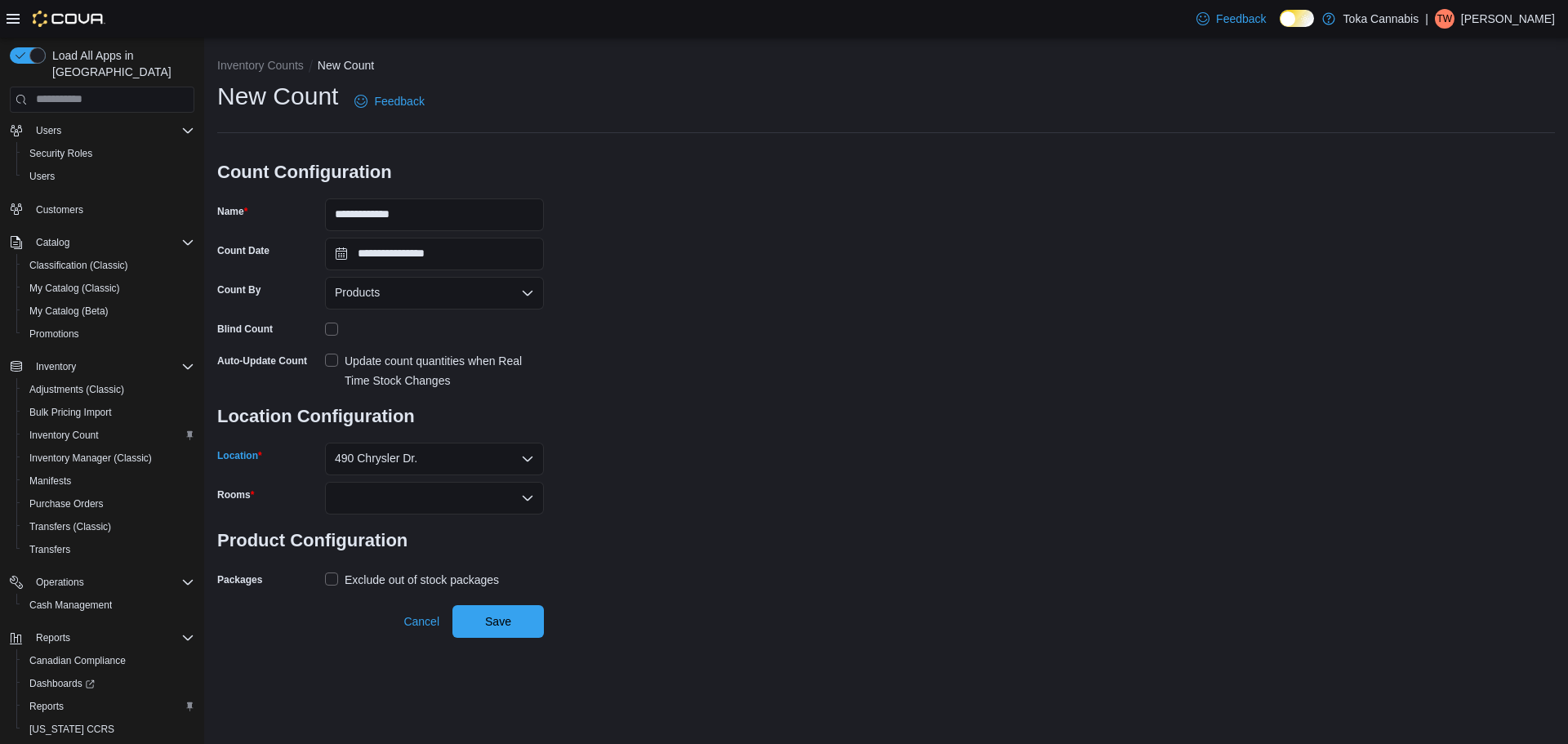
click at [507, 490] on div at bounding box center [434, 497] width 219 height 32
click at [419, 529] on span "Sales" at bounding box center [434, 526] width 199 height 17
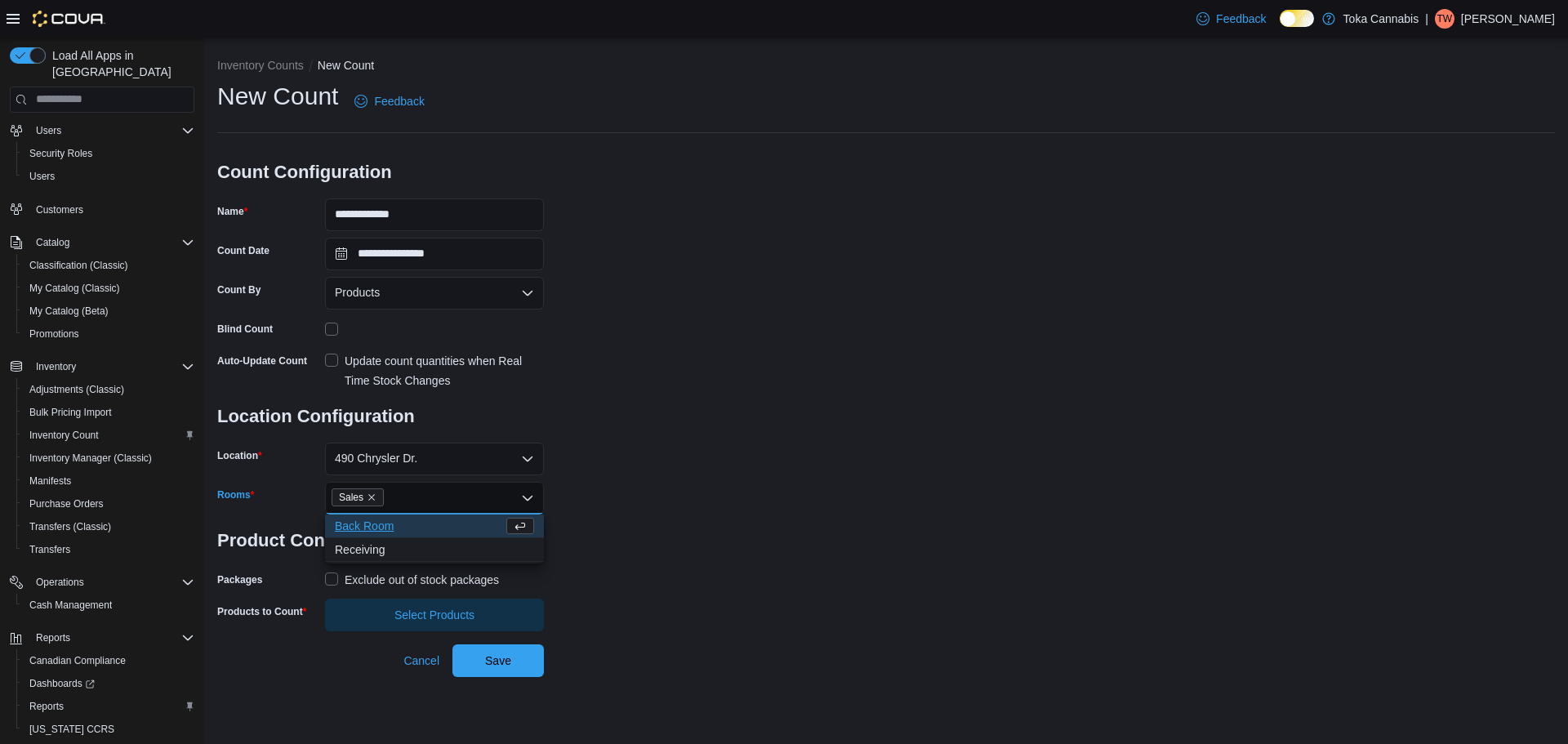
click at [592, 525] on div "**********" at bounding box center [886, 356] width 1337 height 552
click at [333, 362] on label "Update count quantities when Real Time Stock Changes" at bounding box center [434, 370] width 219 height 39
click at [526, 295] on icon "Open list of options" at bounding box center [527, 292] width 10 height 5
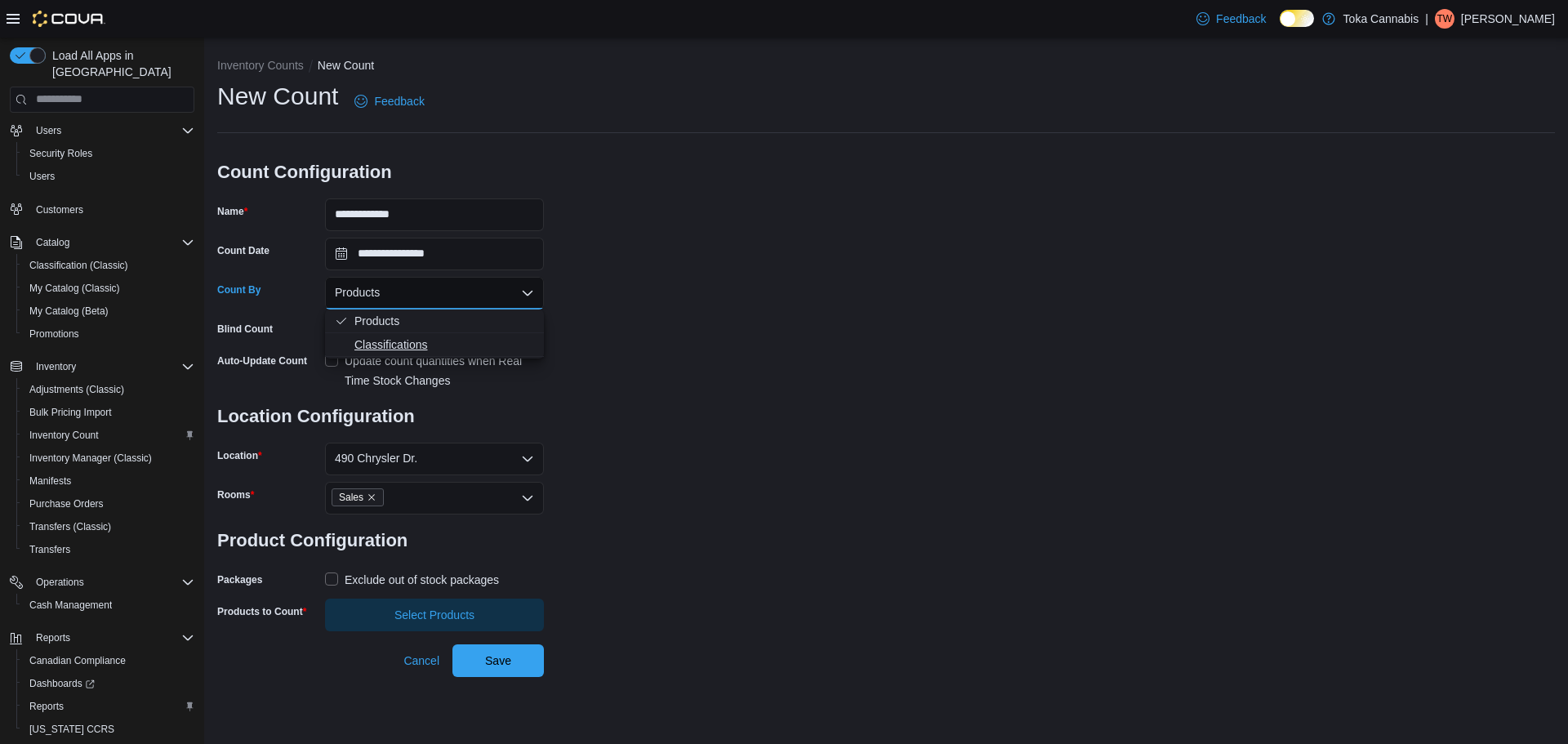
click at [417, 335] on button "Classifications" at bounding box center [434, 345] width 219 height 23
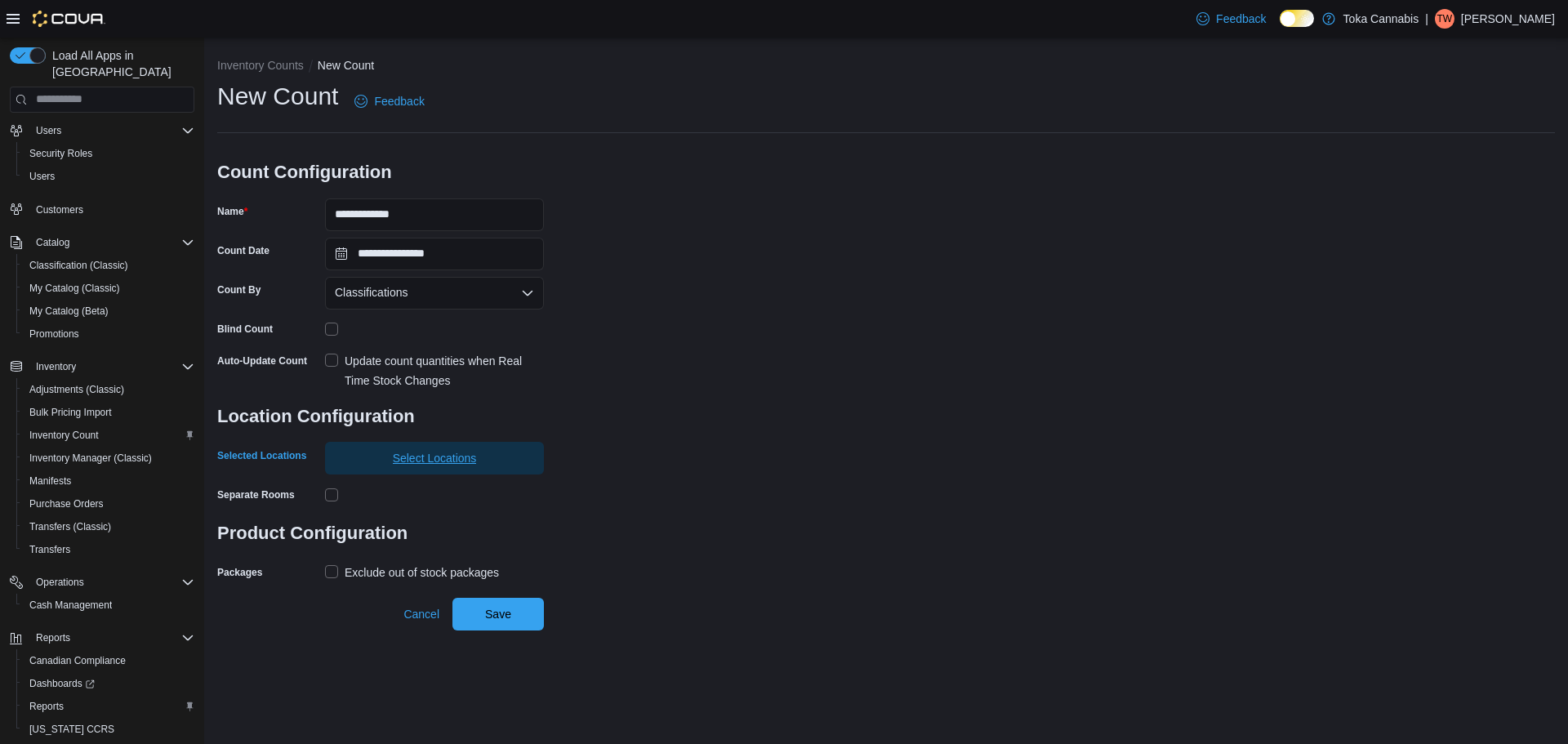
click at [462, 463] on span "Select Locations" at bounding box center [434, 458] width 84 height 17
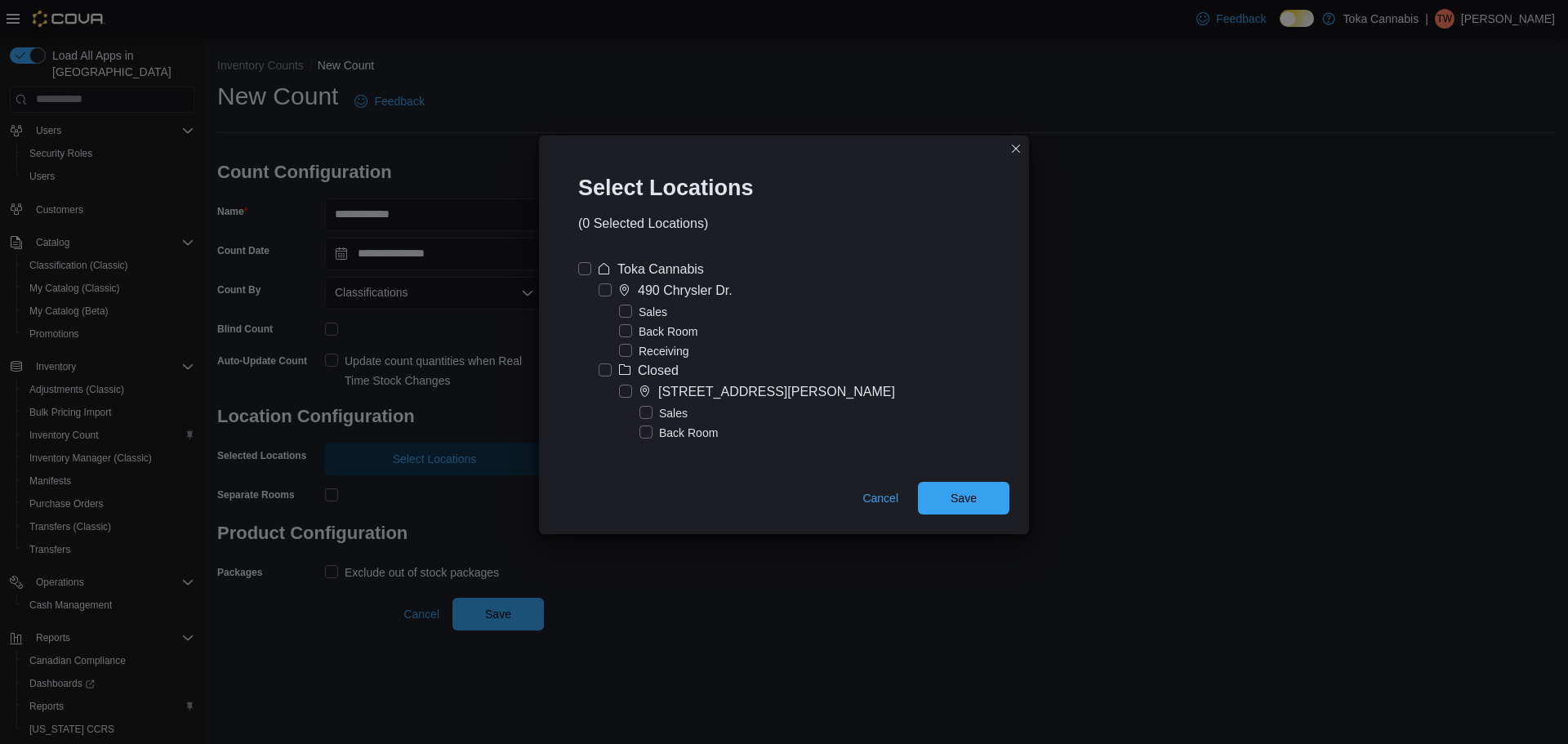
click at [635, 311] on label "Sales" at bounding box center [643, 312] width 48 height 20
click at [971, 511] on span "Save" at bounding box center [963, 497] width 72 height 32
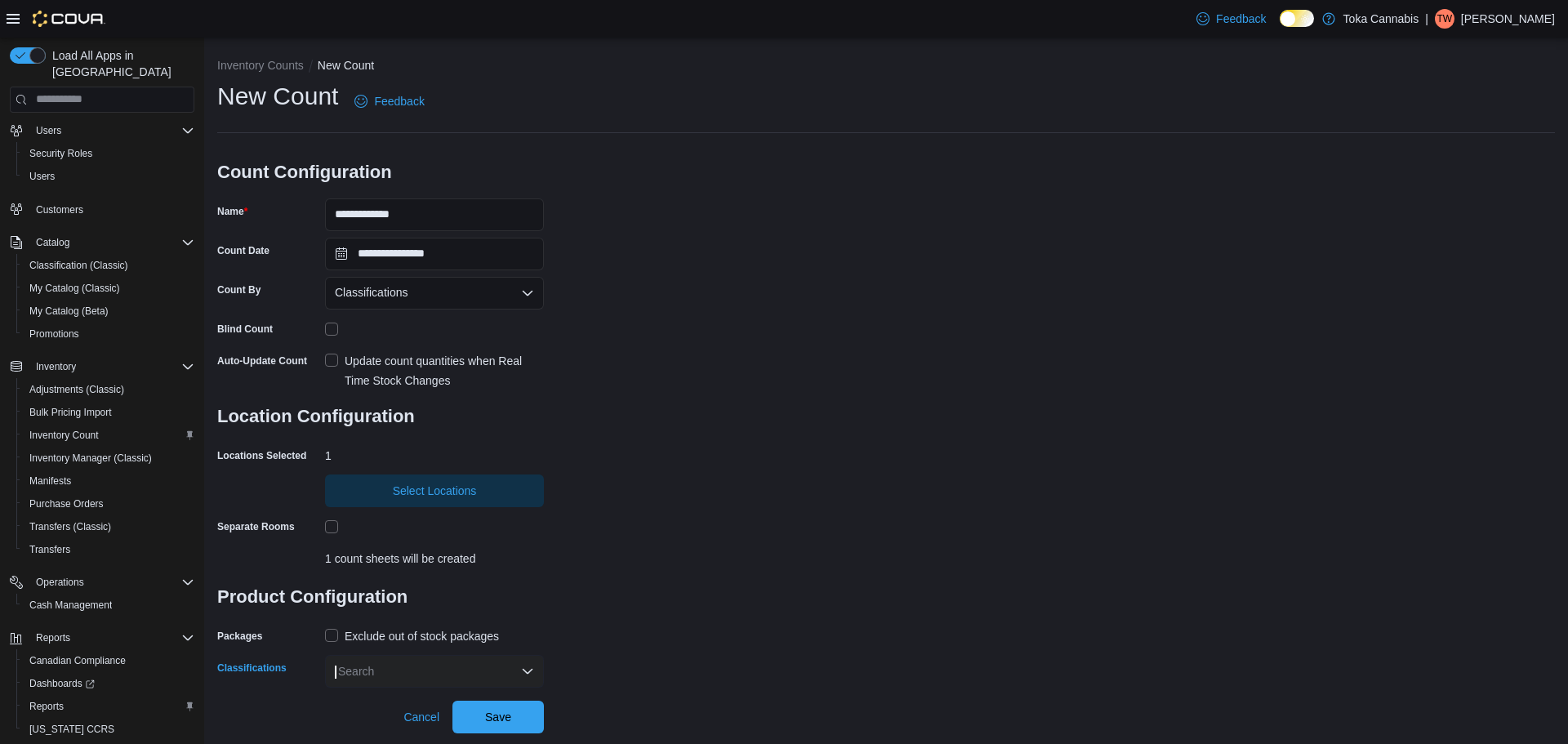
click at [517, 672] on div "Search" at bounding box center [434, 671] width 219 height 32
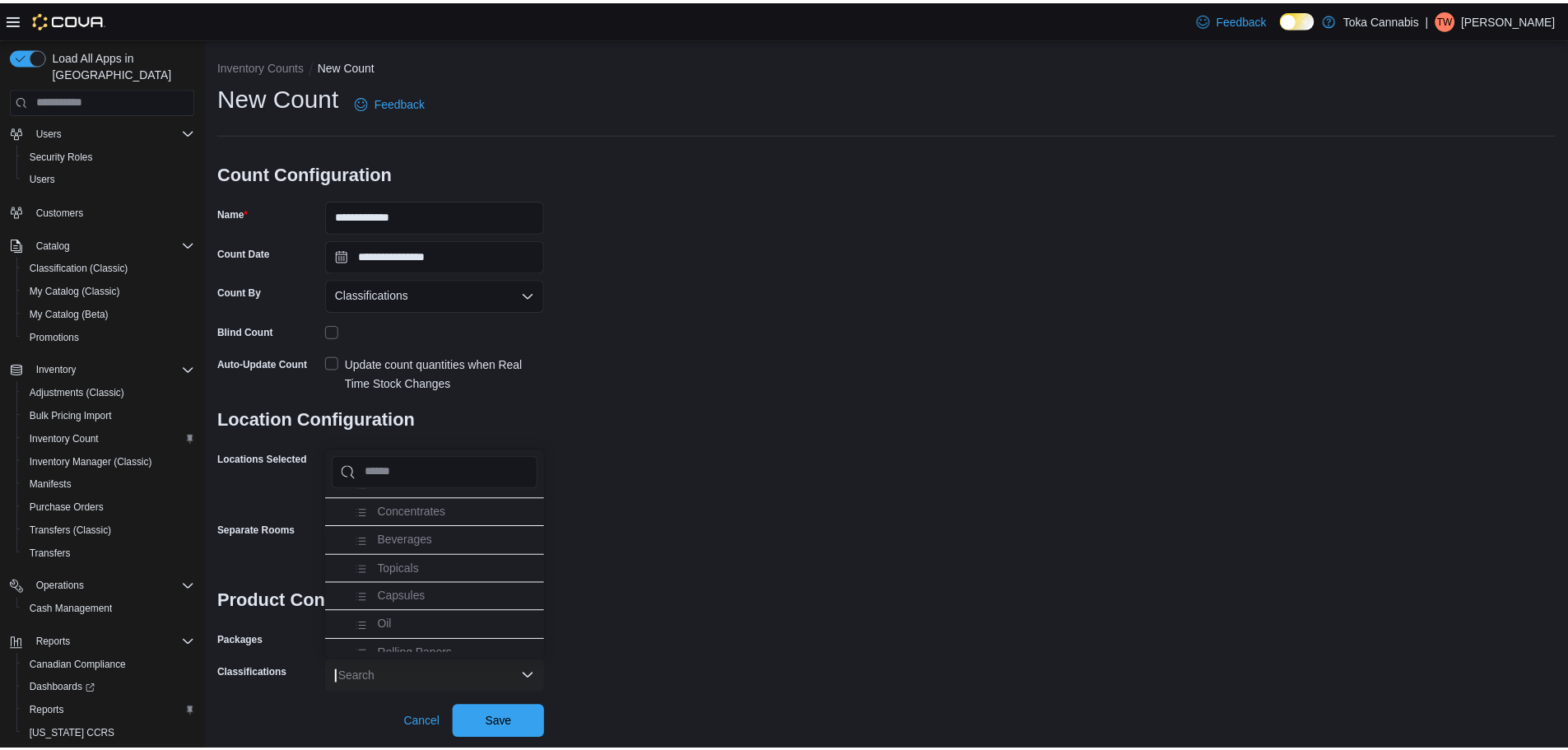
scroll to position [165, 0]
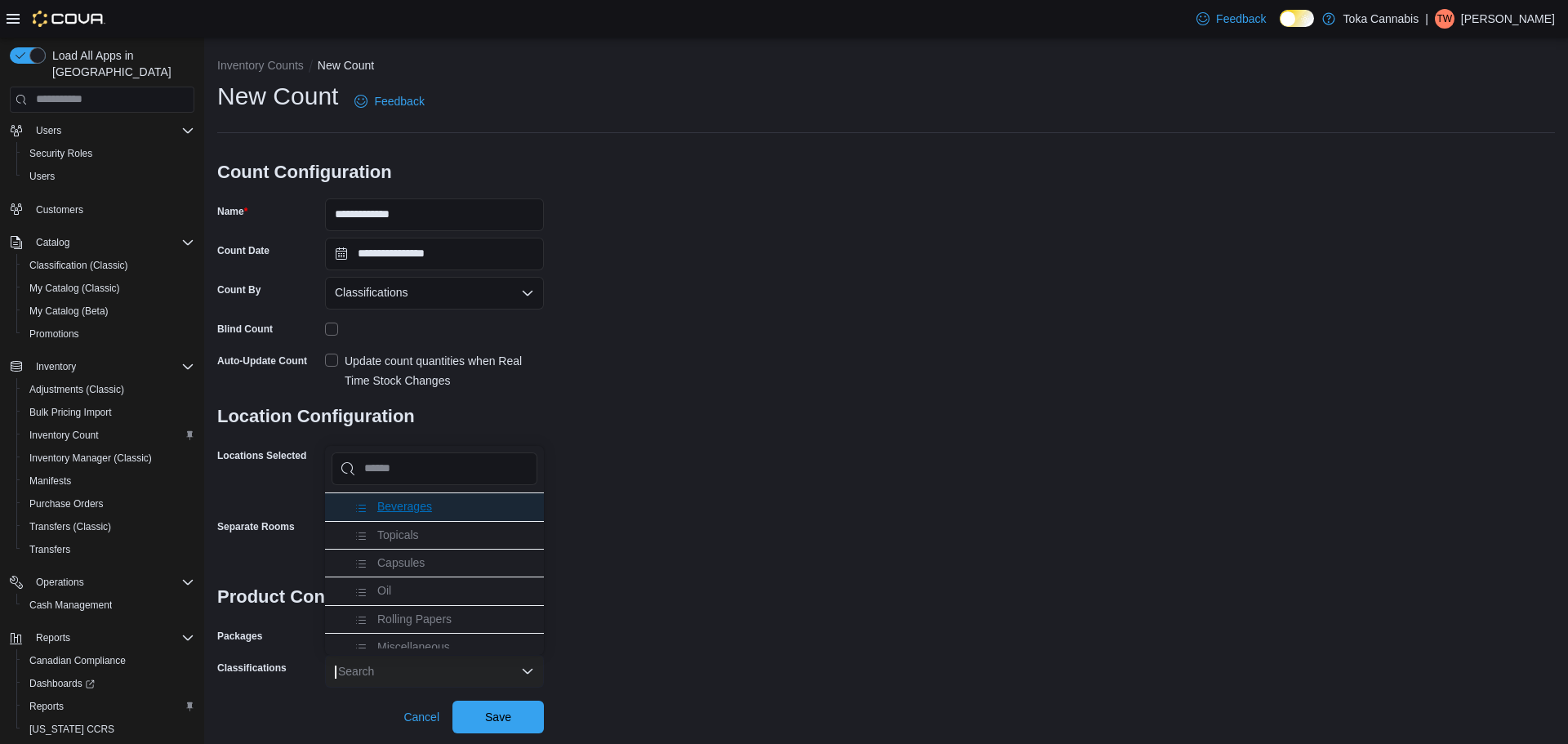
click at [412, 514] on li "Beverages" at bounding box center [434, 506] width 219 height 27
